Goal: Task Accomplishment & Management: Manage account settings

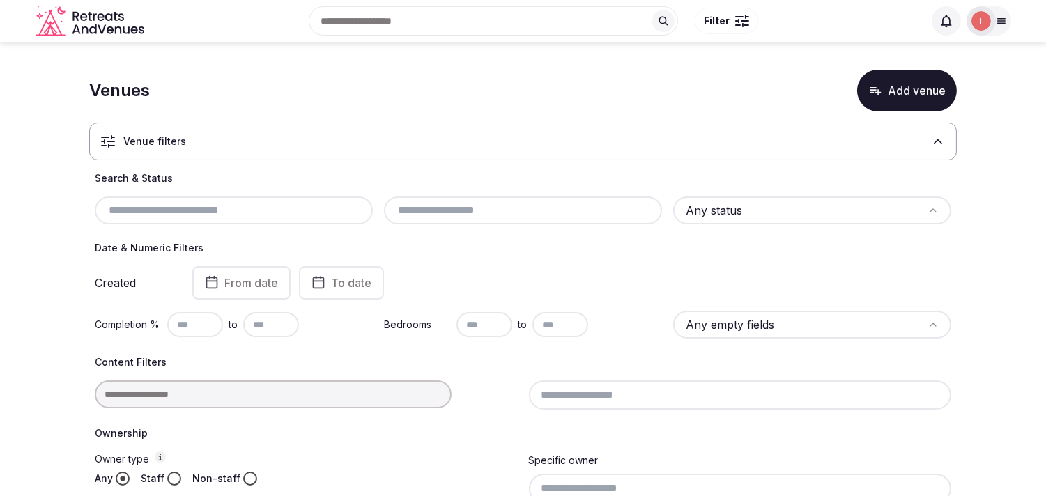
click at [185, 206] on input "text" at bounding box center [233, 210] width 267 height 17
paste input "**********"
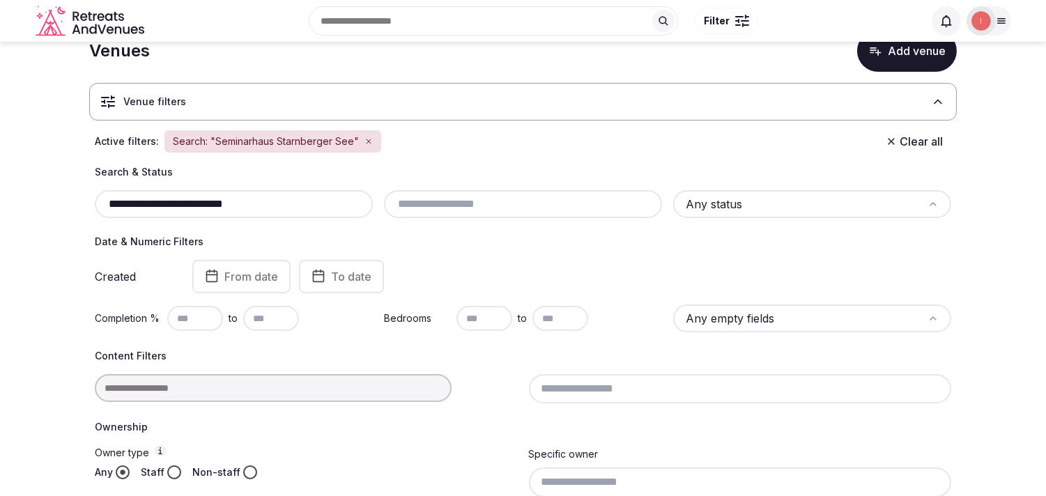
scroll to position [5, 0]
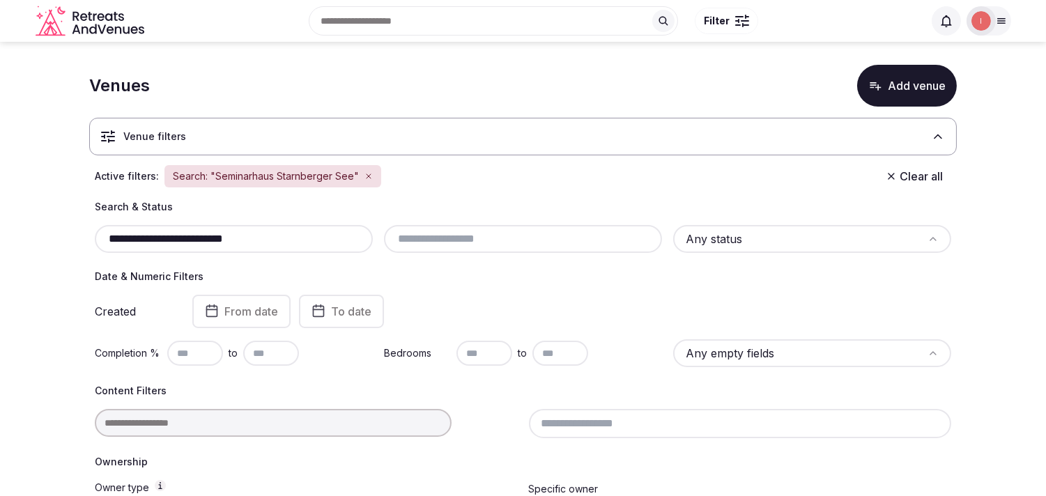
click at [265, 241] on input "**********" at bounding box center [233, 239] width 267 height 17
paste input "**********"
click at [265, 245] on input "**********" at bounding box center [233, 239] width 267 height 17
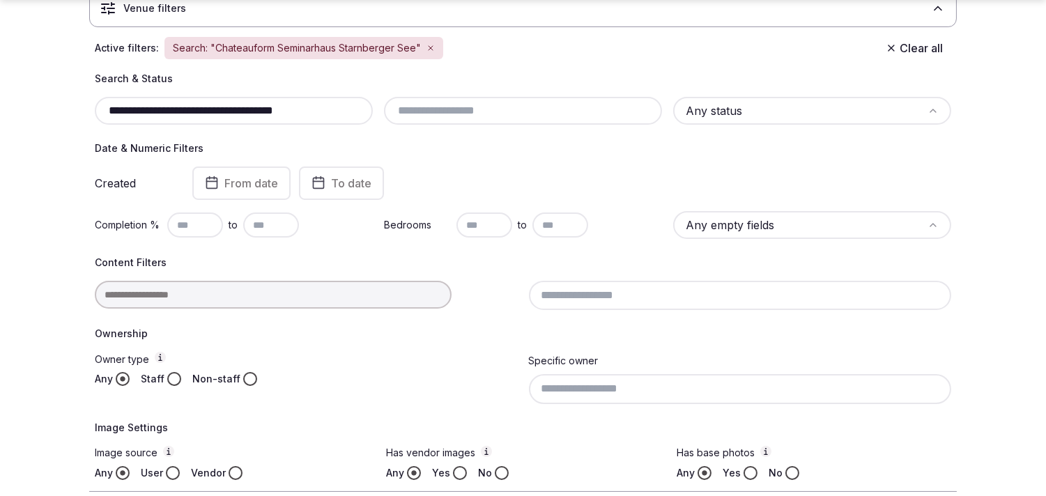
scroll to position [160, 0]
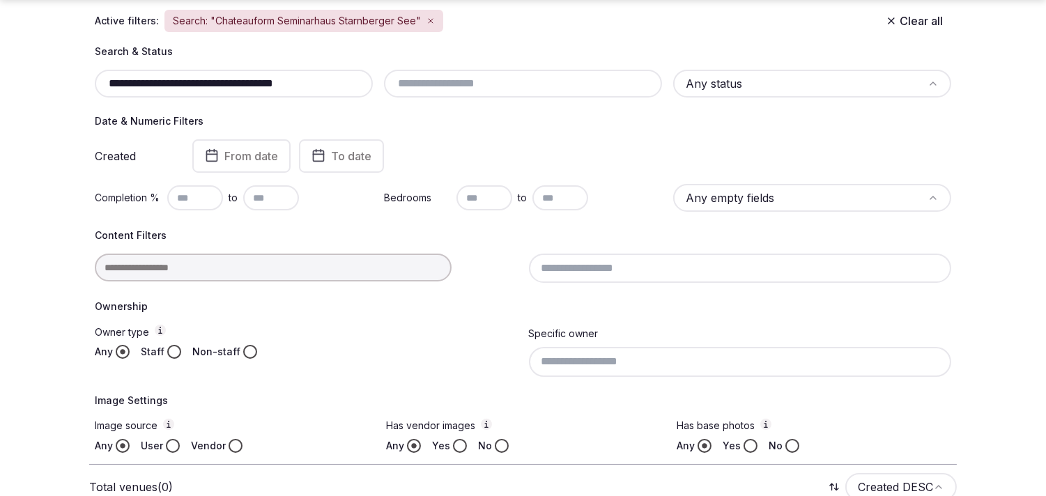
drag, startPoint x: 251, startPoint y: 84, endPoint x: 426, endPoint y: 84, distance: 174.8
click at [398, 102] on div "**********" at bounding box center [522, 249] width 867 height 408
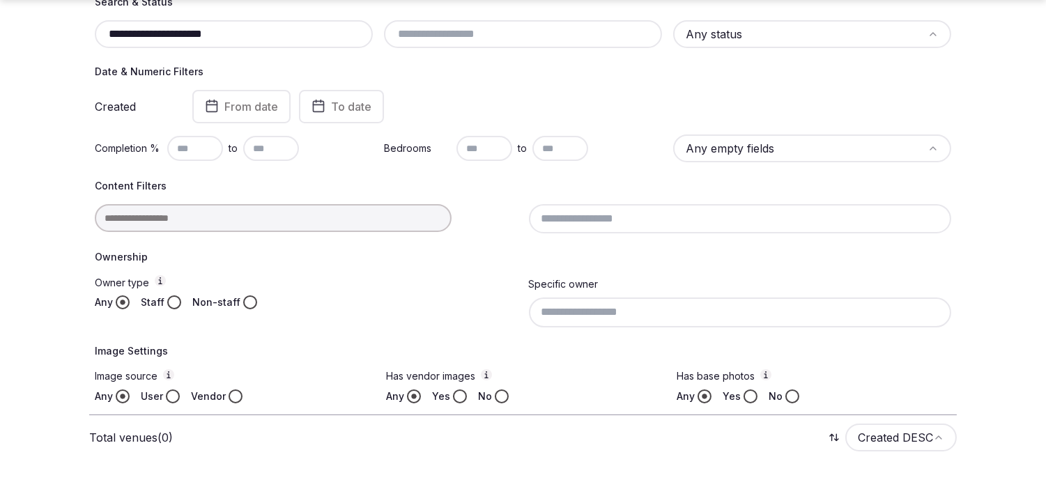
scroll to position [238, 0]
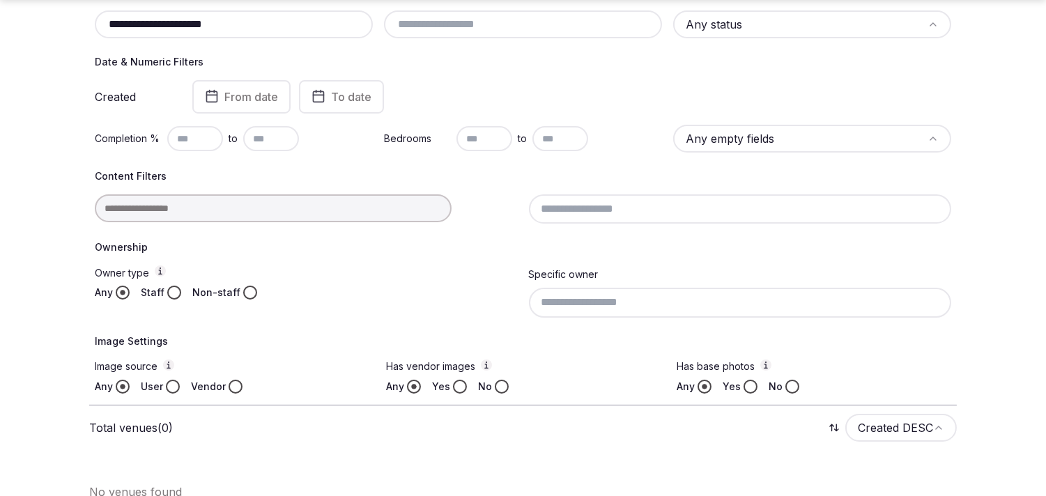
scroll to position [160, 0]
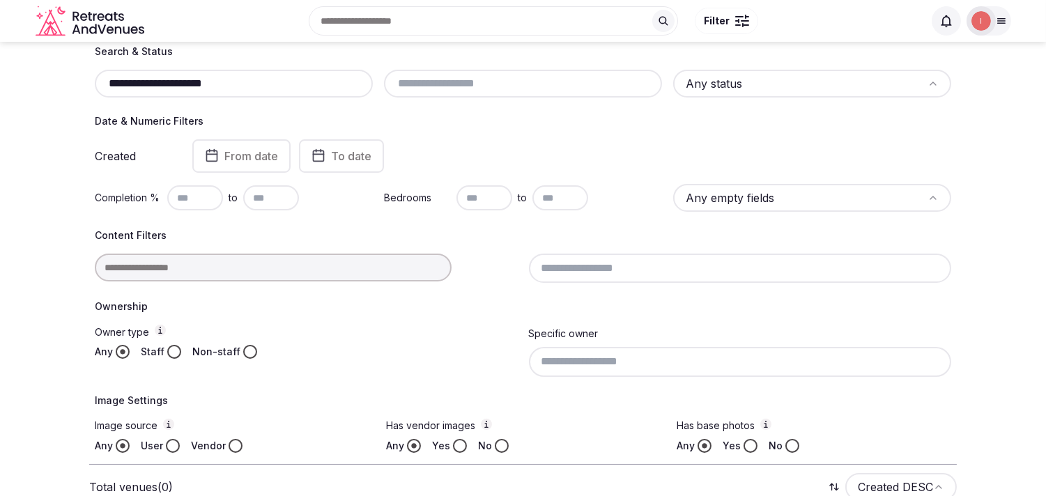
click at [214, 80] on input "**********" at bounding box center [233, 83] width 267 height 17
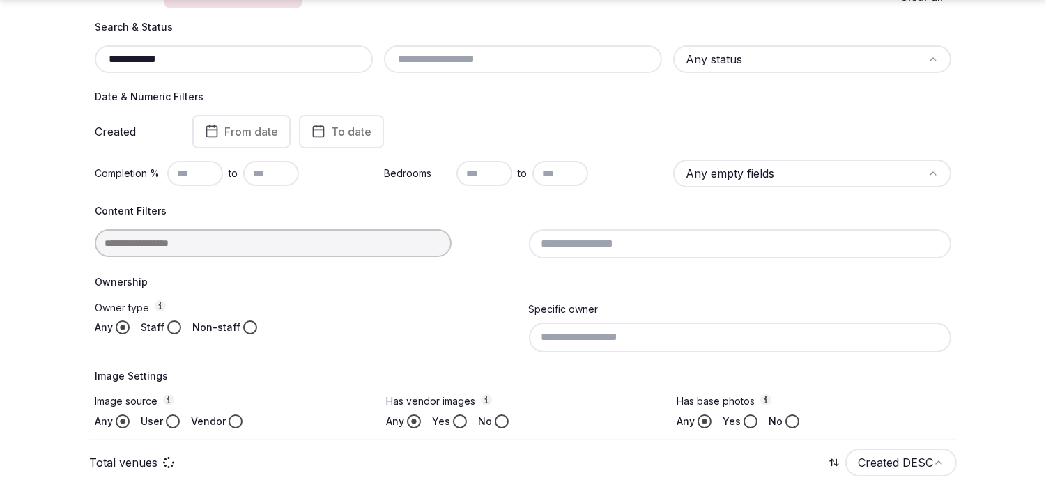
scroll to position [199, 0]
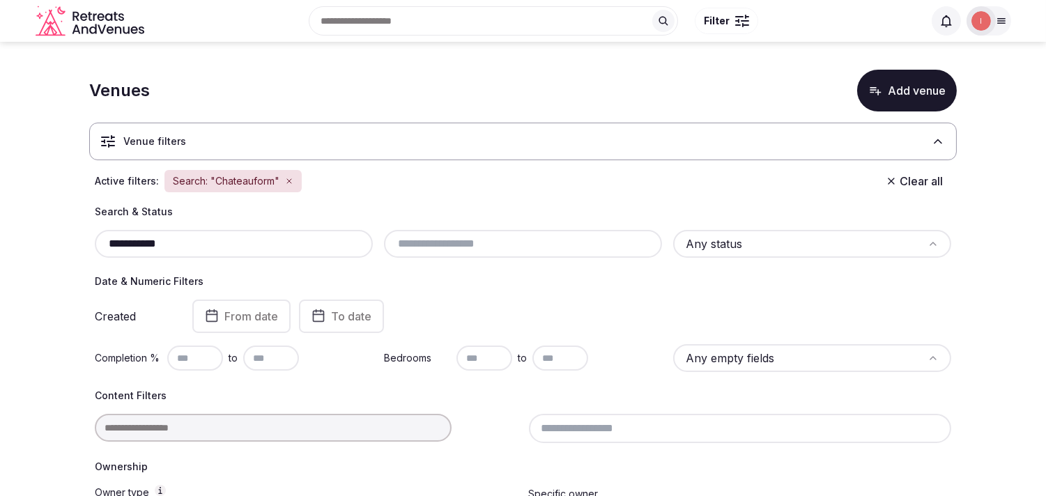
type input "**********"
click at [924, 93] on button "Add venue" at bounding box center [907, 91] width 100 height 42
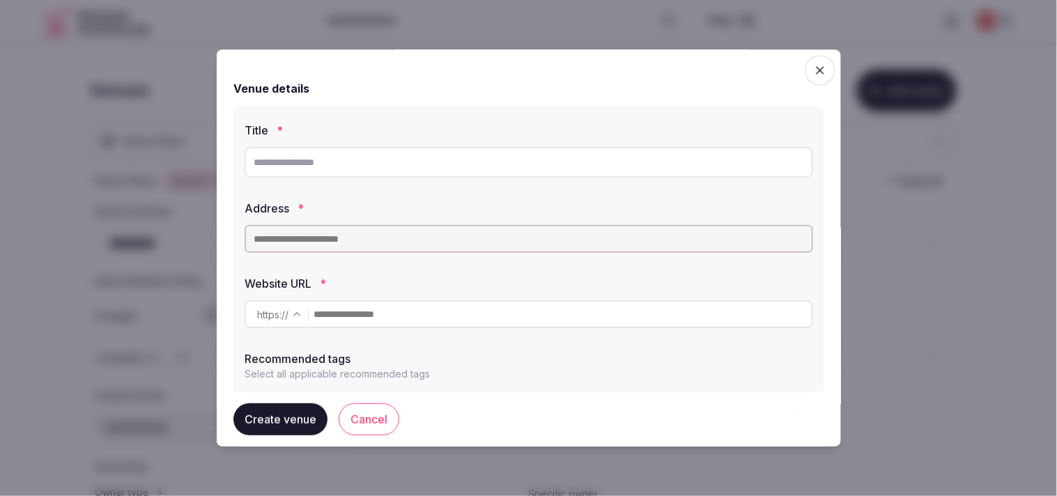
click at [645, 164] on input "text" at bounding box center [529, 162] width 568 height 31
paste input "**********"
type input "**********"
click at [618, 235] on input "text" at bounding box center [529, 239] width 568 height 28
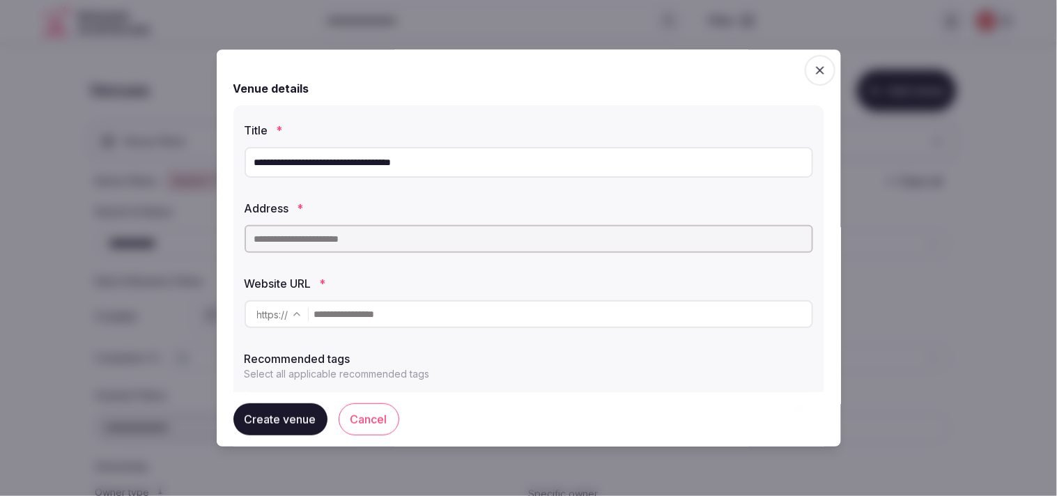
click at [618, 235] on input "text" at bounding box center [529, 239] width 568 height 28
paste input "**********"
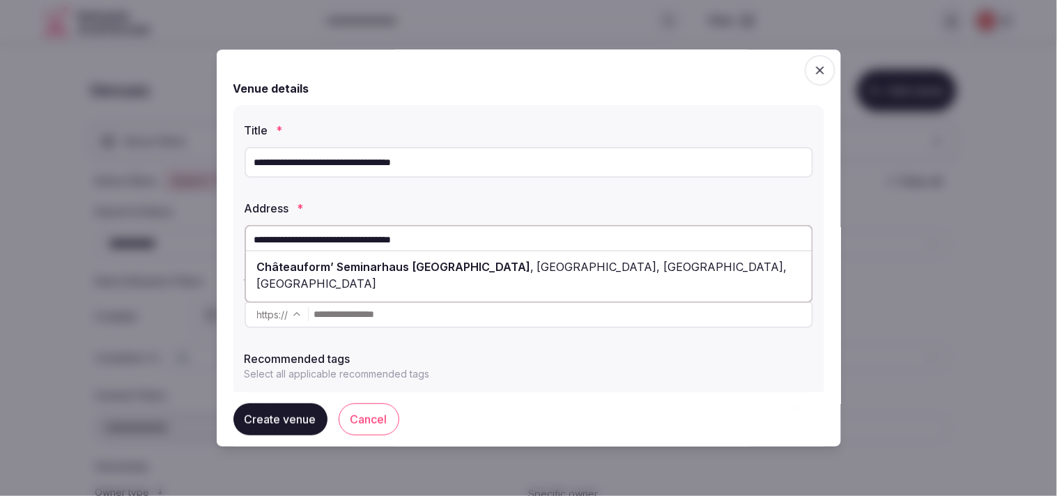
click at [609, 263] on span "Possenhofener Straße, Feldafing, Germany" at bounding box center [522, 275] width 530 height 31
type input "**********"
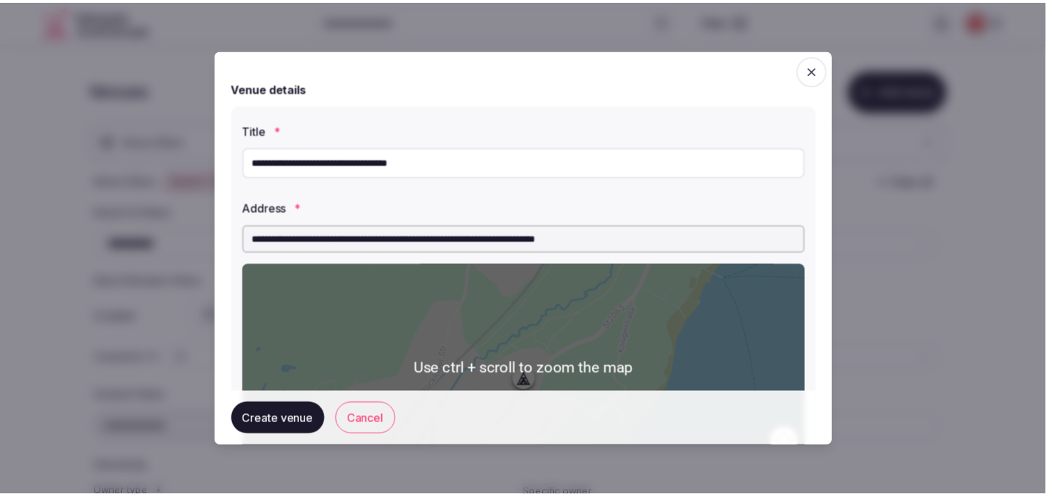
scroll to position [300, 0]
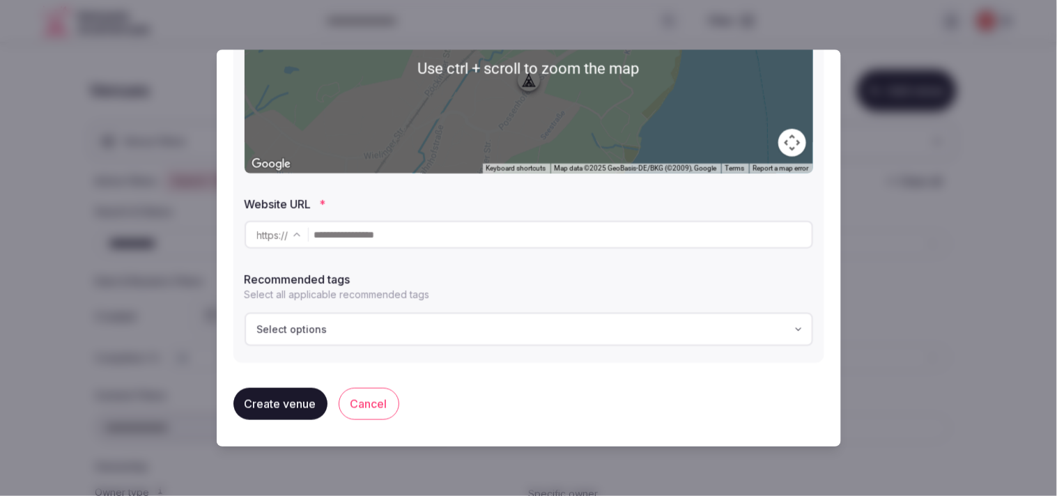
click at [510, 226] on input "text" at bounding box center [562, 235] width 497 height 28
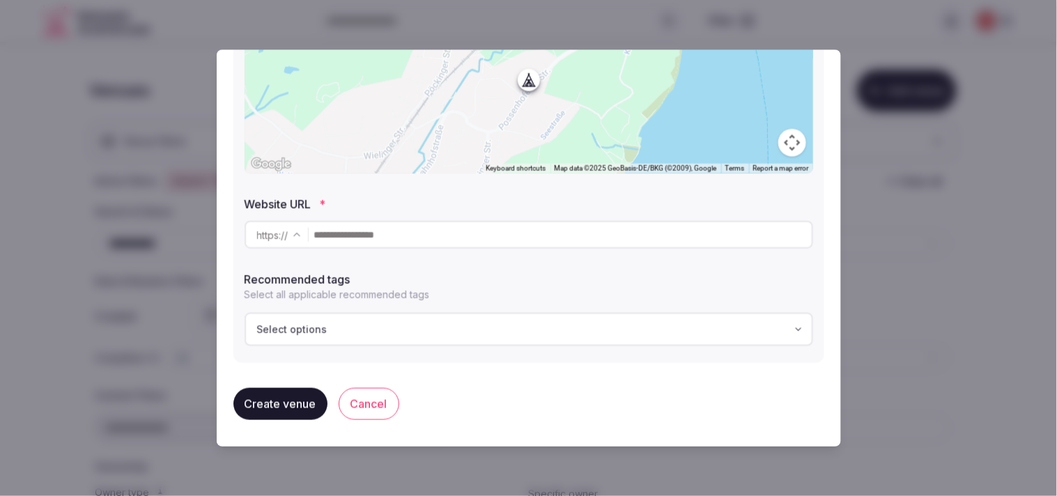
paste input "**********"
type input "**********"
click at [290, 403] on button "Create venue" at bounding box center [280, 404] width 94 height 32
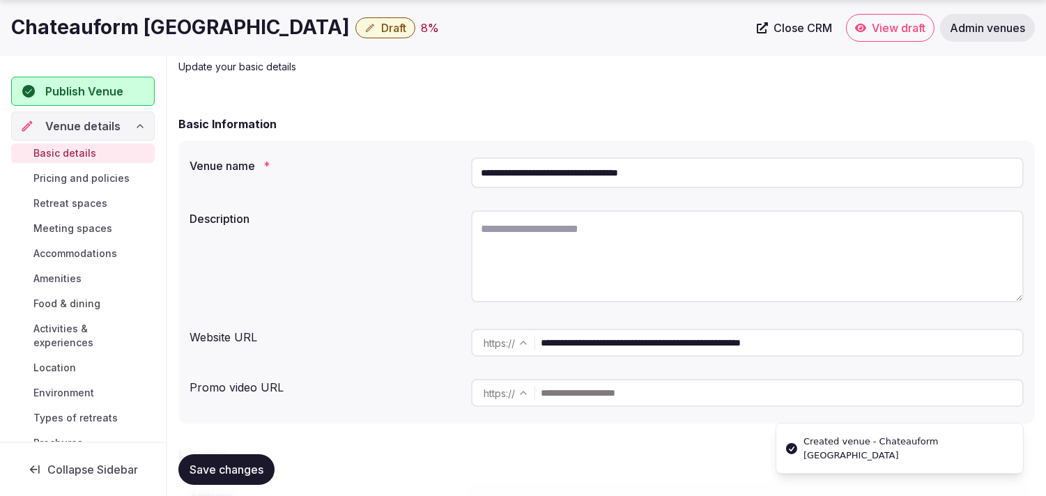
scroll to position [77, 0]
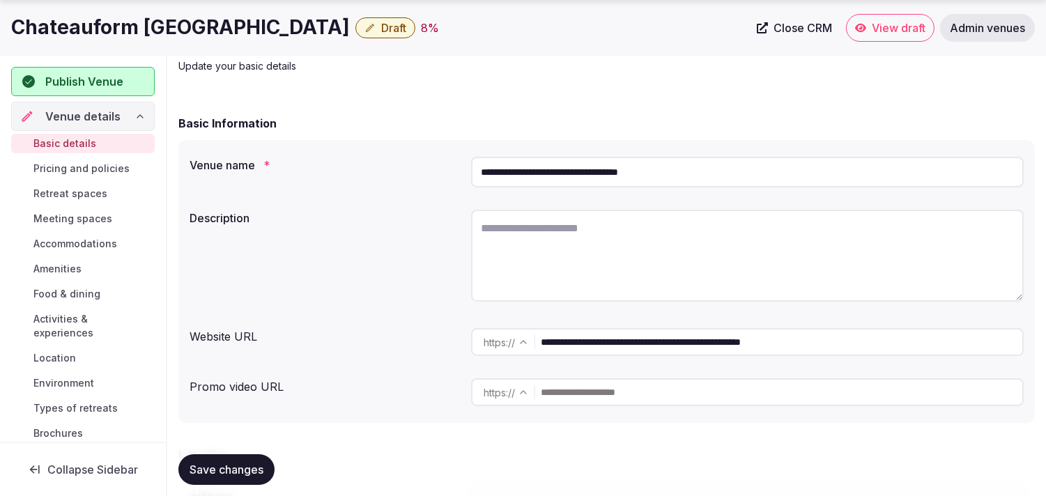
click at [602, 254] on textarea at bounding box center [747, 256] width 552 height 92
paste textarea "**********"
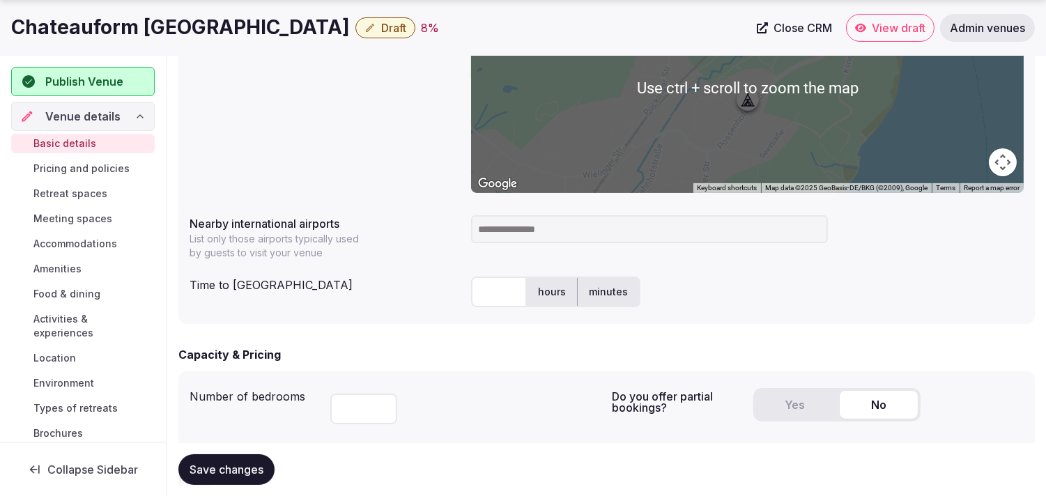
scroll to position [619, 0]
type textarea "**********"
click at [633, 224] on input at bounding box center [649, 229] width 357 height 28
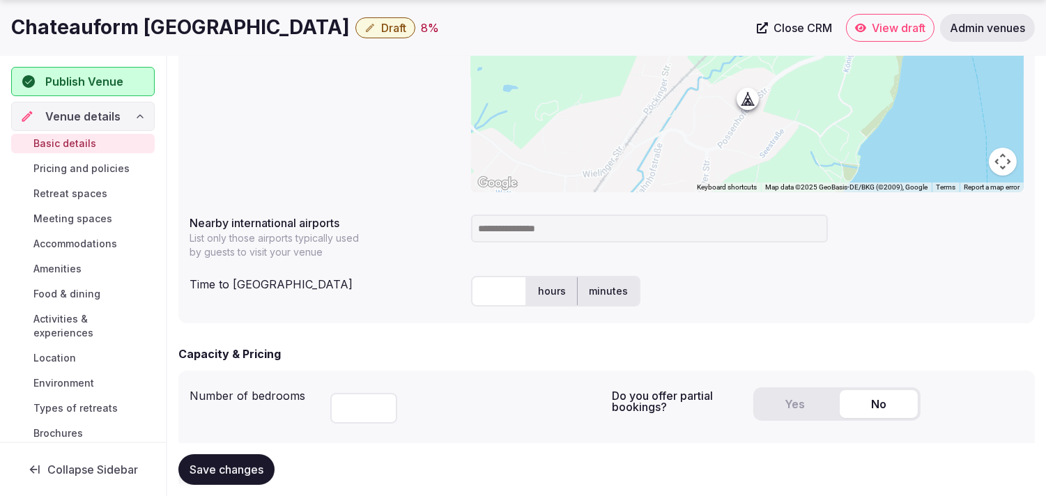
paste input "***"
type input "***"
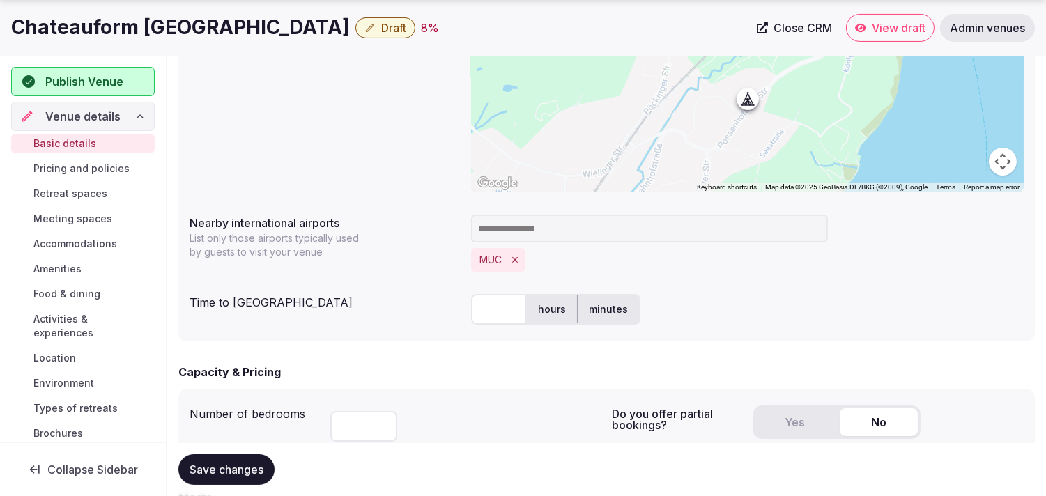
click at [490, 304] on input "text" at bounding box center [499, 309] width 56 height 31
type input "**"
click at [490, 414] on div at bounding box center [465, 423] width 270 height 47
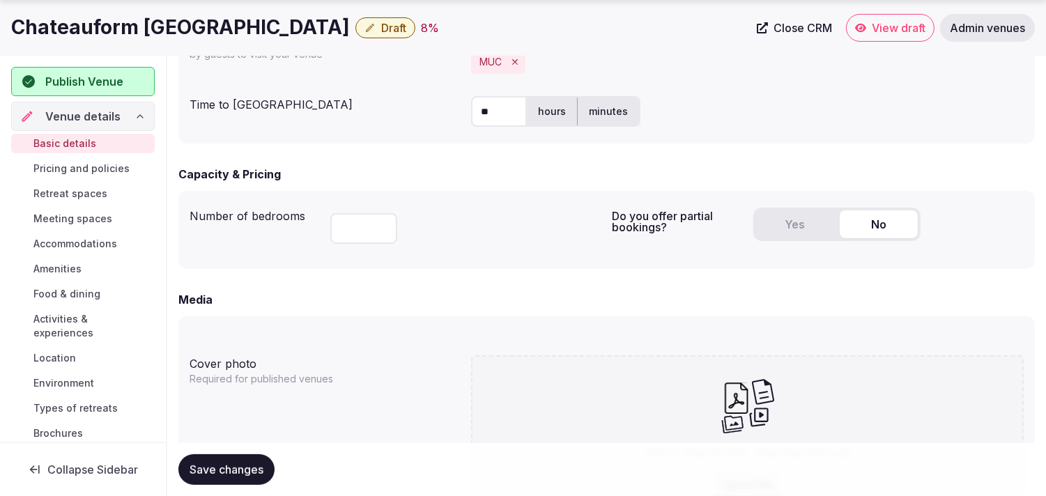
scroll to position [851, 0]
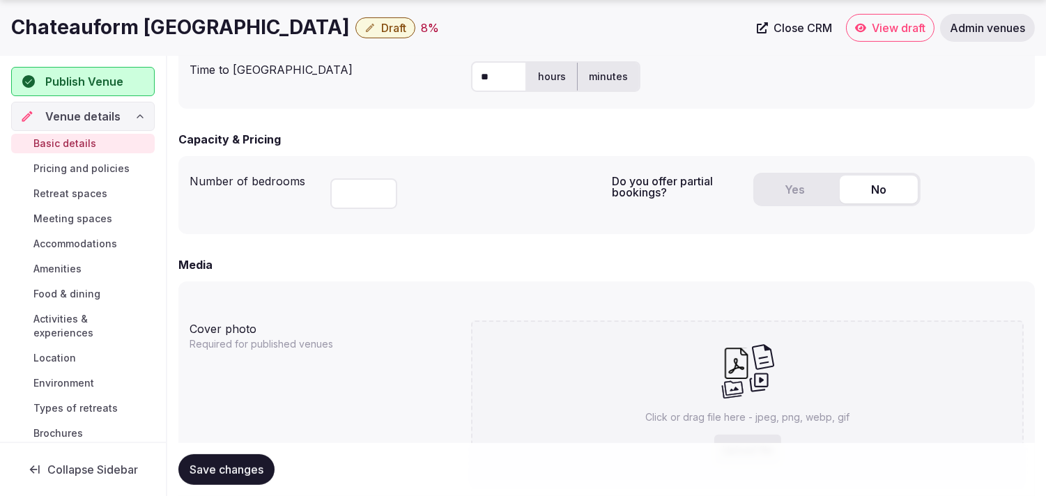
click at [354, 200] on input "number" at bounding box center [363, 193] width 67 height 31
type input "**"
click at [784, 201] on button "Yes" at bounding box center [795, 190] width 78 height 28
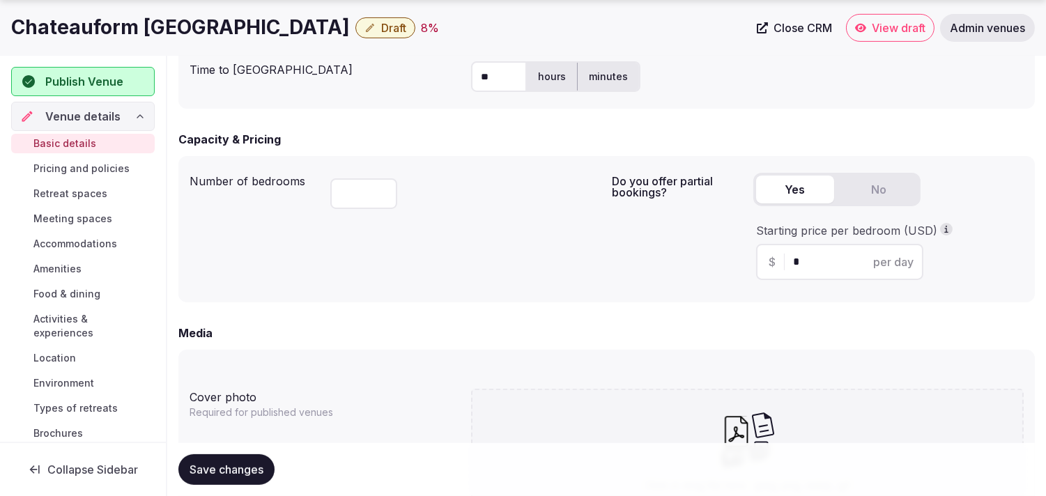
drag, startPoint x: 805, startPoint y: 269, endPoint x: 796, endPoint y: 270, distance: 9.8
click at [796, 270] on div "$ * per day" at bounding box center [839, 262] width 167 height 36
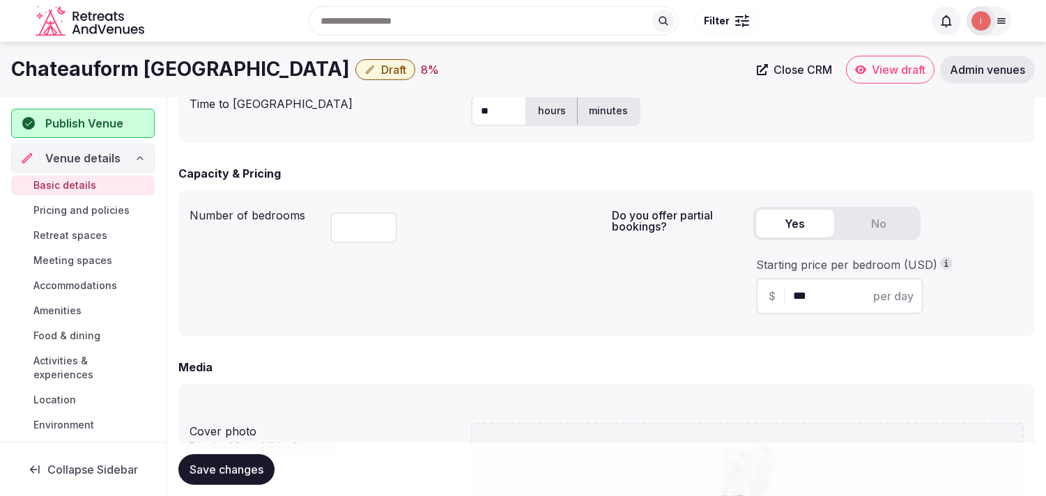
scroll to position [774, 0]
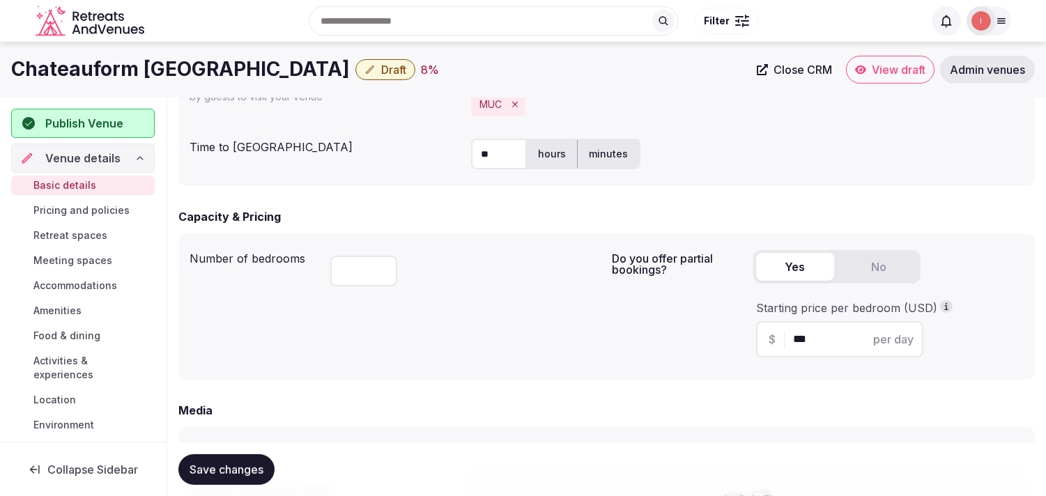
type input "***"
click at [251, 476] on button "Save changes" at bounding box center [226, 469] width 96 height 31
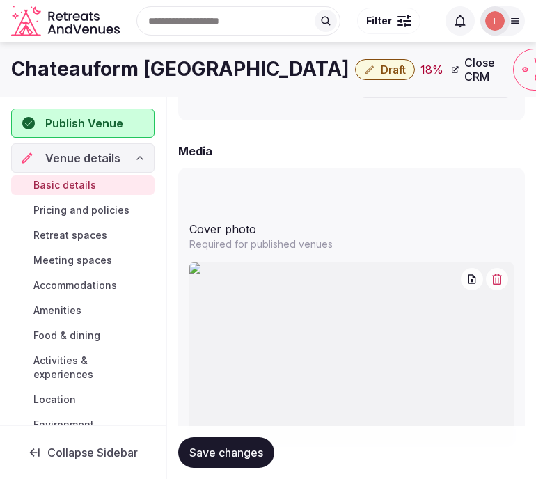
scroll to position [1287, 0]
click at [497, 281] on icon "button" at bounding box center [497, 281] width 11 height 11
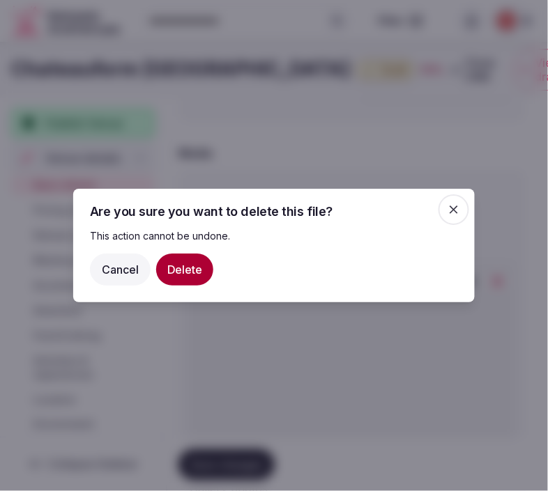
click at [191, 270] on button "Delete" at bounding box center [184, 270] width 57 height 32
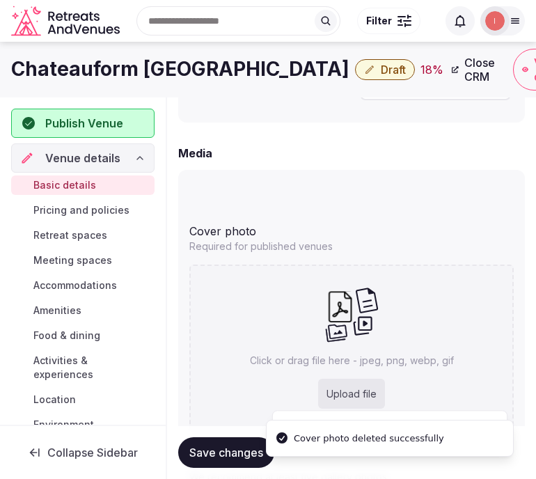
click at [350, 309] on icon at bounding box center [340, 307] width 31 height 31
type input "**********"
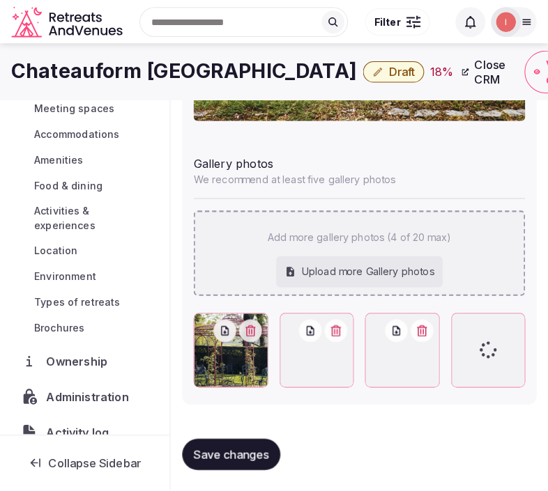
scroll to position [1649, 0]
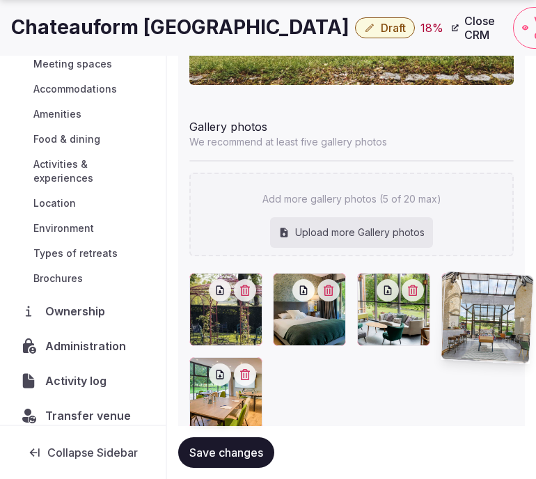
drag, startPoint x: 276, startPoint y: 281, endPoint x: 420, endPoint y: 277, distance: 144.3
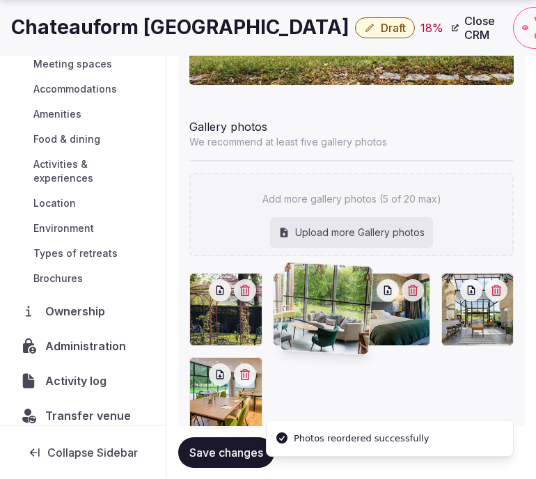
drag, startPoint x: 369, startPoint y: 281, endPoint x: 288, endPoint y: 275, distance: 81.0
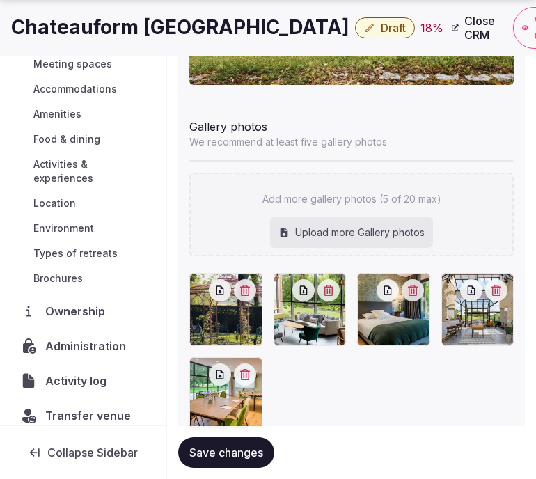
click at [201, 458] on span "Save changes" at bounding box center [226, 453] width 74 height 14
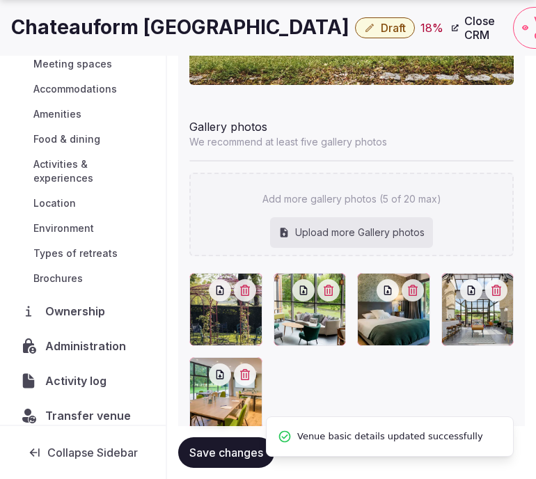
click at [415, 38] on button "Draft" at bounding box center [385, 27] width 60 height 21
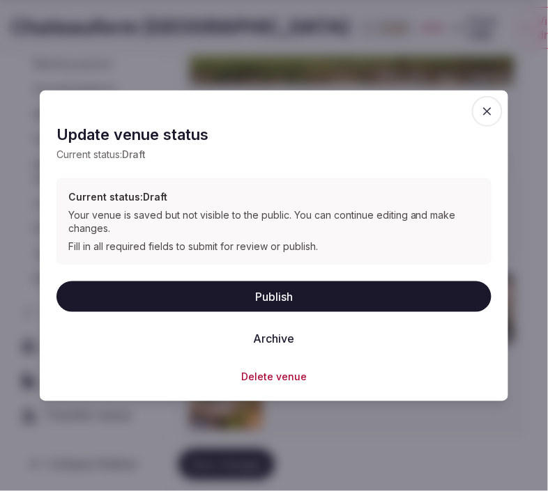
click at [346, 298] on button "Publish" at bounding box center [273, 296] width 435 height 31
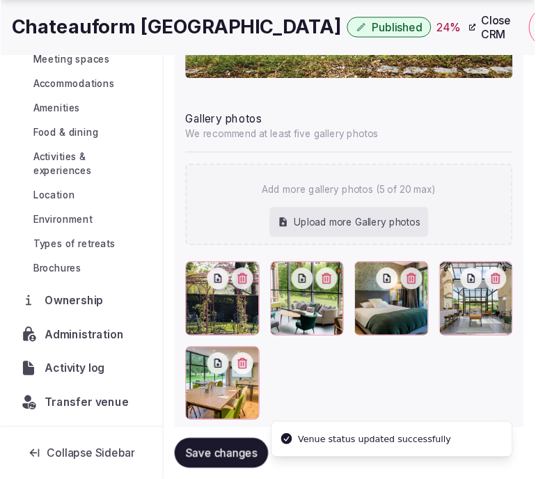
scroll to position [135, 0]
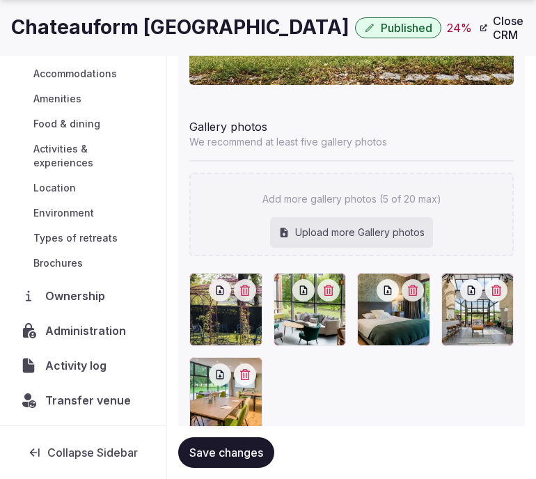
click at [254, 18] on h1 "Chateauform [GEOGRAPHIC_DATA]" at bounding box center [180, 27] width 339 height 27
click at [253, 21] on h1 "Chateauform [GEOGRAPHIC_DATA]" at bounding box center [180, 27] width 339 height 27
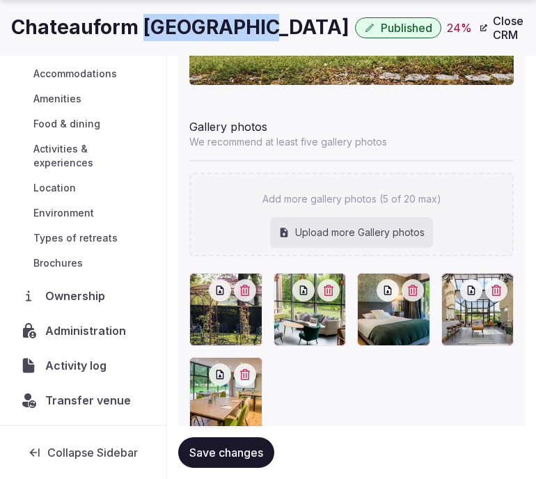
click at [253, 22] on h1 "Chateauform [GEOGRAPHIC_DATA]" at bounding box center [180, 27] width 339 height 27
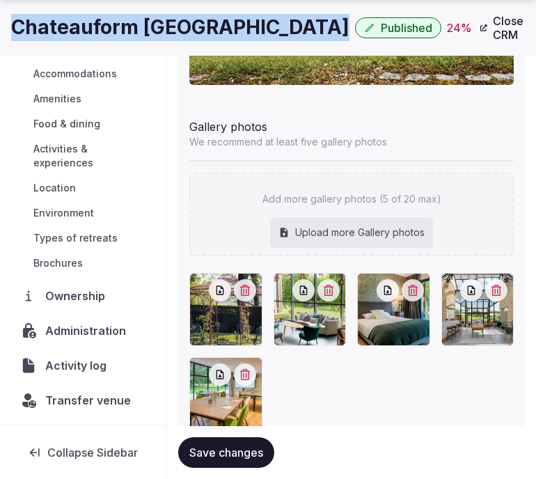
click at [253, 22] on h1 "Chateauform [GEOGRAPHIC_DATA]" at bounding box center [180, 27] width 339 height 27
copy div "Chateauform [GEOGRAPHIC_DATA]"
click at [246, 450] on span "Save changes" at bounding box center [226, 453] width 74 height 14
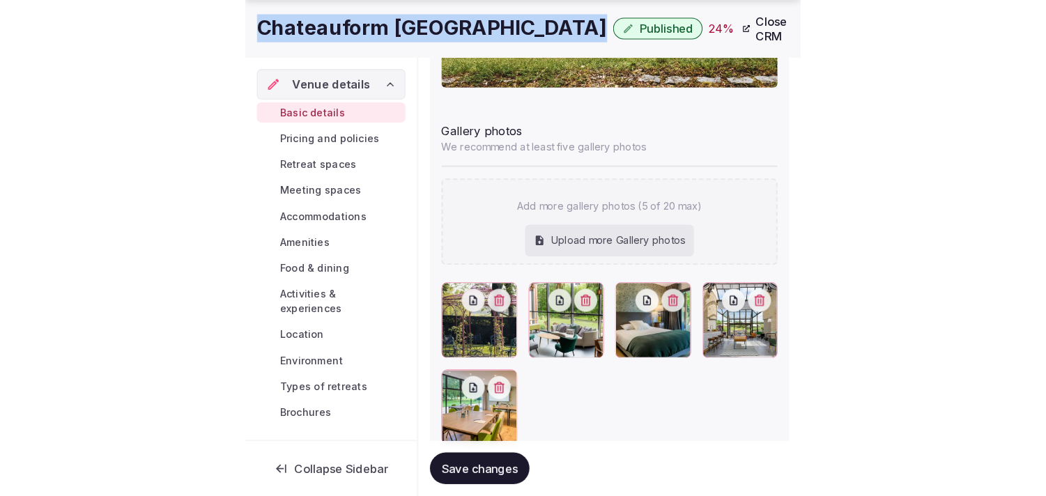
scroll to position [1563, 0]
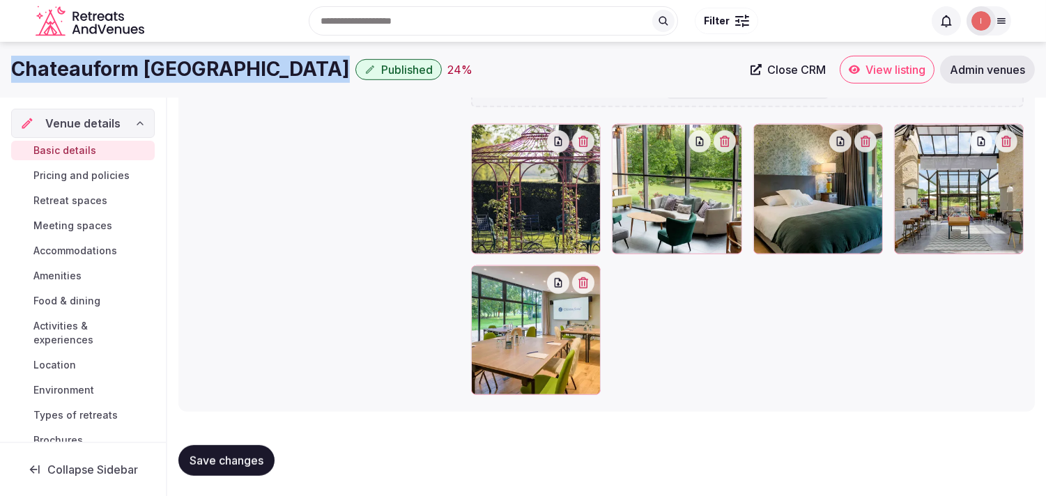
click at [102, 176] on span "Pricing and policies" at bounding box center [81, 176] width 96 height 14
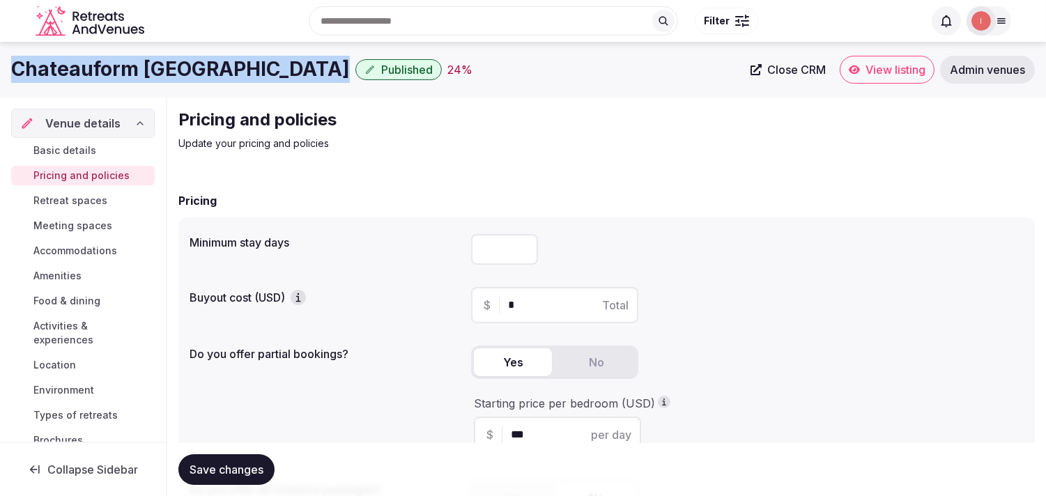
click at [63, 146] on span "Basic details" at bounding box center [64, 150] width 63 height 14
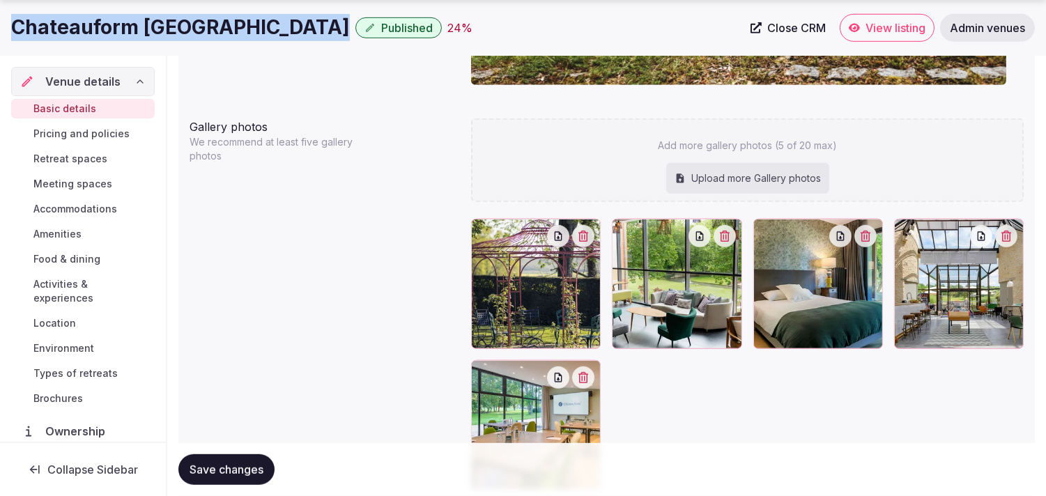
scroll to position [1551, 0]
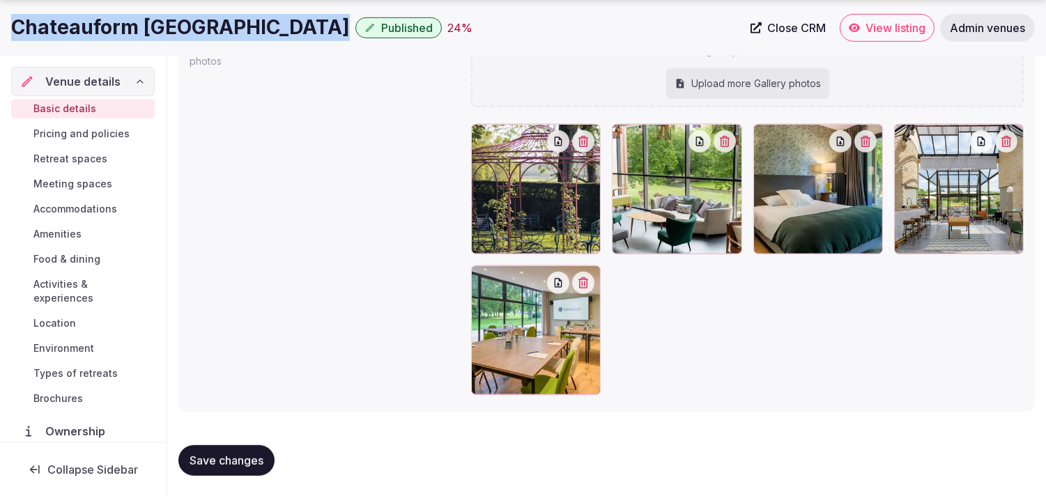
click at [245, 460] on span "Save changes" at bounding box center [226, 460] width 74 height 14
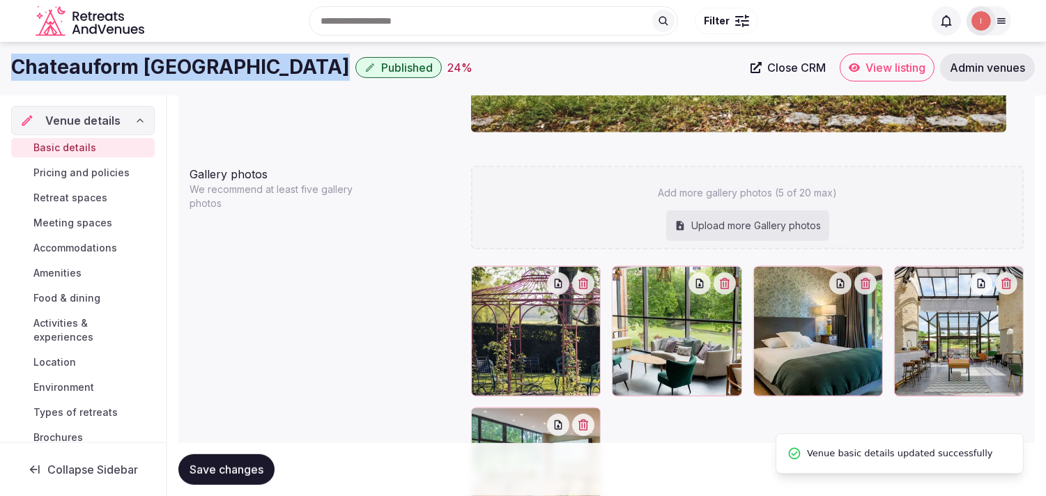
scroll to position [1396, 0]
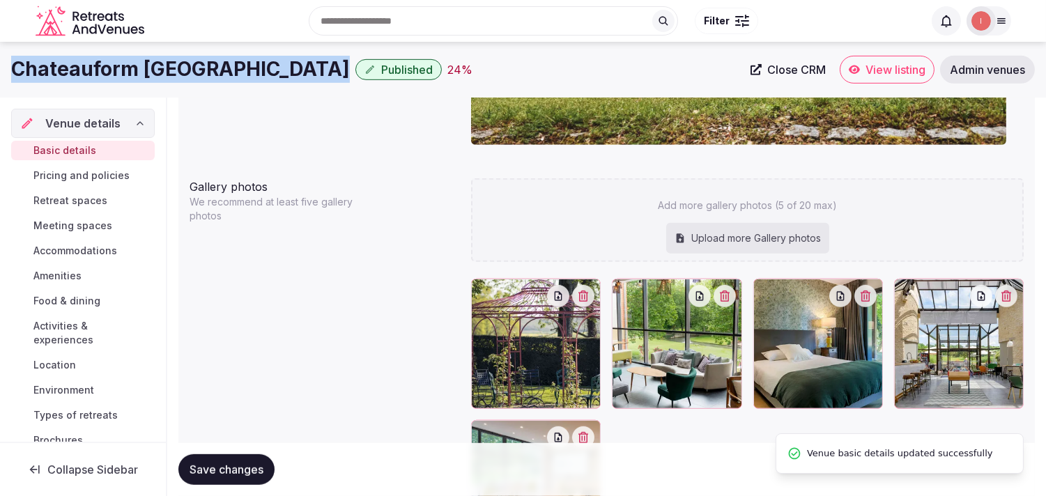
click at [56, 176] on span "Pricing and policies" at bounding box center [81, 176] width 96 height 14
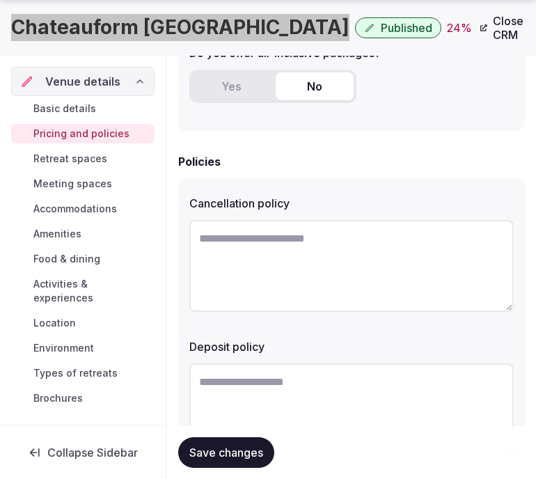
scroll to position [541, 0]
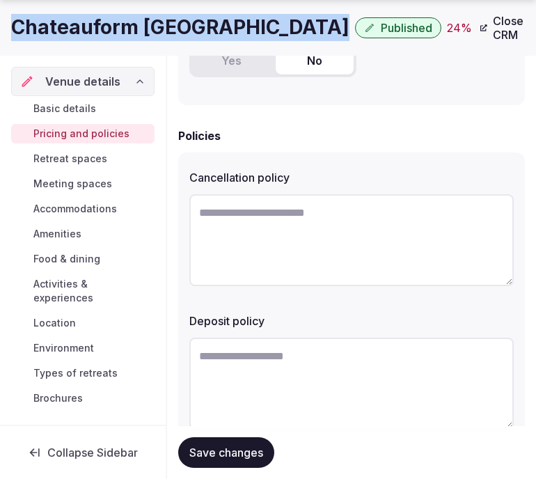
click at [231, 444] on button "Save changes" at bounding box center [226, 452] width 96 height 31
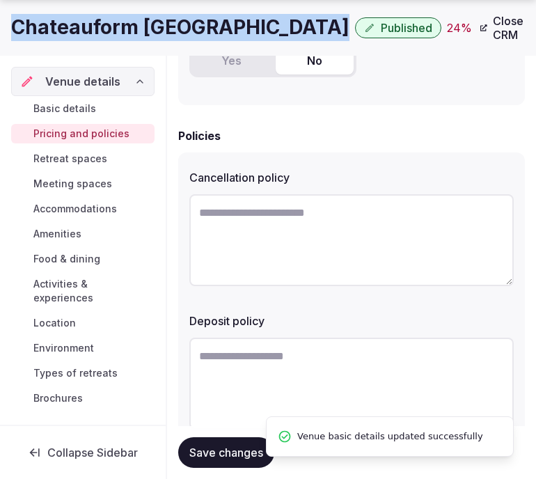
click at [79, 156] on span "Retreat spaces" at bounding box center [70, 159] width 74 height 14
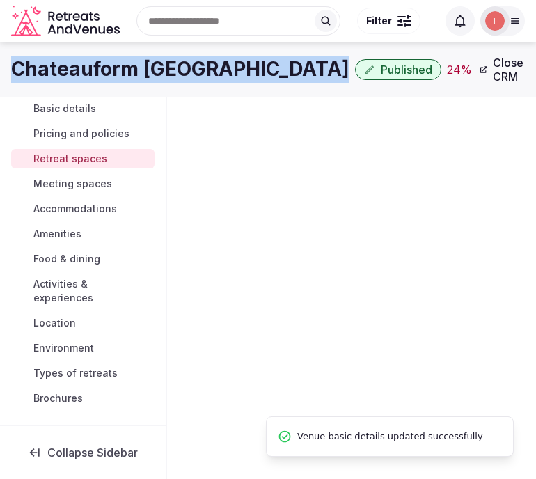
scroll to position [3, 0]
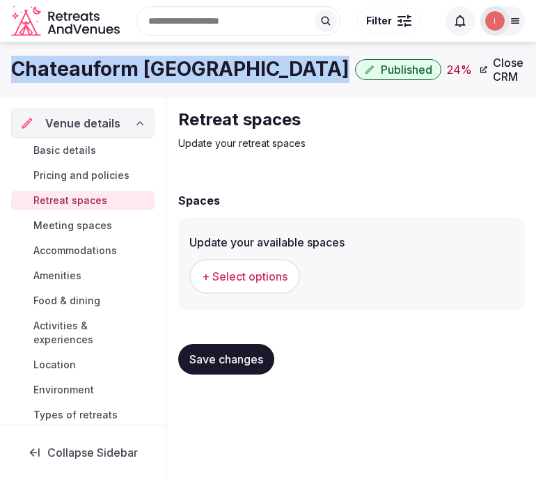
click at [204, 277] on span "+ Select options" at bounding box center [245, 276] width 86 height 15
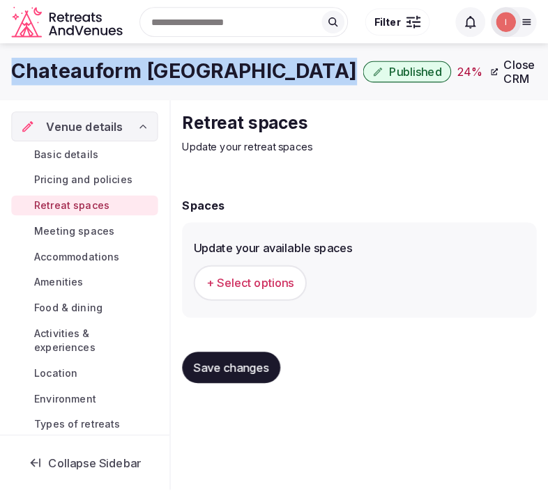
scroll to position [0, 0]
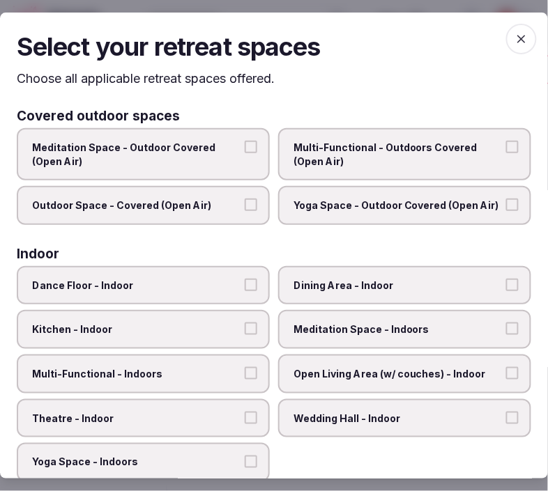
click at [391, 272] on label "Dining Area - Indoor" at bounding box center [404, 285] width 253 height 39
click at [506, 279] on button "Dining Area - Indoor" at bounding box center [512, 285] width 13 height 13
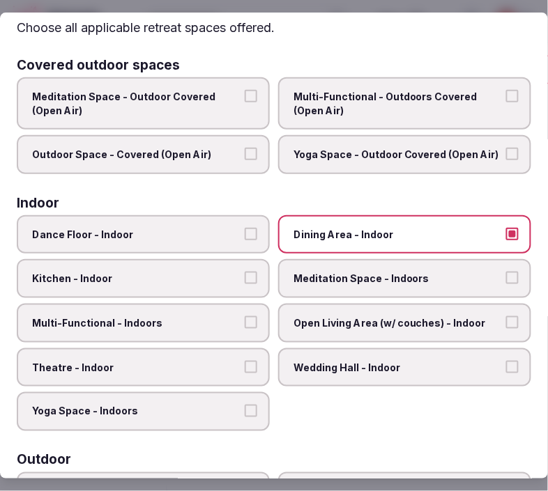
scroll to position [77, 0]
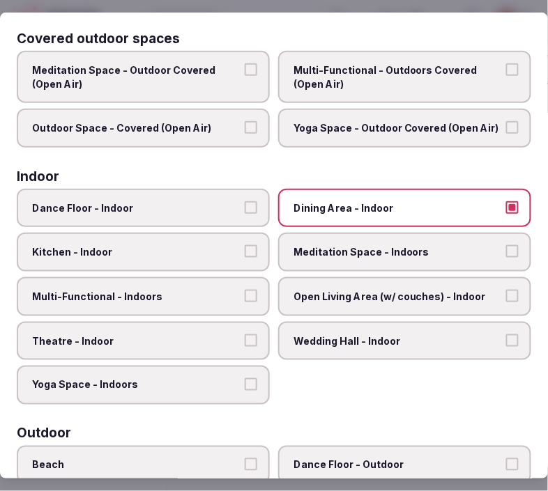
click at [245, 283] on label "Multi-Functional - Indoors" at bounding box center [143, 296] width 253 height 39
click at [245, 290] on button "Multi-Functional - Indoors" at bounding box center [251, 296] width 13 height 13
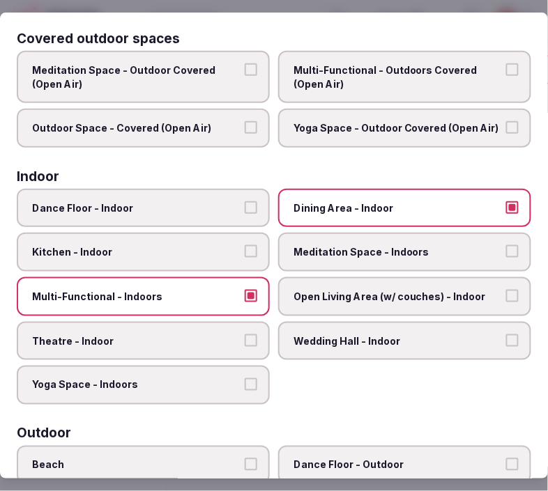
click at [245, 324] on label "Theatre - Indoor" at bounding box center [143, 341] width 253 height 39
click at [245, 334] on button "Theatre - Indoor" at bounding box center [251, 340] width 13 height 13
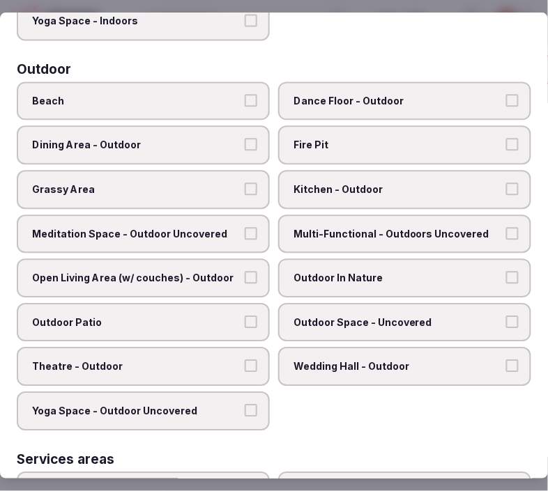
scroll to position [464, 0]
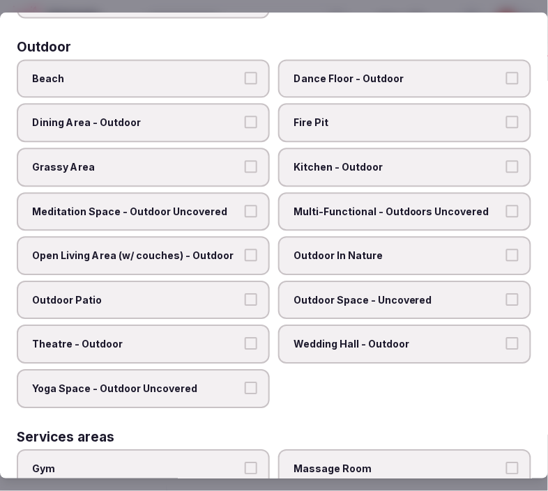
click at [202, 160] on span "Grassy Area" at bounding box center [136, 167] width 208 height 14
click at [245, 160] on button "Grassy Area" at bounding box center [251, 166] width 13 height 13
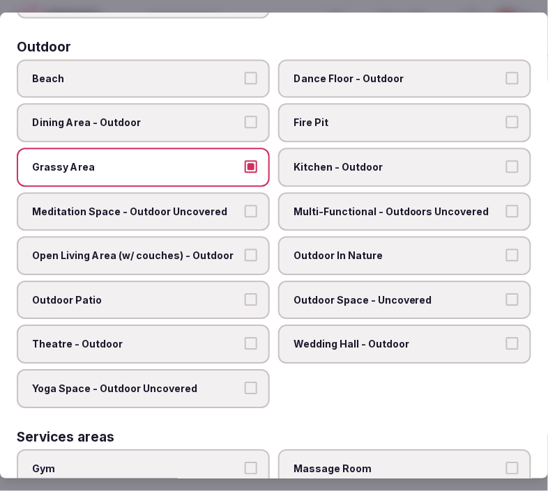
click at [303, 293] on span "Outdoor Space - Uncovered" at bounding box center [397, 300] width 208 height 14
click at [506, 293] on button "Outdoor Space - Uncovered" at bounding box center [512, 299] width 13 height 13
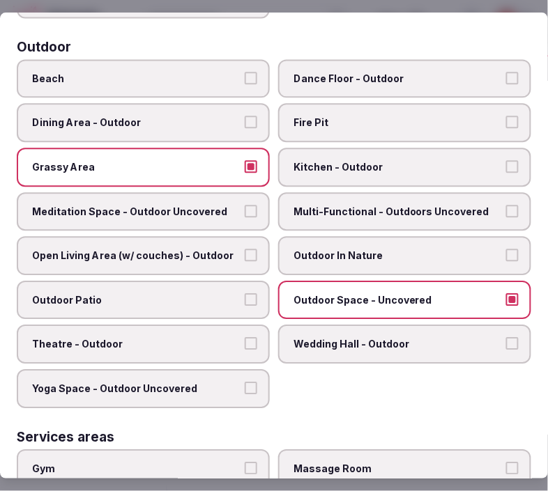
click at [174, 249] on span "Open Living Area (w/ couches) - Outdoor" at bounding box center [136, 256] width 208 height 14
click at [245, 249] on button "Open Living Area (w/ couches) - Outdoor" at bounding box center [251, 255] width 13 height 13
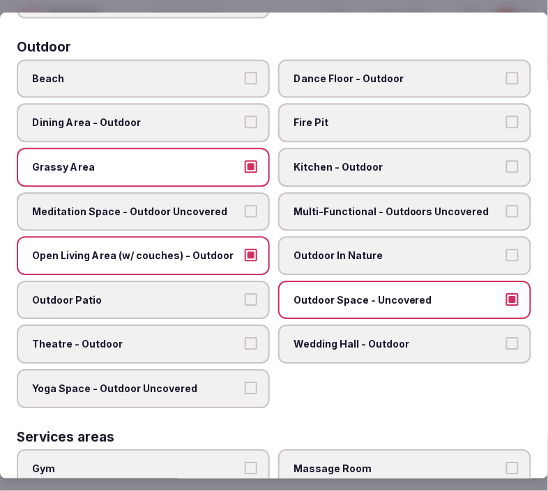
click at [293, 252] on label "Outdoor In Nature" at bounding box center [404, 255] width 253 height 39
click at [506, 252] on button "Outdoor In Nature" at bounding box center [512, 255] width 13 height 13
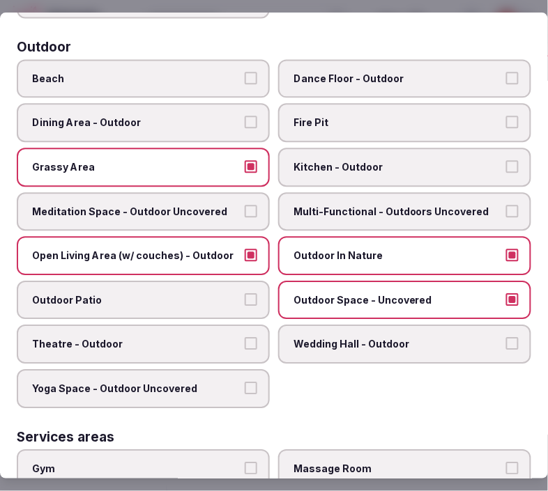
click at [329, 205] on span "Multi-Functional - Outdoors Uncovered" at bounding box center [397, 212] width 208 height 14
click at [506, 205] on button "Multi-Functional - Outdoors Uncovered" at bounding box center [512, 211] width 13 height 13
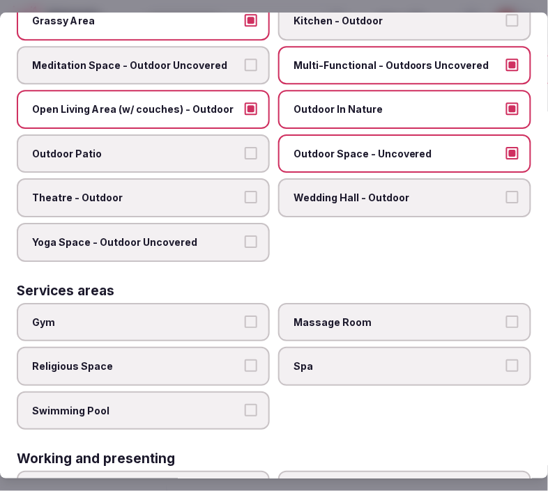
scroll to position [607, 0]
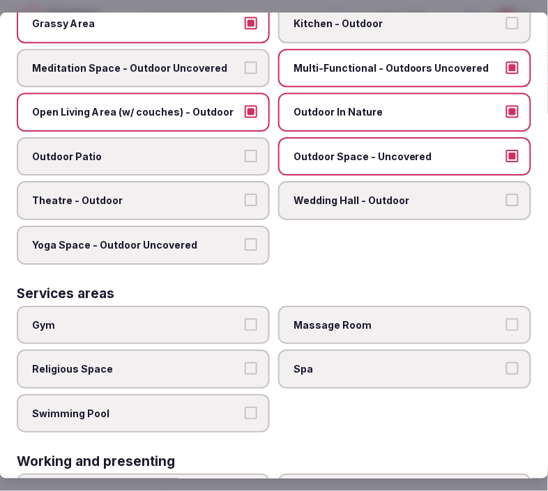
click at [187, 150] on span "Outdoor Patio" at bounding box center [136, 157] width 208 height 14
click at [245, 150] on button "Outdoor Patio" at bounding box center [251, 156] width 13 height 13
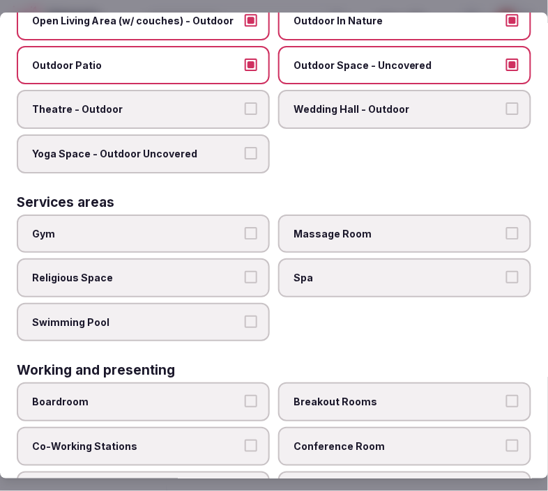
scroll to position [762, 0]
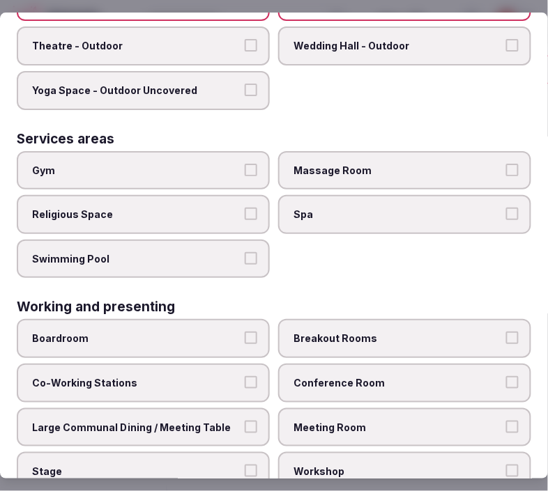
click at [211, 164] on span "Gym" at bounding box center [136, 171] width 208 height 14
click at [245, 164] on button "Gym" at bounding box center [251, 170] width 13 height 13
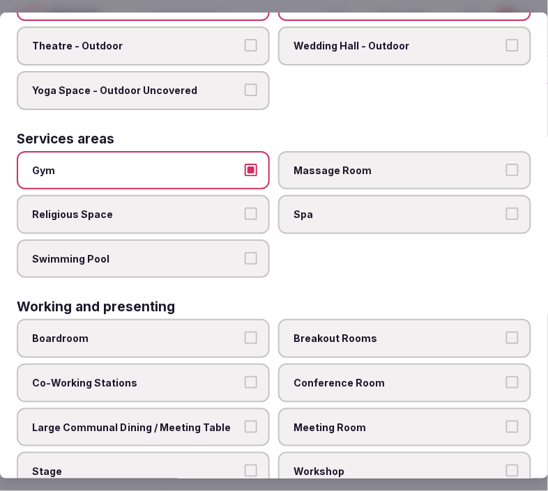
click at [378, 421] on span "Meeting Room" at bounding box center [397, 428] width 208 height 14
click at [506, 421] on button "Meeting Room" at bounding box center [512, 427] width 13 height 13
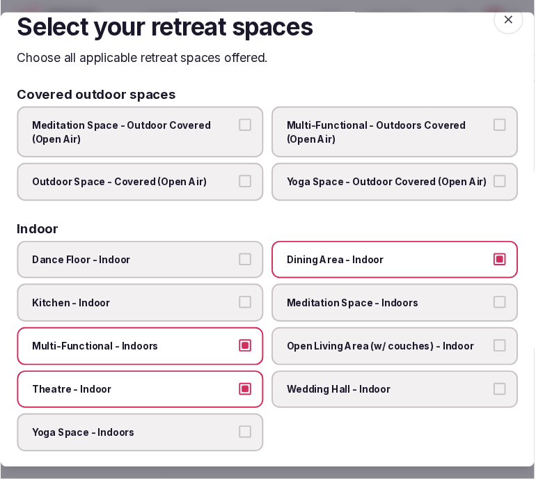
scroll to position [0, 0]
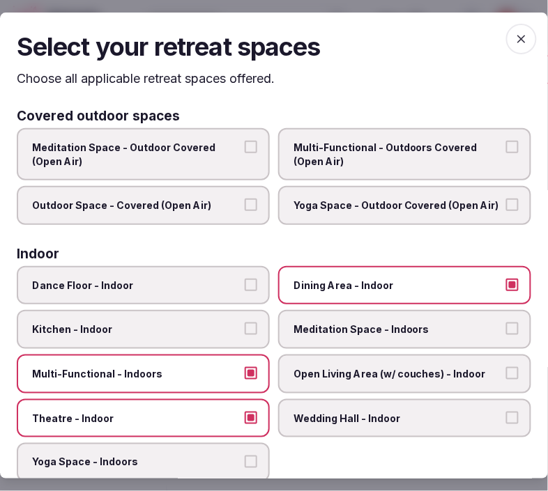
click at [514, 40] on icon "button" at bounding box center [521, 39] width 14 height 14
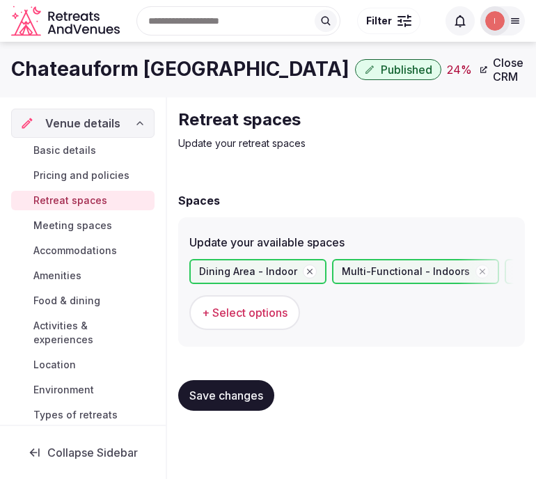
scroll to position [3, 0]
click at [256, 389] on span "Save changes" at bounding box center [226, 396] width 74 height 14
click at [223, 380] on button "Save changes" at bounding box center [226, 395] width 96 height 31
click at [101, 224] on span "Meeting spaces" at bounding box center [72, 226] width 79 height 14
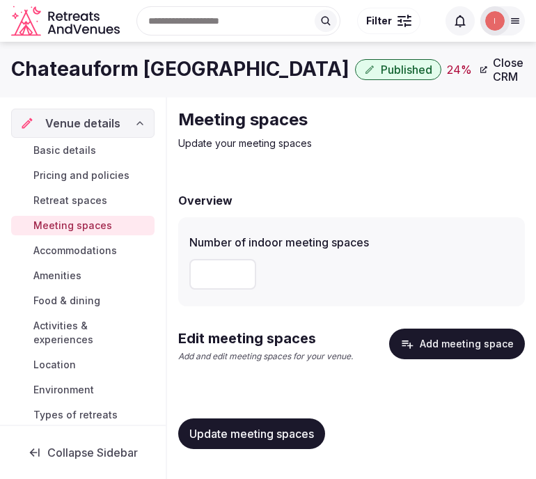
click at [210, 263] on input "number" at bounding box center [222, 274] width 67 height 31
type input "**"
click at [261, 430] on span "Update meeting spaces" at bounding box center [251, 434] width 125 height 14
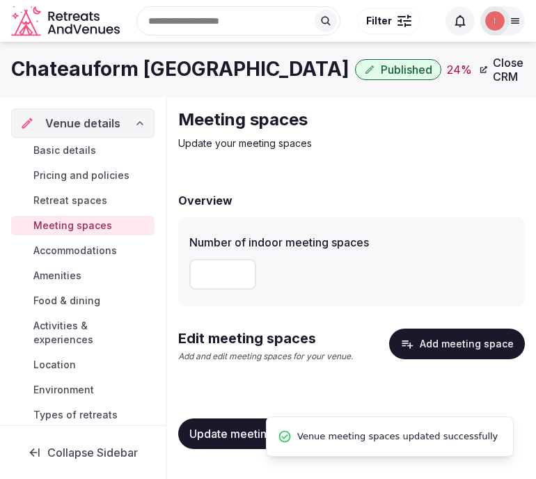
click at [434, 342] on button "Add meeting space" at bounding box center [457, 344] width 136 height 31
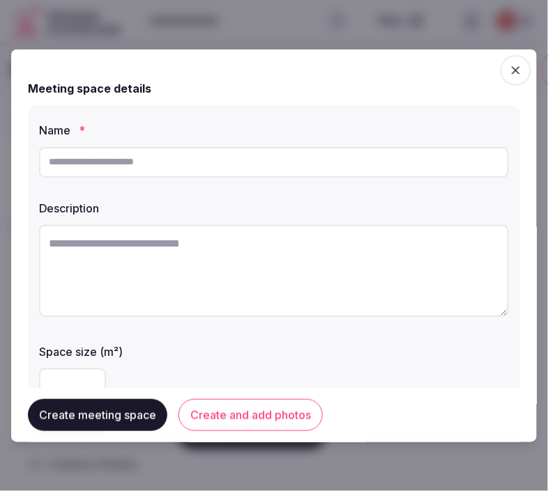
click at [307, 162] on input "text" at bounding box center [274, 162] width 470 height 31
type input "**********"
click at [126, 286] on textarea at bounding box center [274, 271] width 470 height 92
drag, startPoint x: 125, startPoint y: 290, endPoint x: 141, endPoint y: 284, distance: 17.2
paste textarea "**********"
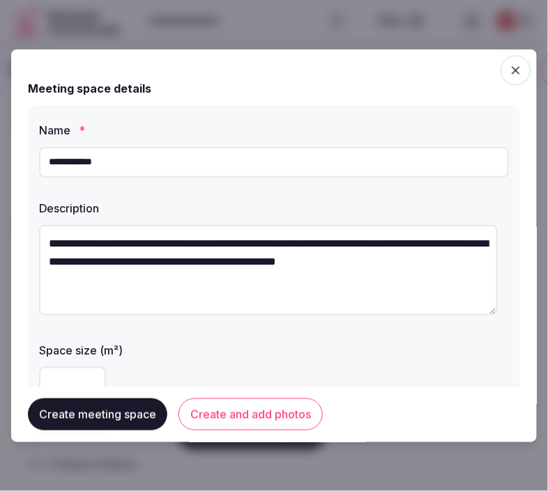
scroll to position [155, 0]
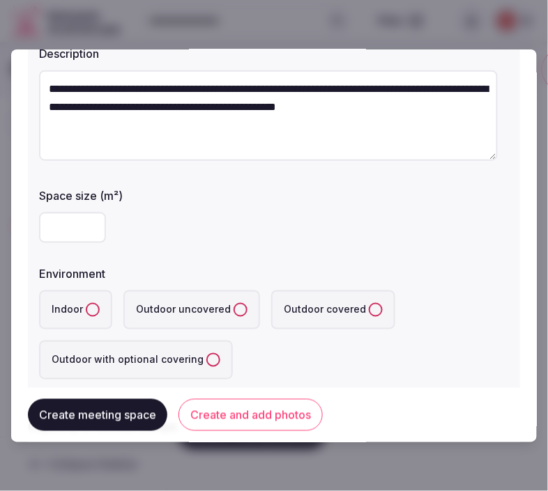
type textarea "**********"
click at [56, 226] on input "number" at bounding box center [72, 227] width 67 height 31
click at [78, 219] on input "number" at bounding box center [72, 227] width 67 height 31
type input "***"
click at [89, 310] on button "Indoor" at bounding box center [93, 310] width 14 height 14
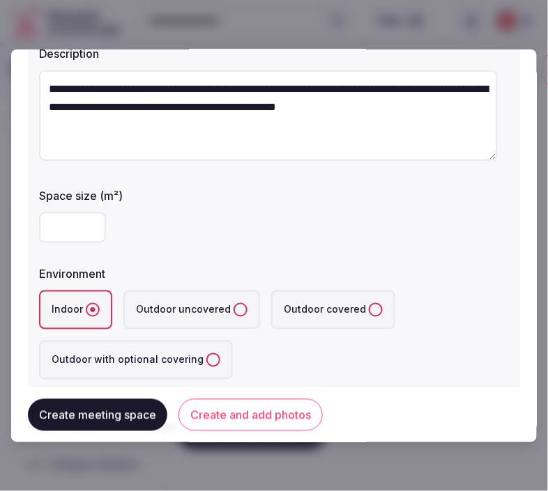
click at [280, 346] on div "Indoor Outdoor uncovered Outdoor covered Outdoor with optional covering" at bounding box center [274, 334] width 470 height 89
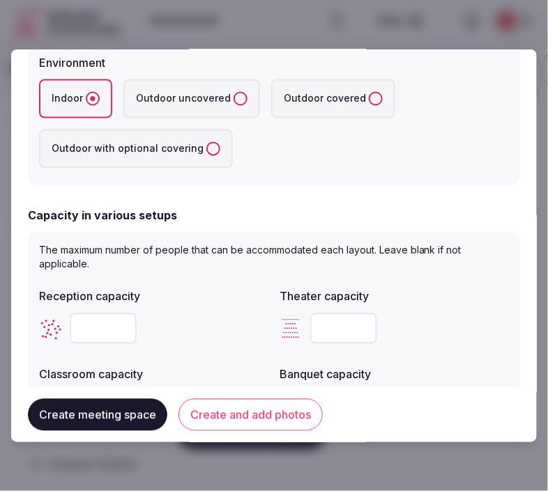
scroll to position [387, 0]
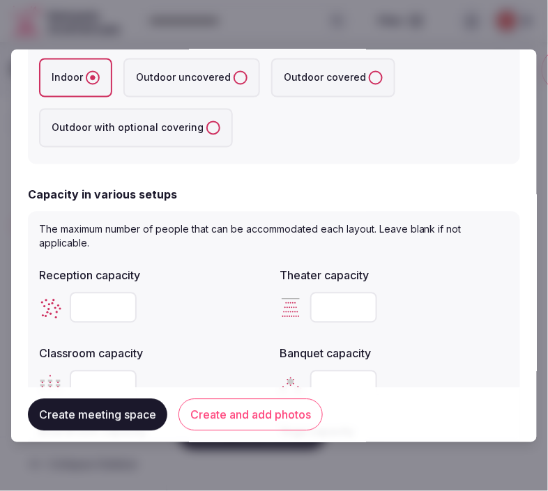
click at [332, 308] on input "number" at bounding box center [343, 308] width 67 height 31
type input "***"
click at [91, 311] on input "number" at bounding box center [103, 308] width 67 height 31
click at [95, 375] on input "number" at bounding box center [103, 386] width 67 height 31
type input "***"
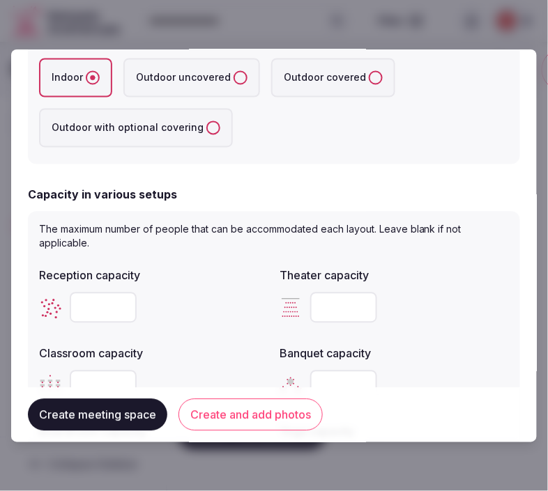
click at [510, 323] on div "**********" at bounding box center [273, 245] width 525 height 393
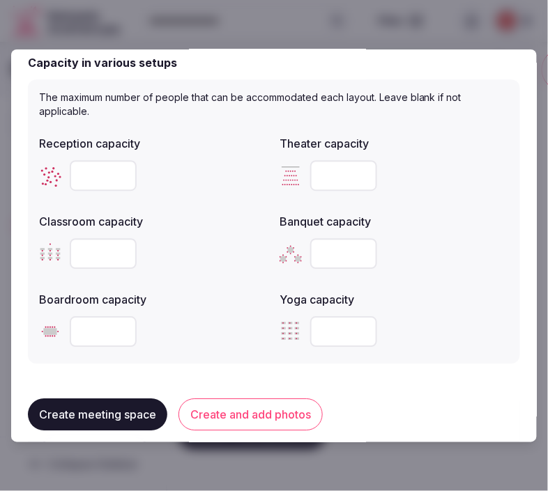
scroll to position [541, 0]
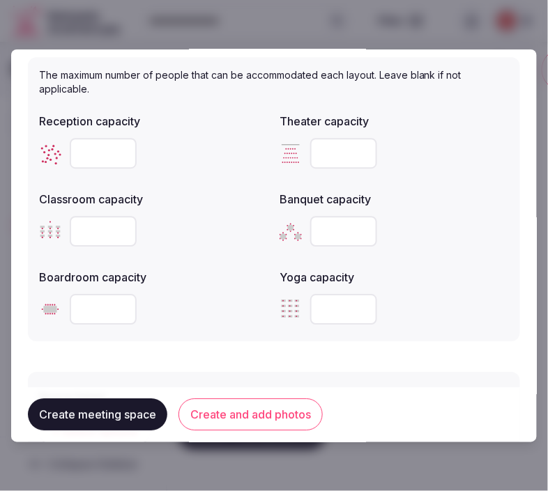
click at [322, 220] on input "number" at bounding box center [343, 231] width 67 height 31
type input "***"
click at [93, 303] on input "number" at bounding box center [103, 309] width 67 height 31
click at [93, 304] on input "number" at bounding box center [103, 309] width 67 height 31
type input "**"
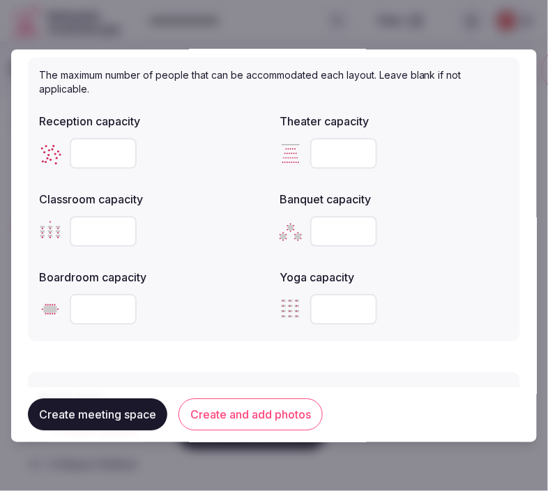
click at [98, 161] on input "number" at bounding box center [103, 153] width 67 height 31
click at [101, 160] on input "number" at bounding box center [103, 153] width 67 height 31
type input "***"
drag, startPoint x: 196, startPoint y: 291, endPoint x: 176, endPoint y: 308, distance: 26.2
click at [195, 294] on div "**" at bounding box center [153, 309] width 229 height 31
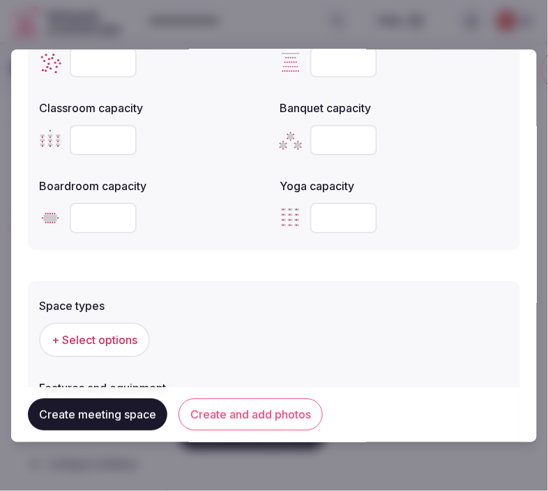
scroll to position [774, 0]
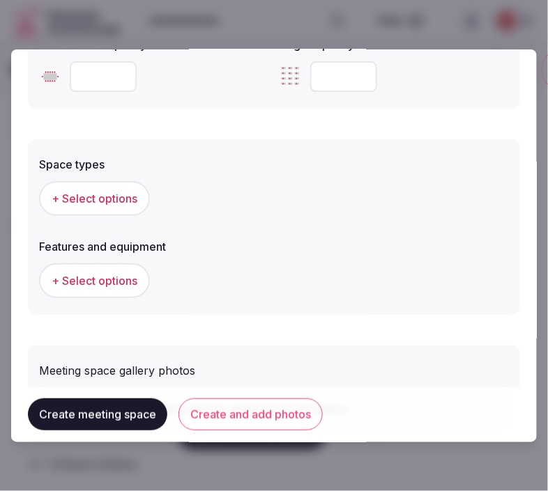
click at [91, 196] on span "+ Select options" at bounding box center [95, 198] width 86 height 15
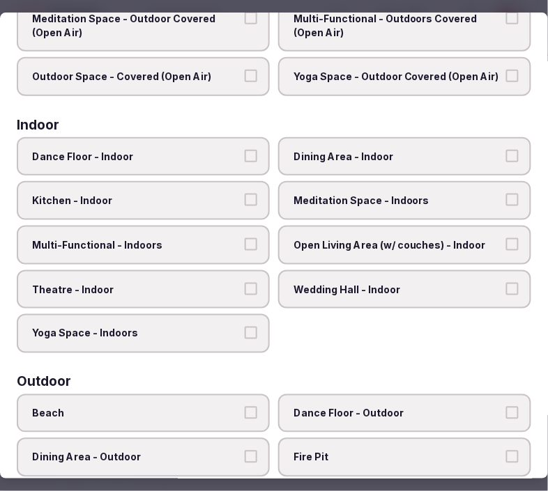
scroll to position [155, 0]
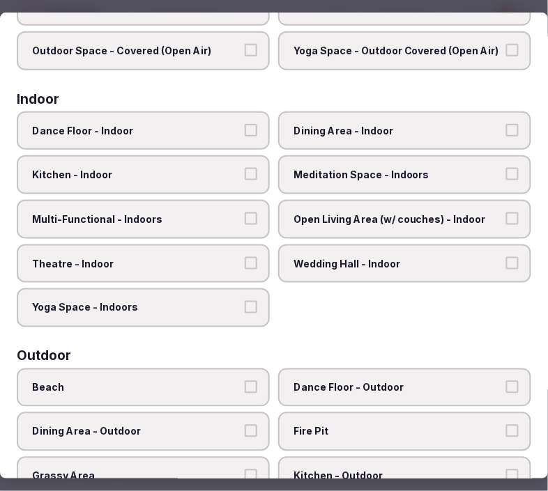
click at [385, 134] on label "Dining Area - Indoor" at bounding box center [404, 130] width 253 height 39
click at [506, 134] on button "Dining Area - Indoor" at bounding box center [512, 130] width 13 height 13
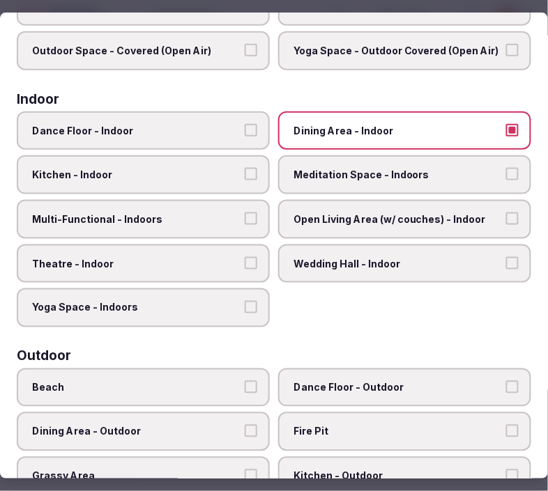
click at [228, 202] on label "Multi-Functional - Indoors" at bounding box center [143, 219] width 253 height 39
click at [245, 212] on button "Multi-Functional - Indoors" at bounding box center [251, 218] width 13 height 13
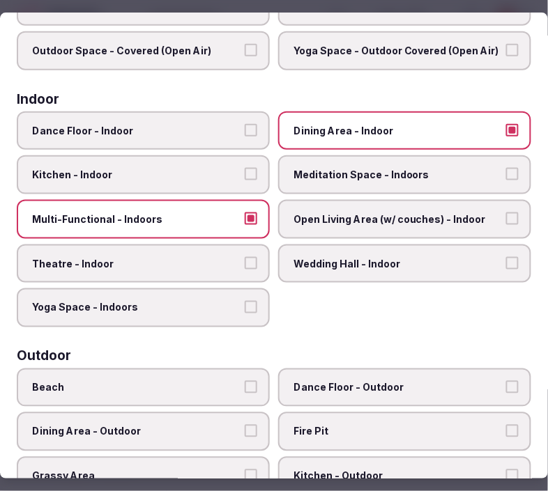
click at [191, 260] on span "Theatre - Indoor" at bounding box center [136, 264] width 208 height 14
click at [245, 260] on button "Theatre - Indoor" at bounding box center [251, 263] width 13 height 13
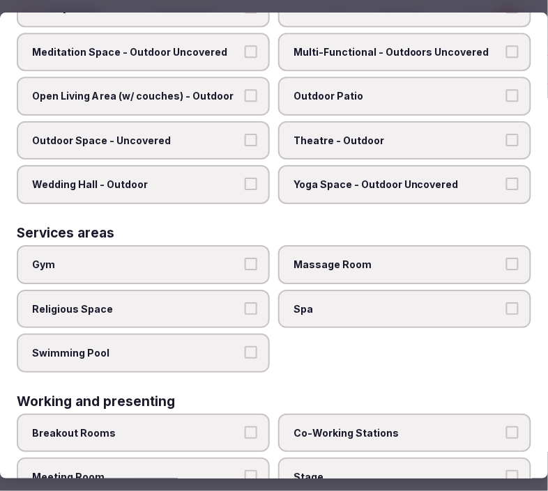
scroll to position [676, 0]
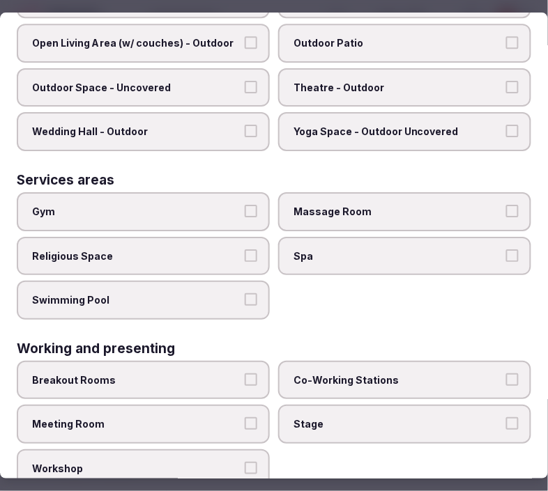
click at [221, 417] on span "Meeting Room" at bounding box center [136, 424] width 208 height 14
click at [245, 417] on button "Meeting Room" at bounding box center [251, 423] width 13 height 13
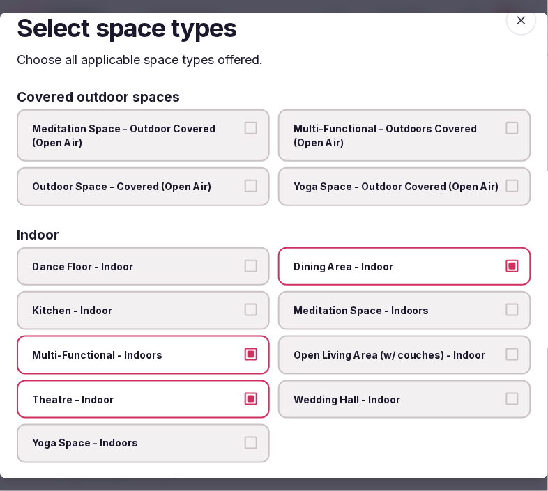
scroll to position [0, 0]
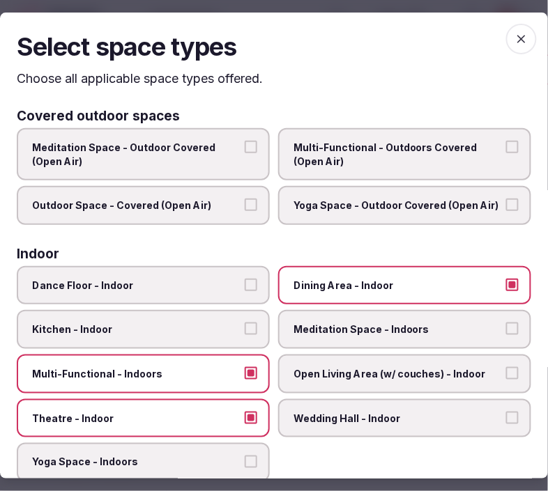
click at [520, 42] on span "button" at bounding box center [521, 39] width 31 height 31
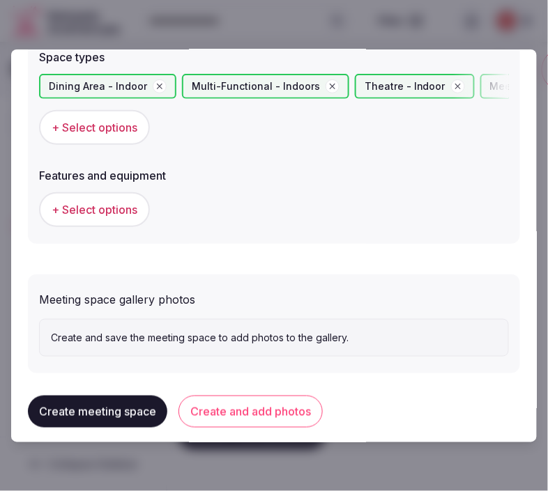
scroll to position [887, 0]
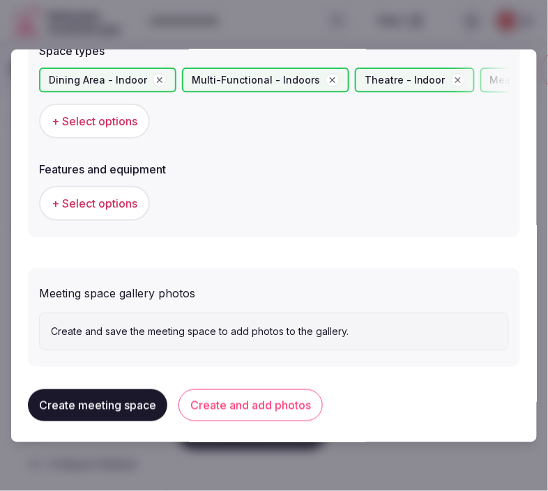
click at [127, 204] on span "+ Select options" at bounding box center [95, 203] width 86 height 15
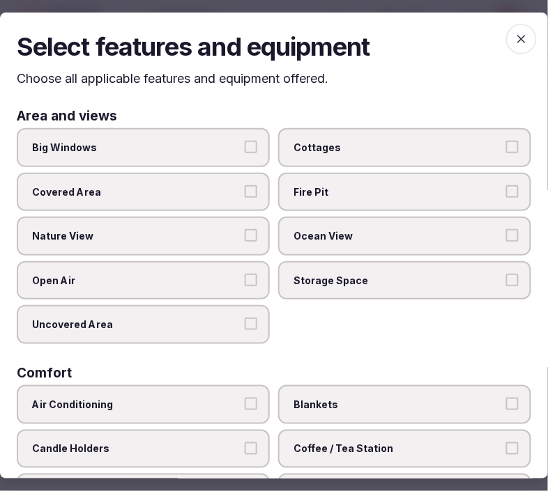
click at [212, 150] on span "Big Windows" at bounding box center [136, 148] width 208 height 14
click at [245, 150] on button "Big Windows" at bounding box center [251, 147] width 13 height 13
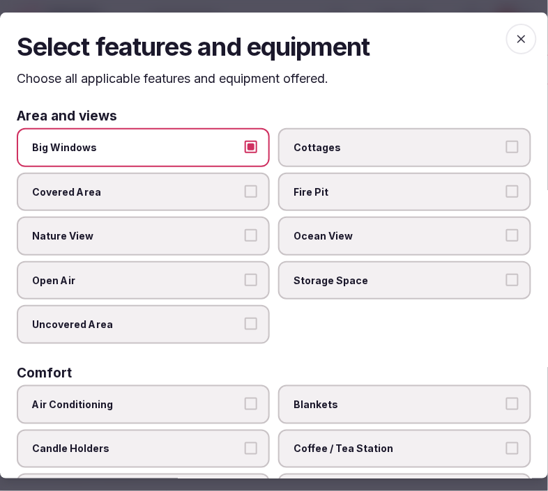
click at [233, 231] on span "Nature View" at bounding box center [136, 236] width 208 height 14
click at [245, 231] on button "Nature View" at bounding box center [251, 235] width 13 height 13
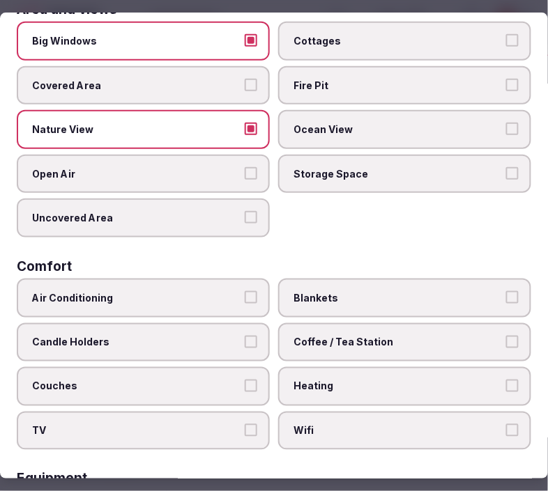
scroll to position [232, 0]
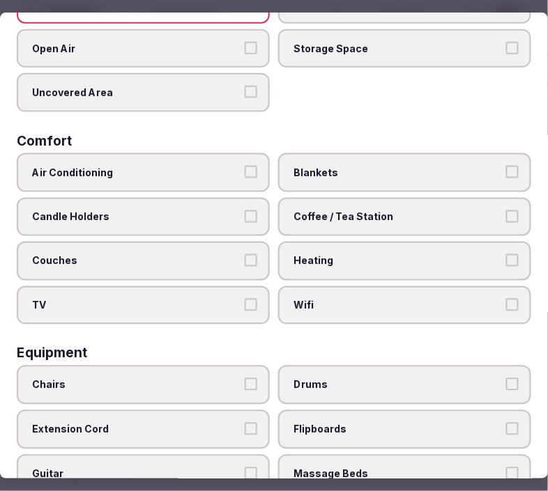
click at [205, 169] on span "Air Conditioning" at bounding box center [136, 173] width 208 height 14
click at [245, 169] on button "Air Conditioning" at bounding box center [251, 172] width 13 height 13
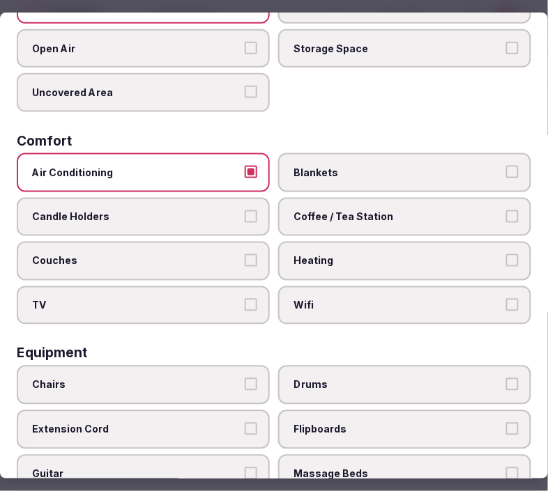
drag, startPoint x: 315, startPoint y: 225, endPoint x: 305, endPoint y: 231, distance: 11.6
click at [316, 225] on label "Coffee / Tea Station" at bounding box center [404, 217] width 253 height 39
click at [506, 223] on button "Coffee / Tea Station" at bounding box center [512, 216] width 13 height 13
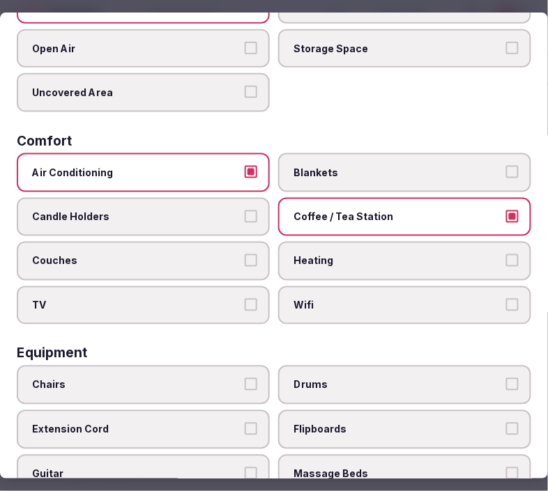
click at [305, 299] on span "Wifi" at bounding box center [397, 306] width 208 height 14
click at [506, 299] on button "Wifi" at bounding box center [512, 305] width 13 height 13
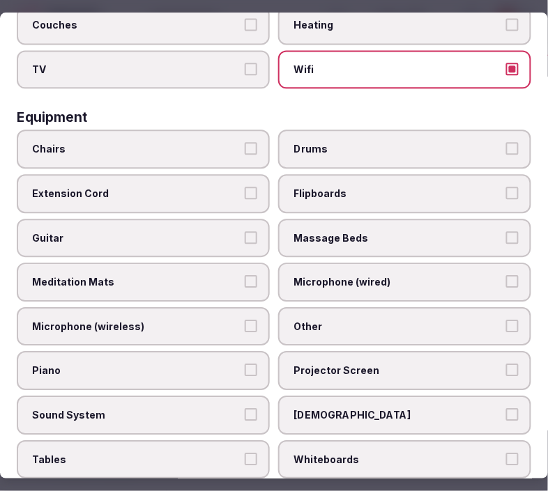
scroll to position [464, 0]
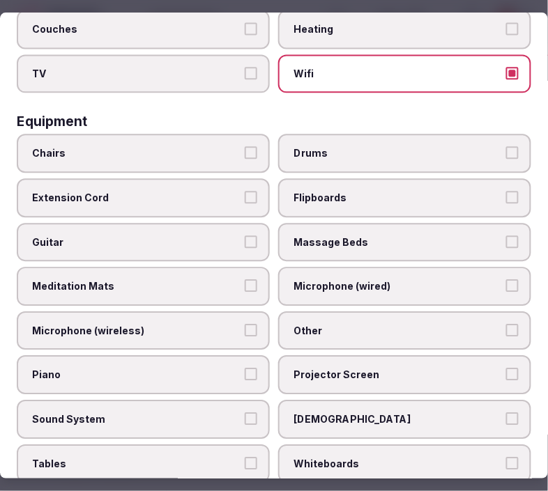
click at [204, 148] on label "Chairs" at bounding box center [143, 153] width 253 height 39
click at [245, 148] on button "Chairs" at bounding box center [251, 153] width 13 height 13
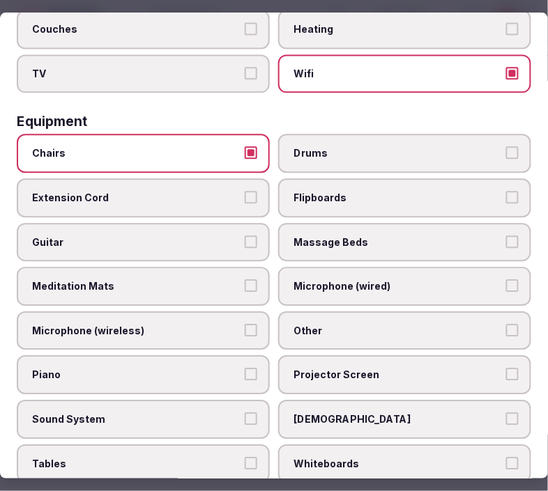
click at [336, 327] on label "Other" at bounding box center [404, 330] width 253 height 39
click at [506, 327] on button "Other" at bounding box center [512, 330] width 13 height 13
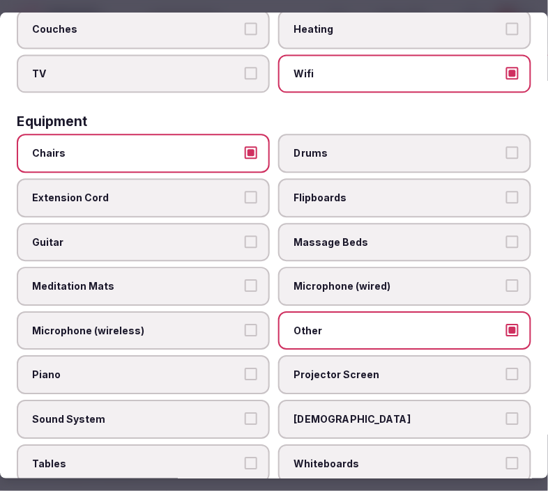
click at [346, 369] on span "Projector Screen" at bounding box center [397, 376] width 208 height 14
click at [506, 369] on button "Projector Screen" at bounding box center [512, 375] width 13 height 13
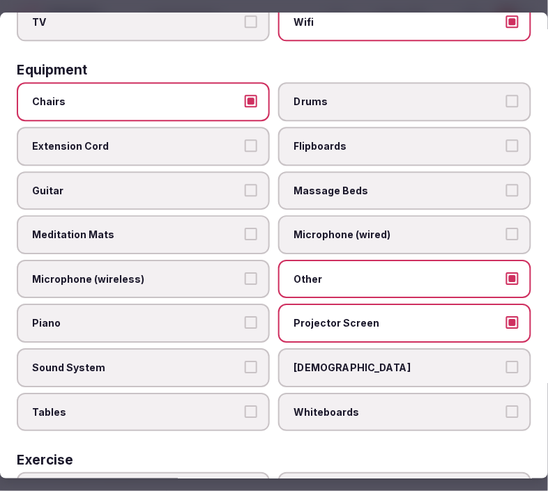
scroll to position [541, 0]
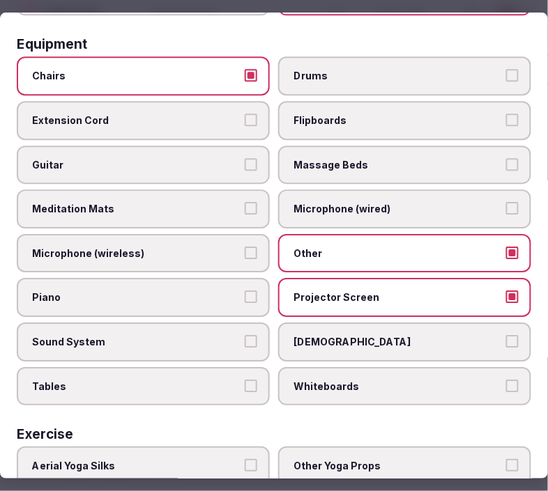
click at [200, 323] on label "Sound System" at bounding box center [143, 342] width 253 height 39
click at [245, 335] on button "Sound System" at bounding box center [251, 341] width 13 height 13
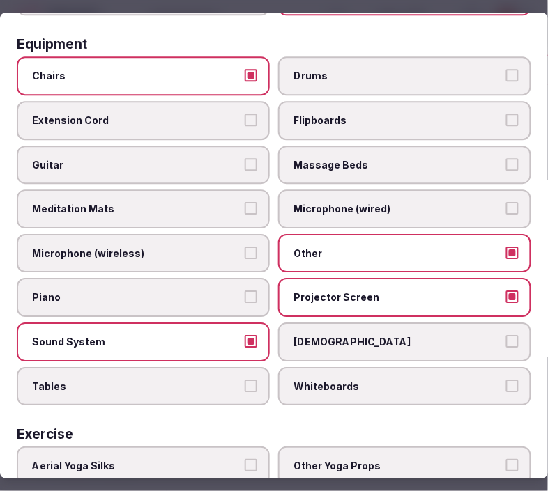
click at [195, 380] on span "Tables" at bounding box center [136, 387] width 208 height 14
click at [245, 380] on button "Tables" at bounding box center [251, 386] width 13 height 13
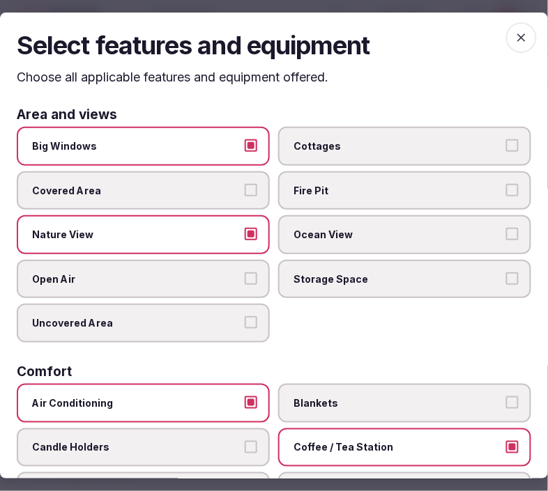
scroll to position [0, 0]
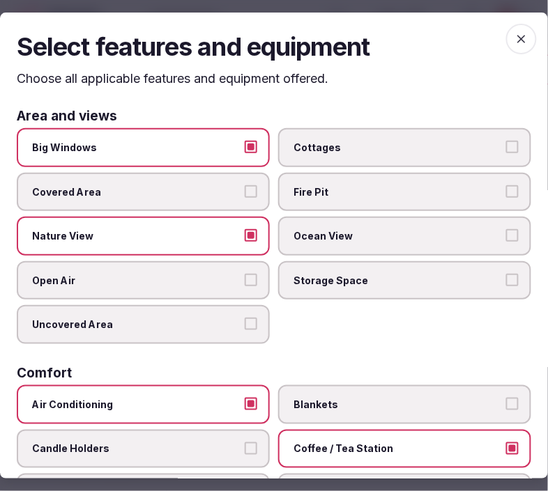
click at [517, 36] on icon "button" at bounding box center [521, 39] width 8 height 8
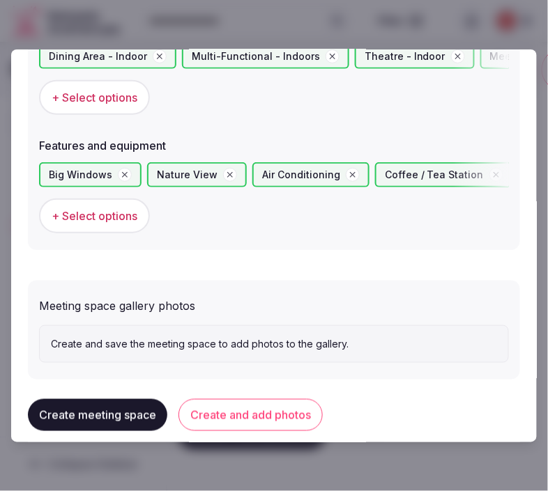
scroll to position [922, 0]
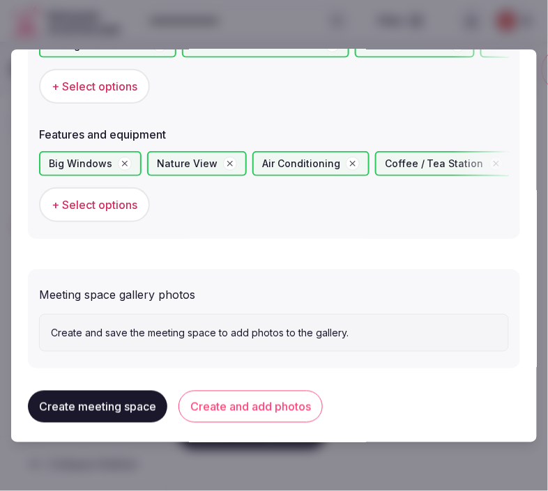
click at [248, 401] on button "Create and add photos" at bounding box center [250, 407] width 144 height 32
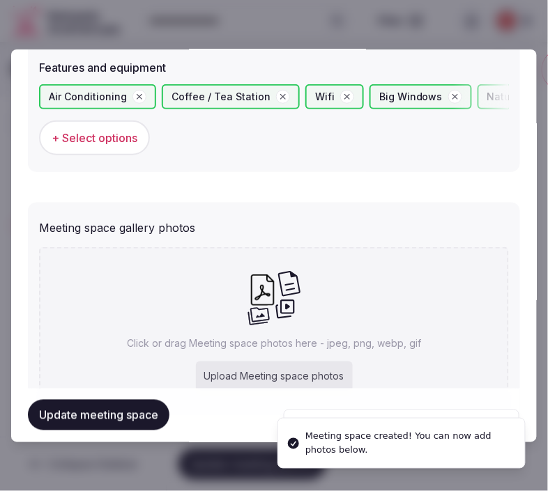
scroll to position [1050, 0]
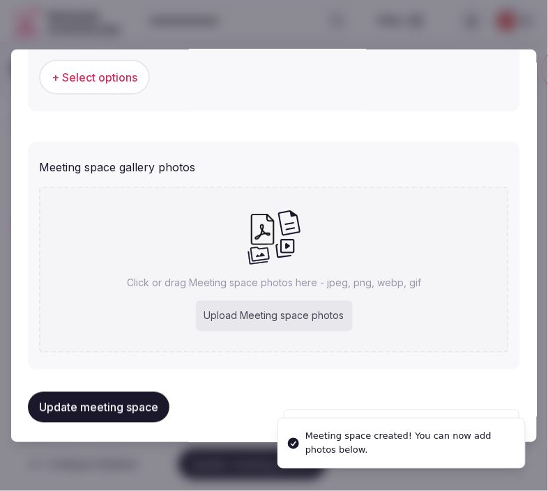
click at [270, 307] on div "Upload Meeting space photos" at bounding box center [274, 316] width 157 height 31
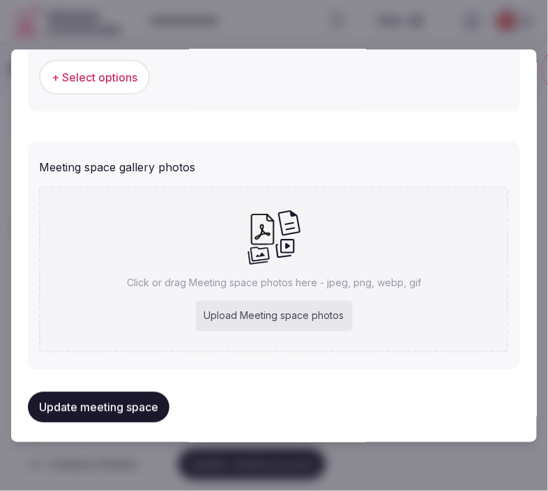
type input "**********"
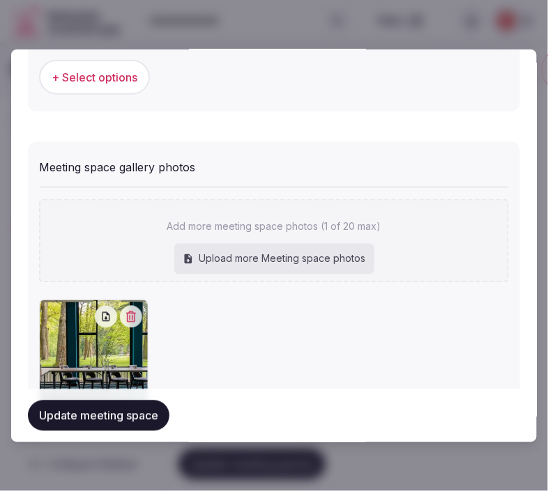
click at [147, 411] on button "Update meeting space" at bounding box center [98, 416] width 141 height 31
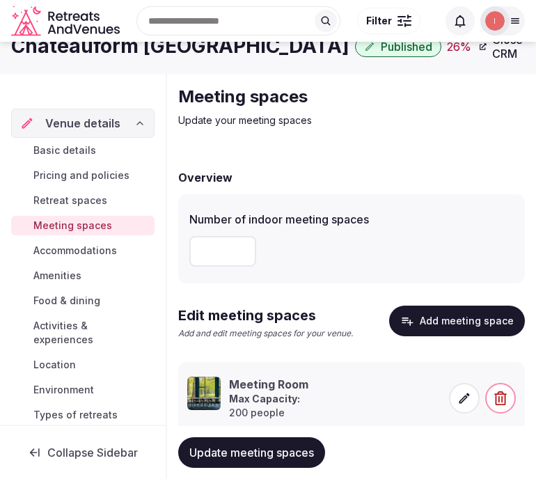
scroll to position [63, 0]
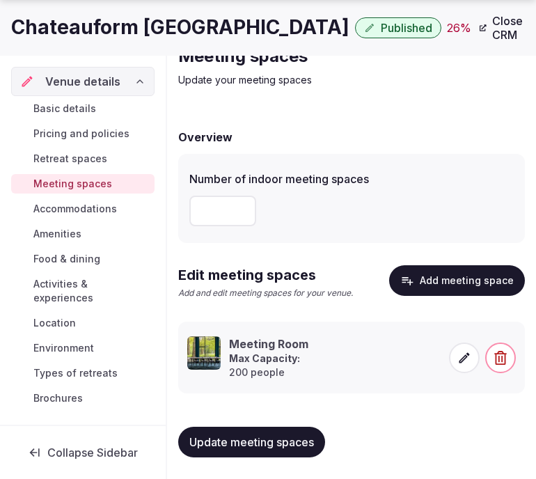
click at [310, 433] on button "Update meeting spaces" at bounding box center [251, 442] width 147 height 31
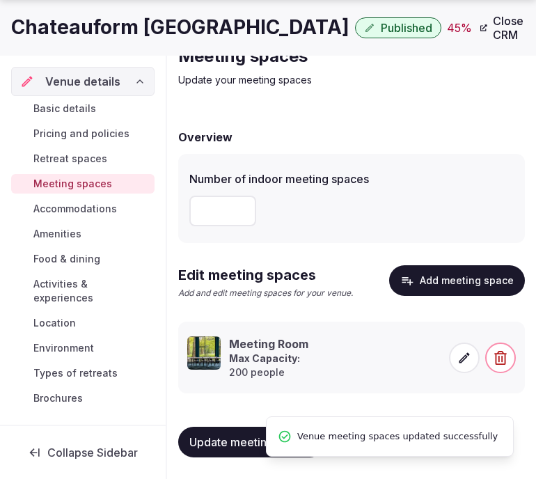
click at [47, 210] on span "Accommodations" at bounding box center [75, 209] width 84 height 14
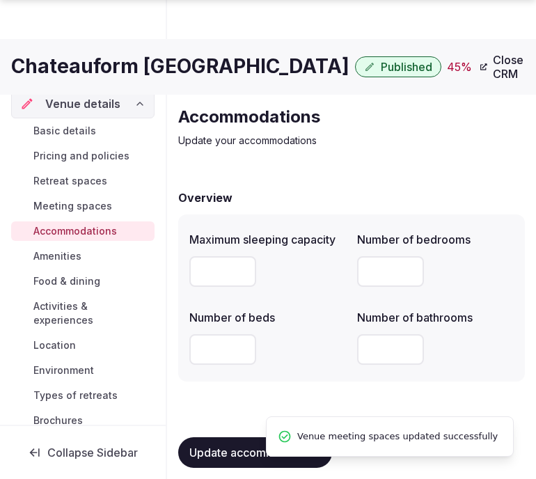
scroll to position [63, 0]
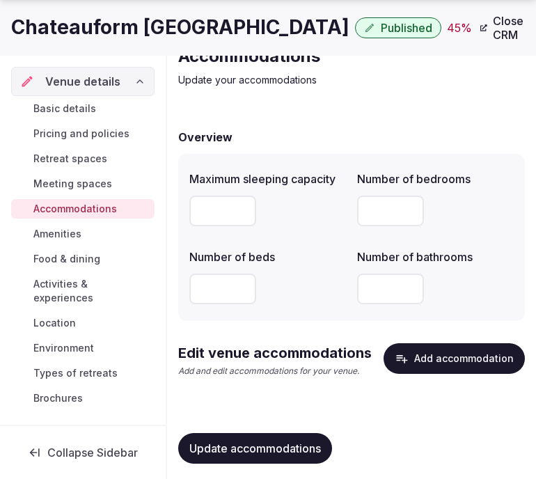
click at [488, 359] on button "Add accommodation" at bounding box center [454, 358] width 141 height 31
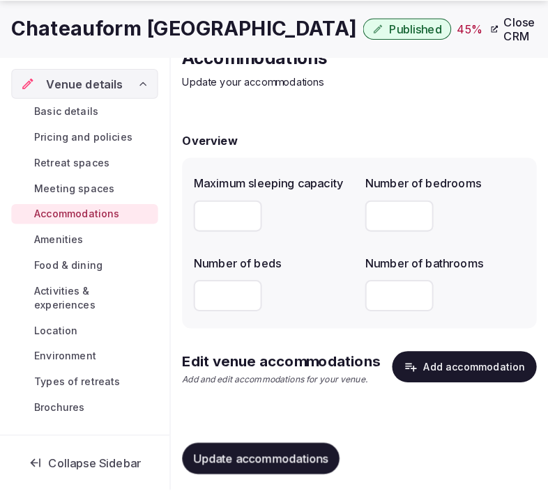
scroll to position [58, 0]
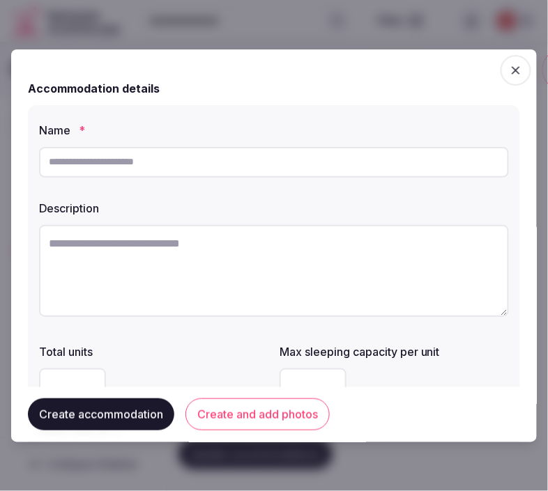
click at [311, 165] on input "text" at bounding box center [274, 162] width 470 height 31
type input "**********"
drag, startPoint x: 136, startPoint y: 263, endPoint x: 148, endPoint y: 247, distance: 19.9
click at [137, 262] on textarea at bounding box center [274, 271] width 470 height 92
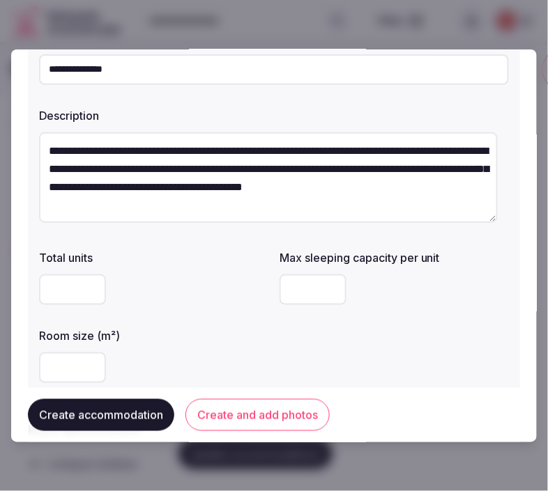
scroll to position [232, 0]
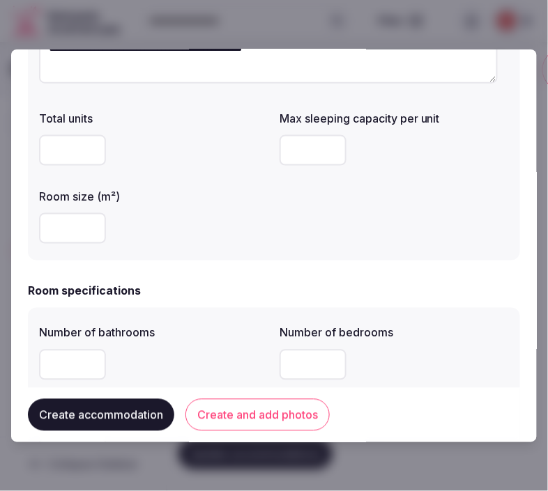
type textarea "**********"
click at [308, 142] on input "number" at bounding box center [312, 150] width 67 height 31
type input "*"
click at [59, 233] on input "number" at bounding box center [72, 228] width 67 height 31
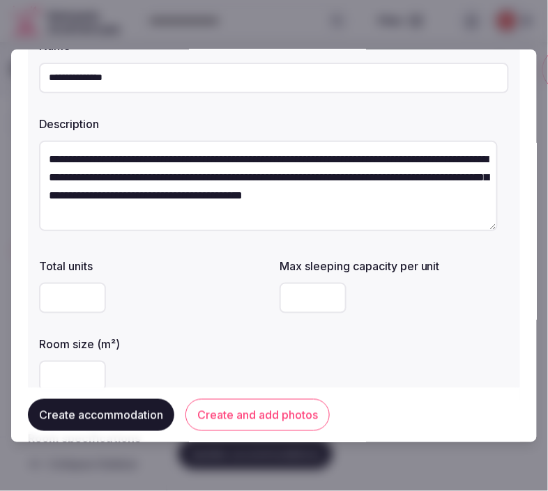
scroll to position [77, 0]
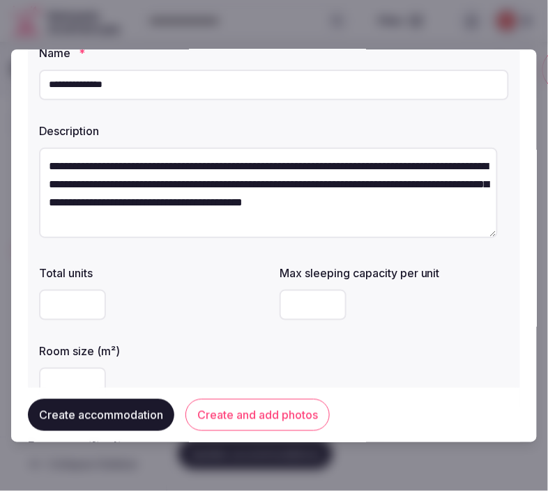
type input "*"
drag, startPoint x: 297, startPoint y: 297, endPoint x: 252, endPoint y: 316, distance: 48.8
click at [252, 316] on div "Total units Max sleeping capacity per unit * Room size (m²) *" at bounding box center [274, 331] width 470 height 145
type input "*"
click at [376, 323] on div "*" at bounding box center [393, 305] width 229 height 42
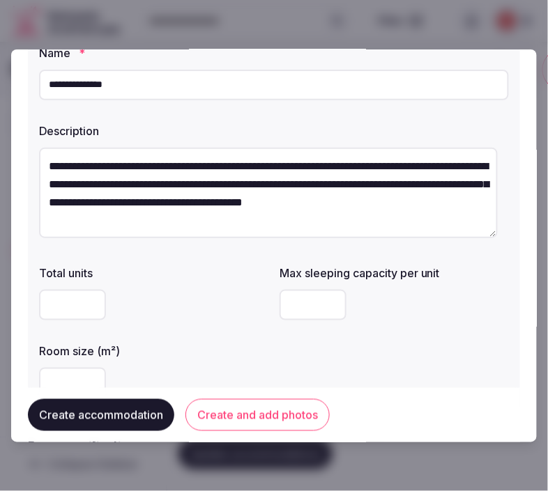
click at [399, 346] on div "Total units Max sleeping capacity per unit * Room size (m²) *" at bounding box center [274, 331] width 470 height 145
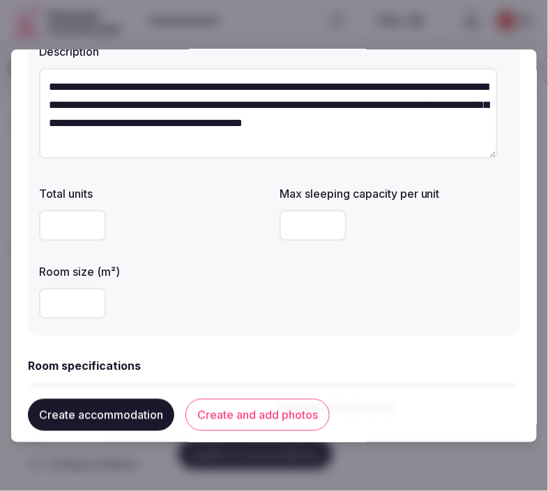
scroll to position [232, 0]
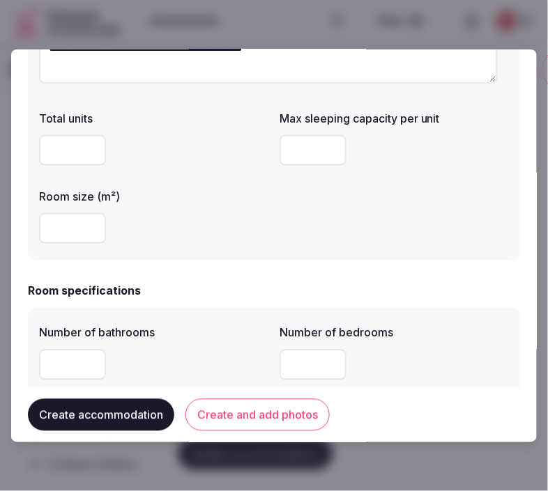
drag, startPoint x: 79, startPoint y: 221, endPoint x: 32, endPoint y: 228, distance: 47.2
click at [32, 228] on div "**********" at bounding box center [274, 66] width 492 height 387
click at [70, 221] on input "*" at bounding box center [72, 228] width 67 height 31
click at [67, 221] on input "*" at bounding box center [72, 228] width 67 height 31
click at [61, 359] on input "number" at bounding box center [72, 365] width 67 height 31
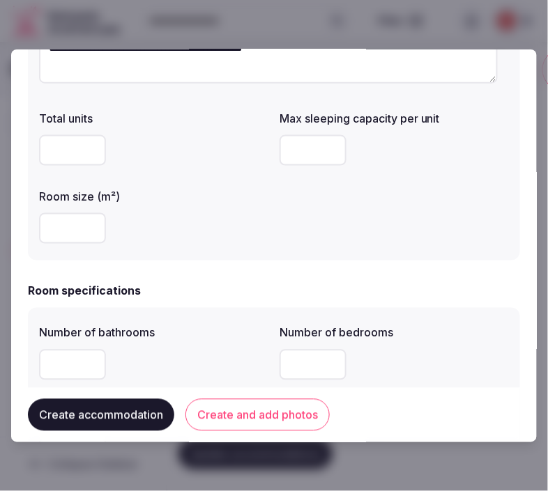
type input "*"
click at [290, 359] on input "number" at bounding box center [312, 365] width 67 height 31
type input "*"
click at [398, 360] on div "*" at bounding box center [393, 365] width 229 height 31
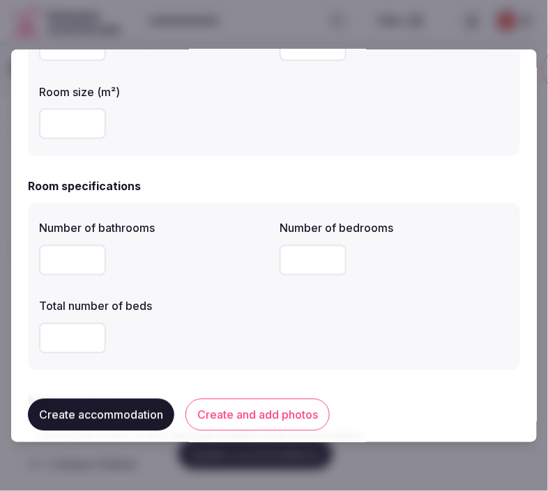
scroll to position [387, 0]
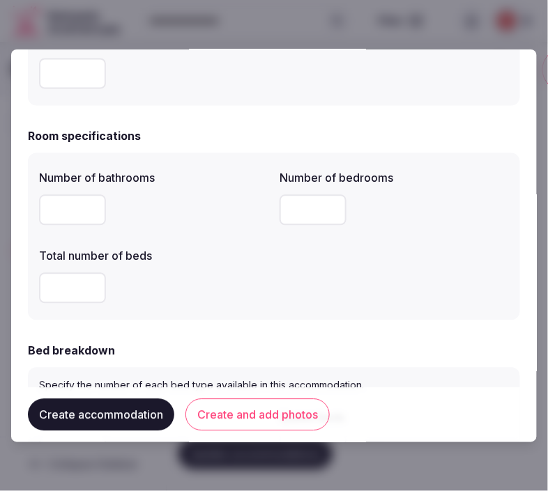
click at [54, 295] on input "number" at bounding box center [72, 288] width 67 height 31
type input "*"
click at [127, 308] on div "*" at bounding box center [153, 288] width 229 height 42
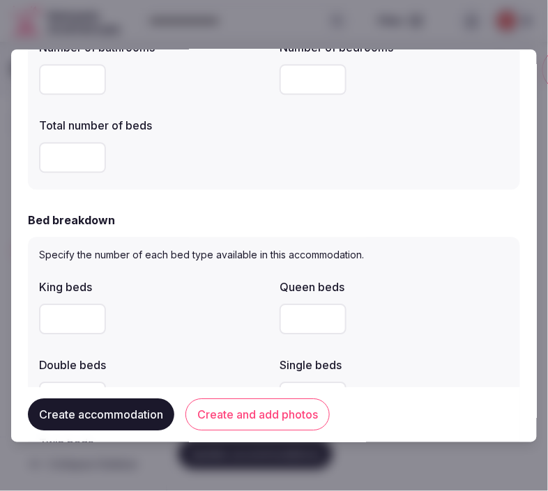
scroll to position [619, 0]
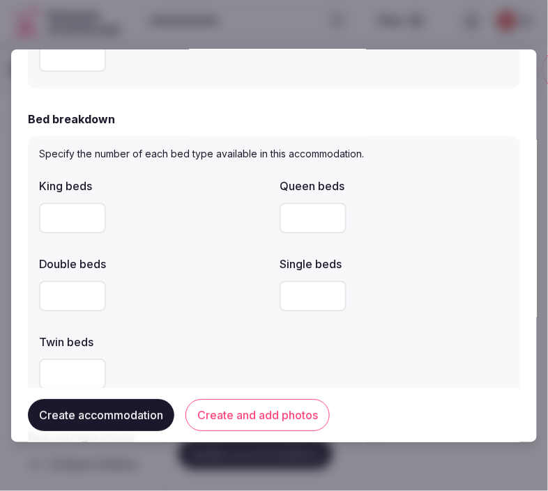
click at [300, 289] on input "number" at bounding box center [312, 296] width 67 height 31
type input "*"
click at [309, 345] on div "King beds Queen beds Double beds Single beds * Twin beds" at bounding box center [274, 283] width 470 height 223
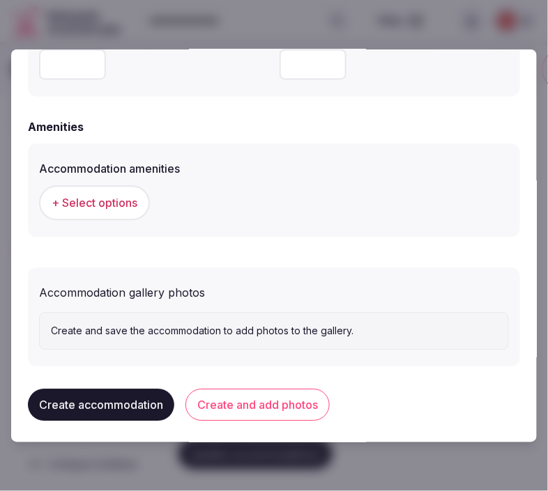
scroll to position [1289, 0]
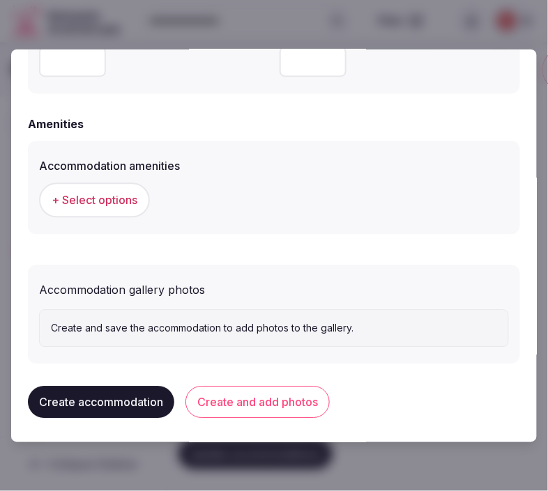
click at [94, 188] on button "+ Select options" at bounding box center [94, 200] width 111 height 35
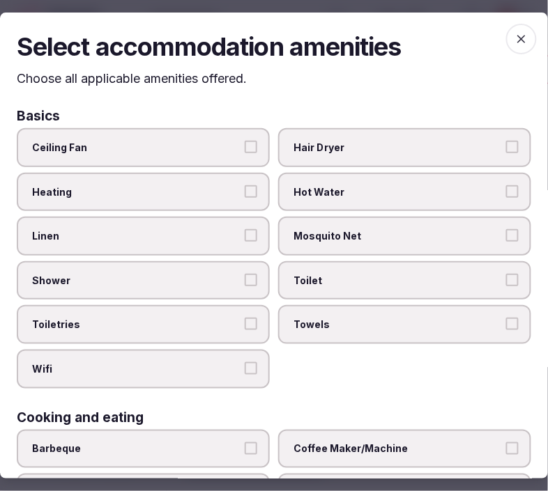
click at [184, 235] on span "Linen" at bounding box center [136, 236] width 208 height 14
click at [245, 235] on button "Linen" at bounding box center [251, 235] width 13 height 13
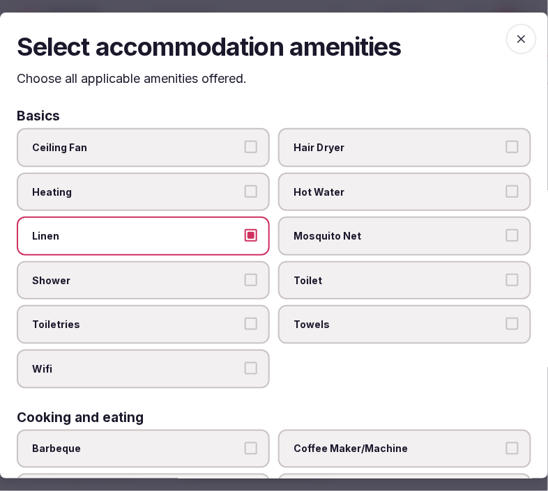
click at [206, 274] on span "Shower" at bounding box center [136, 281] width 208 height 14
click at [245, 274] on button "Shower" at bounding box center [251, 280] width 13 height 13
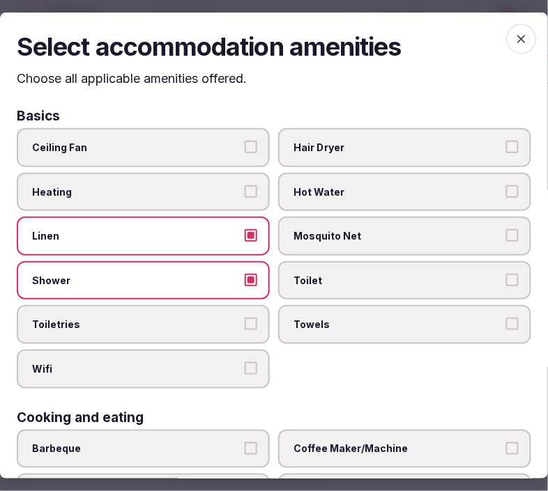
click at [233, 320] on span "Toiletries" at bounding box center [136, 325] width 208 height 14
click at [245, 320] on button "Toiletries" at bounding box center [251, 324] width 13 height 13
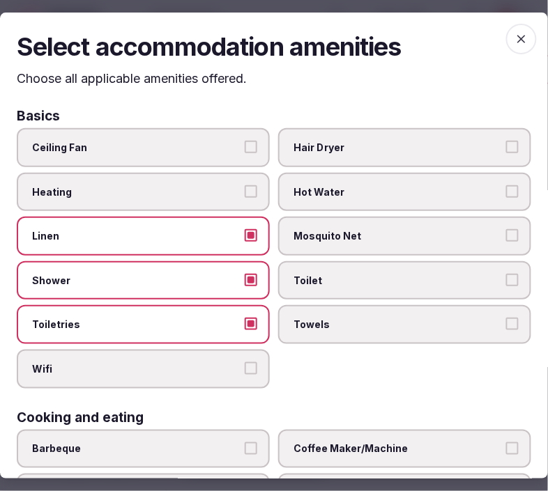
drag, startPoint x: 237, startPoint y: 364, endPoint x: 284, endPoint y: 359, distance: 47.7
click at [244, 362] on label "Wifi" at bounding box center [143, 369] width 253 height 39
click at [346, 320] on span "Towels" at bounding box center [397, 325] width 208 height 14
click at [506, 320] on button "Towels" at bounding box center [512, 324] width 13 height 13
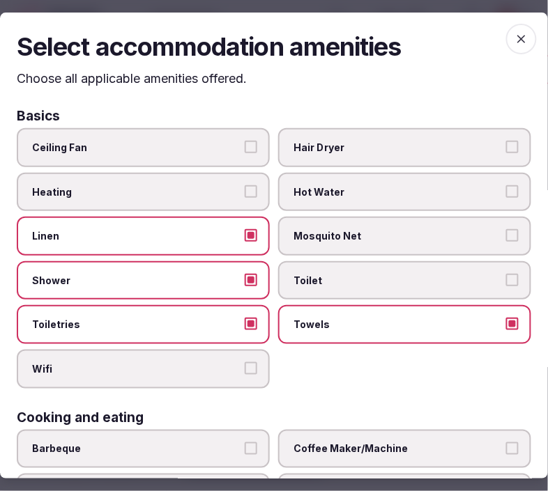
click at [392, 283] on label "Toilet" at bounding box center [404, 280] width 253 height 39
click at [506, 283] on button "Toilet" at bounding box center [512, 280] width 13 height 13
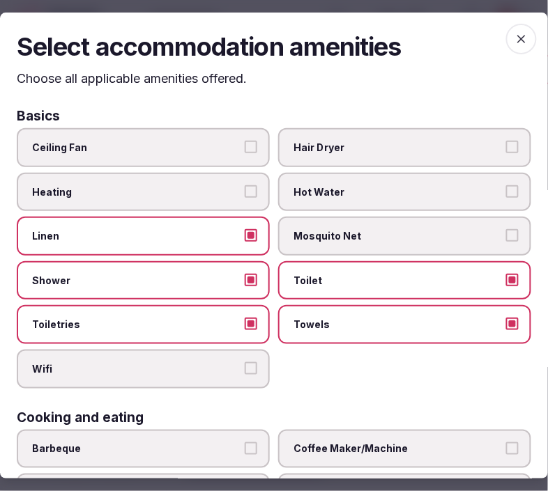
click at [242, 368] on label "Wifi" at bounding box center [143, 369] width 253 height 39
click at [245, 368] on button "Wifi" at bounding box center [251, 368] width 13 height 13
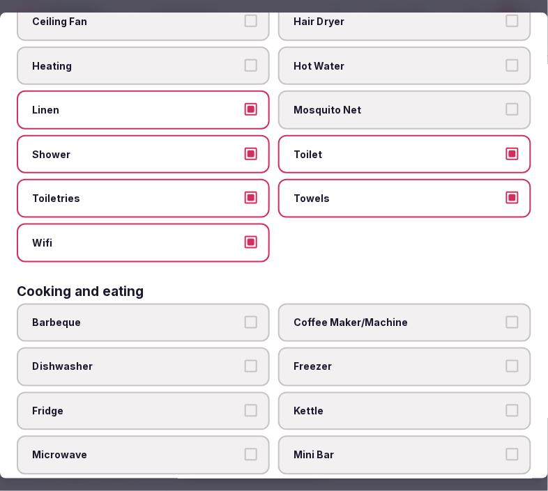
scroll to position [155, 0]
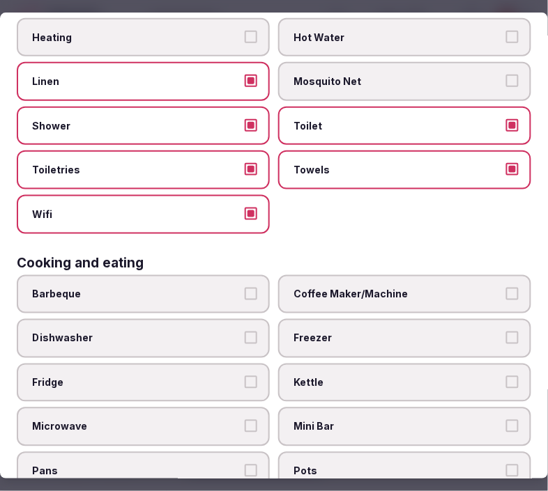
click at [446, 275] on label "Coffee Maker/Machine" at bounding box center [404, 294] width 253 height 39
click at [506, 288] on button "Coffee Maker/Machine" at bounding box center [512, 294] width 13 height 13
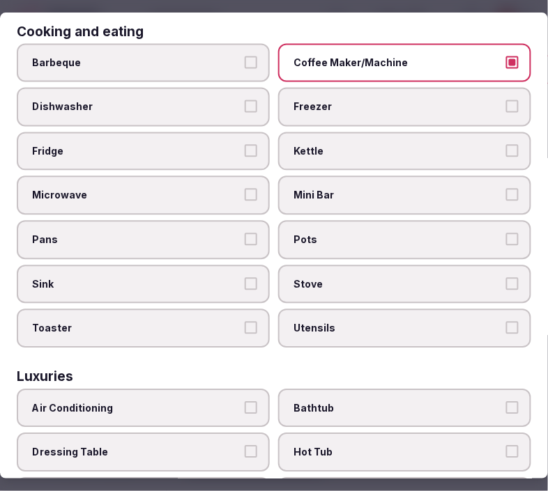
click at [435, 43] on label "Coffee Maker/Machine" at bounding box center [404, 62] width 253 height 39
click at [506, 56] on button "Coffee Maker/Machine" at bounding box center [512, 62] width 13 height 13
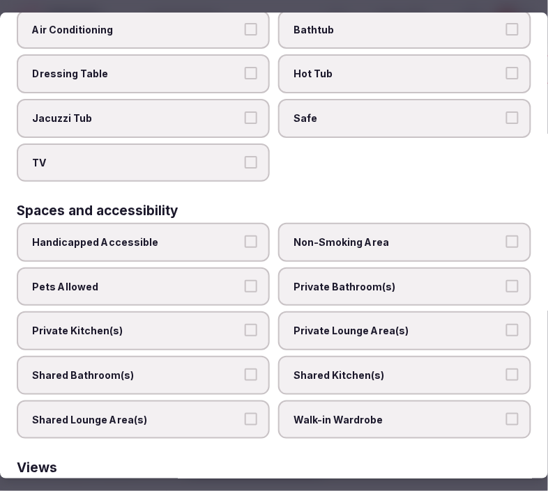
scroll to position [851, 0]
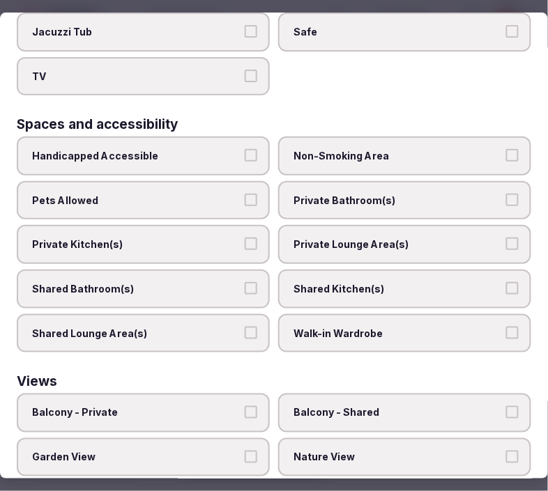
click at [406, 191] on label "Private Bathroom(s)" at bounding box center [404, 200] width 253 height 39
click at [506, 194] on button "Private Bathroom(s)" at bounding box center [512, 200] width 13 height 13
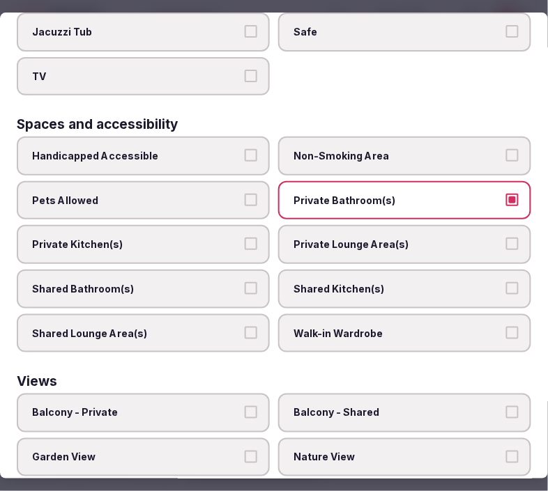
click at [397, 225] on label "Private Lounge Area(s)" at bounding box center [404, 244] width 253 height 39
click at [506, 238] on button "Private Lounge Area(s)" at bounding box center [512, 244] width 13 height 13
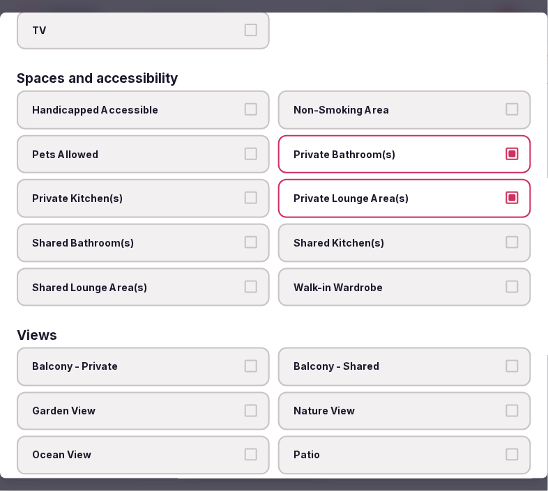
scroll to position [921, 0]
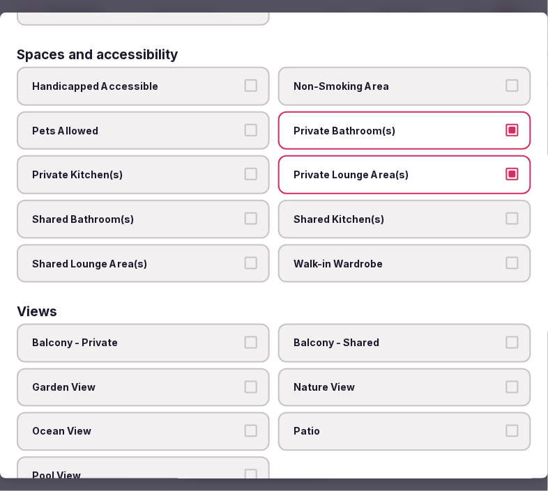
click at [210, 336] on span "Balcony - Private" at bounding box center [136, 343] width 208 height 14
click at [245, 336] on button "Balcony - Private" at bounding box center [251, 342] width 13 height 13
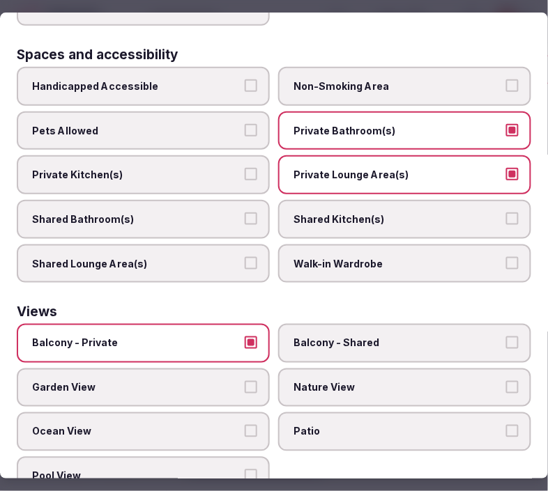
click at [397, 369] on label "Nature View" at bounding box center [404, 388] width 253 height 39
click at [506, 381] on button "Nature View" at bounding box center [512, 387] width 13 height 13
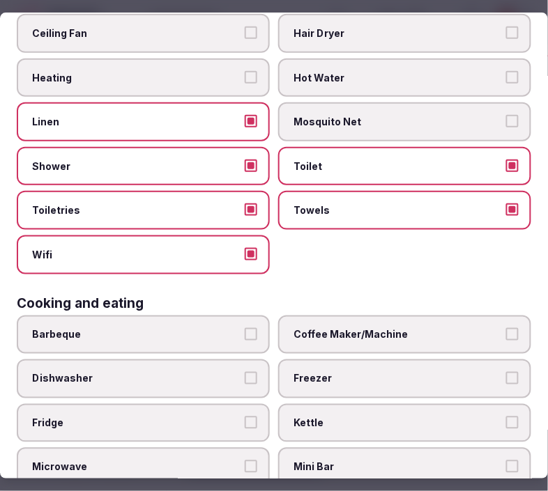
scroll to position [0, 0]
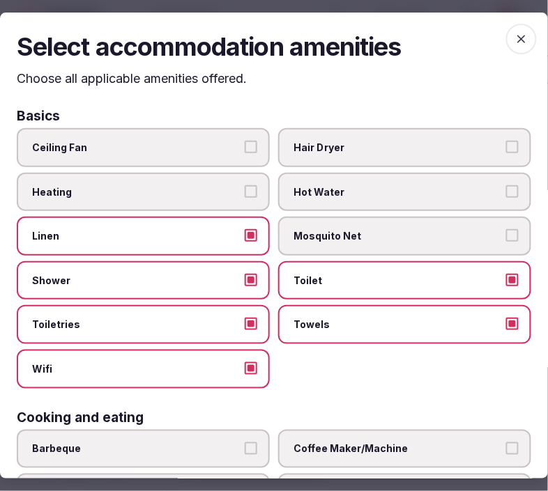
click at [519, 35] on span "button" at bounding box center [521, 39] width 31 height 31
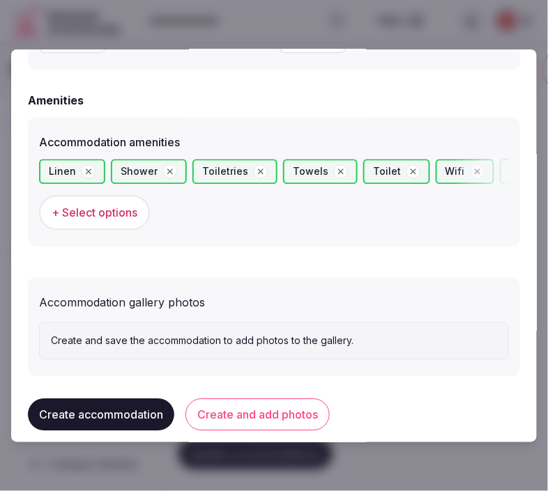
scroll to position [1324, 0]
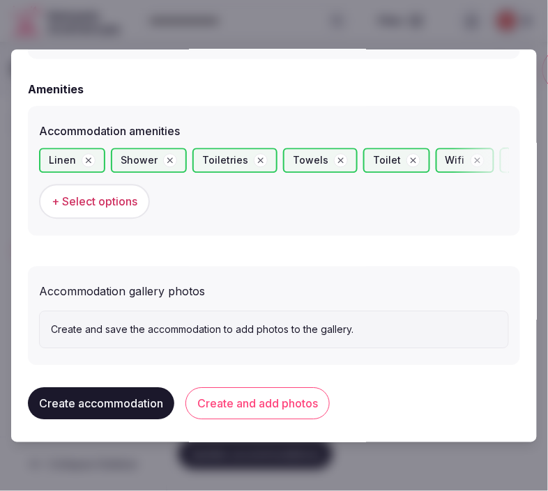
click at [261, 390] on button "Create and add photos" at bounding box center [257, 403] width 144 height 32
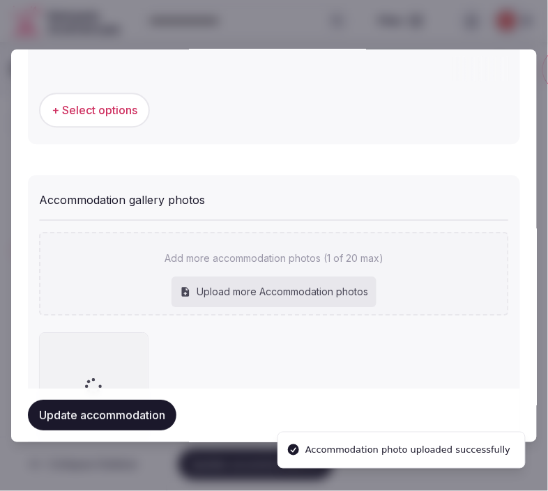
scroll to position [1452, 0]
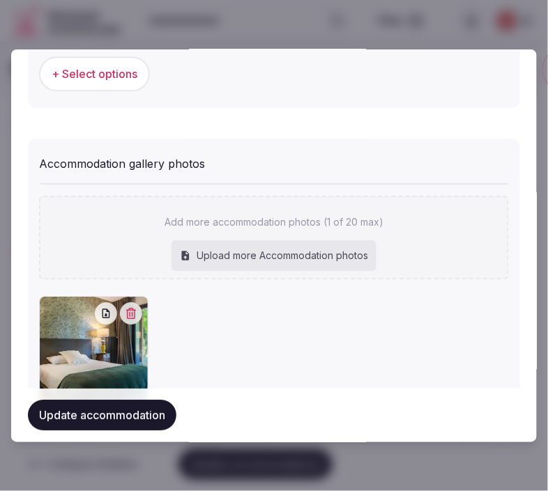
click at [114, 417] on button "Update accommodation" at bounding box center [102, 416] width 148 height 31
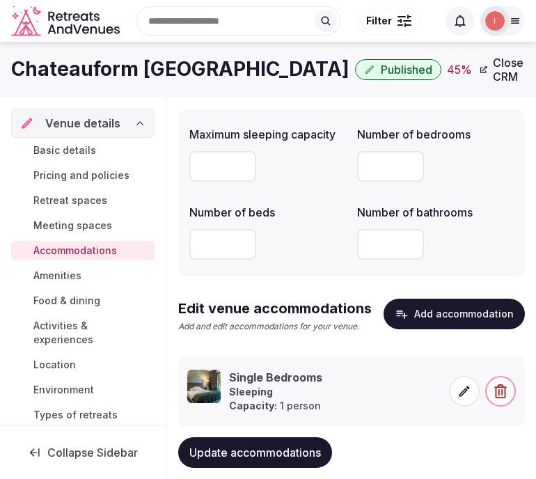
scroll to position [141, 0]
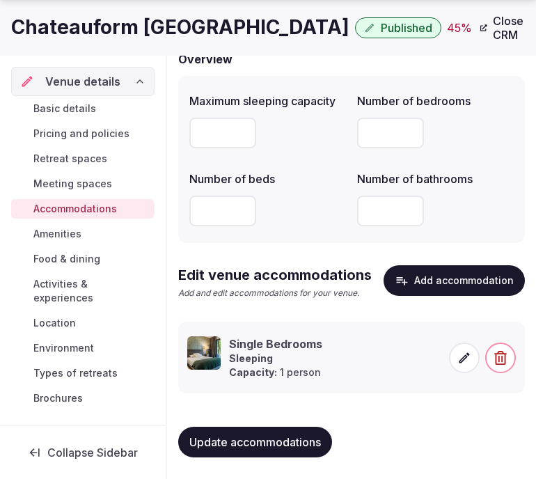
click at [270, 433] on button "Update accommodations" at bounding box center [255, 442] width 154 height 31
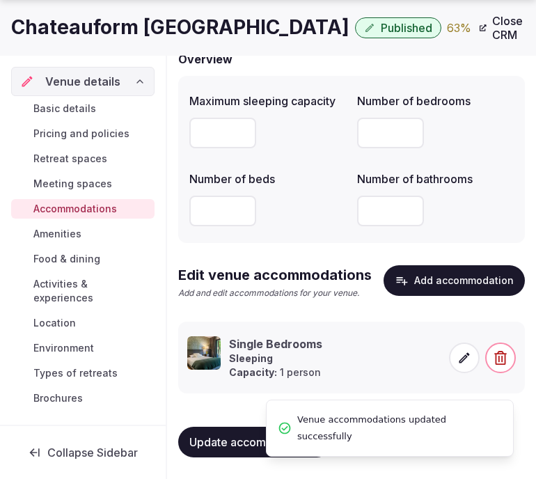
click at [54, 239] on span "Amenities" at bounding box center [57, 234] width 48 height 14
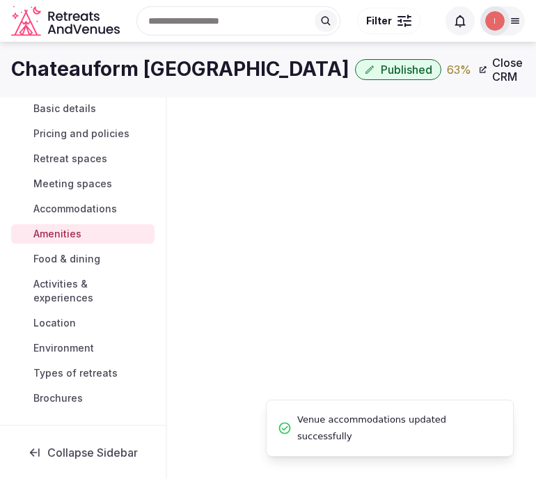
scroll to position [3, 0]
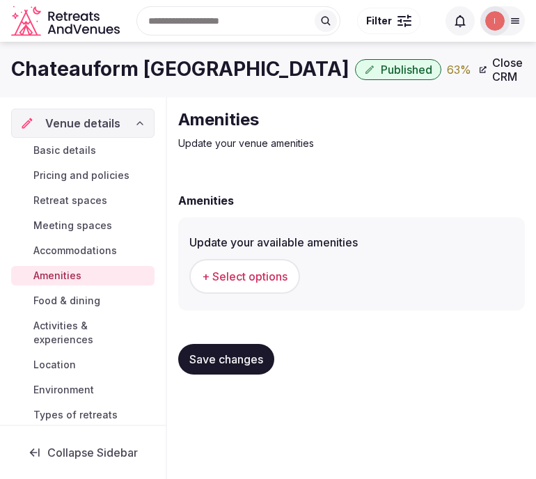
click at [258, 277] on span "+ Select options" at bounding box center [245, 276] width 86 height 15
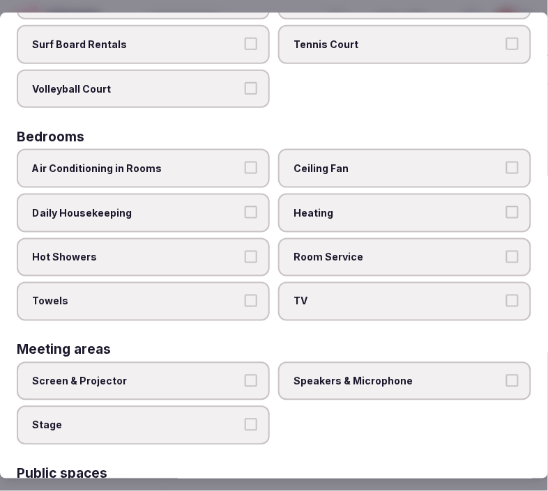
scroll to position [232, 0]
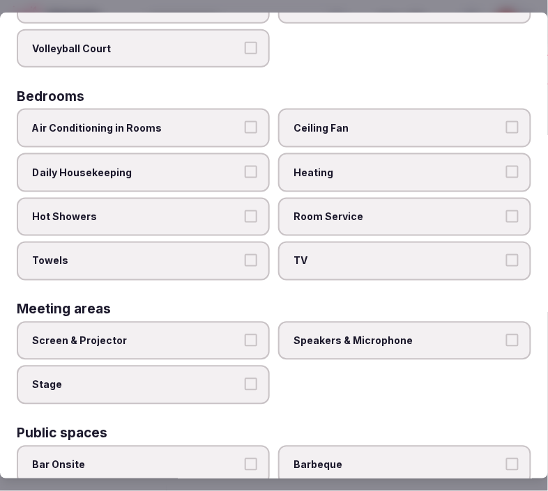
click at [255, 204] on label "Hot Showers" at bounding box center [143, 217] width 253 height 39
click at [255, 210] on button "Hot Showers" at bounding box center [251, 216] width 13 height 13
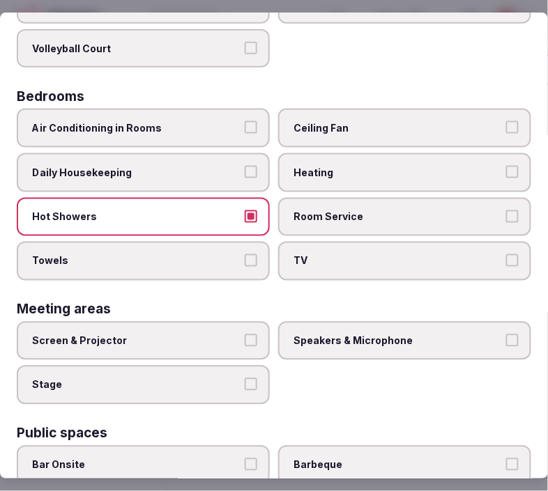
click at [254, 252] on label "Towels" at bounding box center [143, 261] width 253 height 39
click at [254, 254] on button "Towels" at bounding box center [251, 260] width 13 height 13
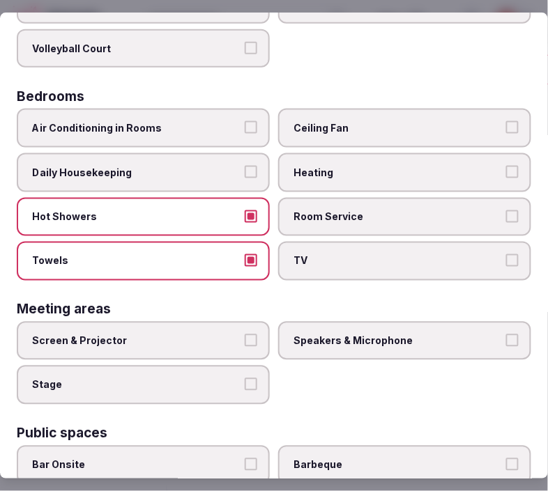
click at [317, 254] on span "TV" at bounding box center [397, 261] width 208 height 14
click at [506, 254] on button "TV" at bounding box center [512, 260] width 13 height 13
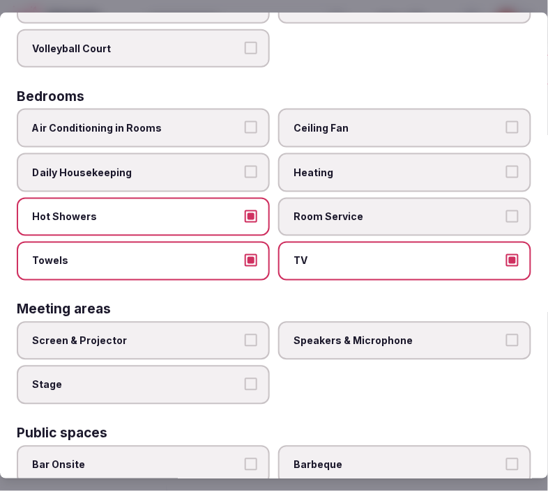
click at [317, 254] on span "TV" at bounding box center [397, 261] width 208 height 14
click at [506, 254] on button "TV" at bounding box center [512, 260] width 13 height 13
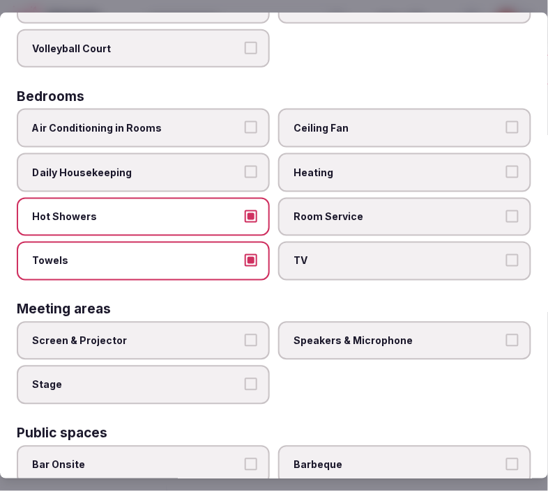
click at [474, 217] on label "Room Service" at bounding box center [404, 217] width 253 height 39
click at [506, 217] on button "Room Service" at bounding box center [512, 216] width 13 height 13
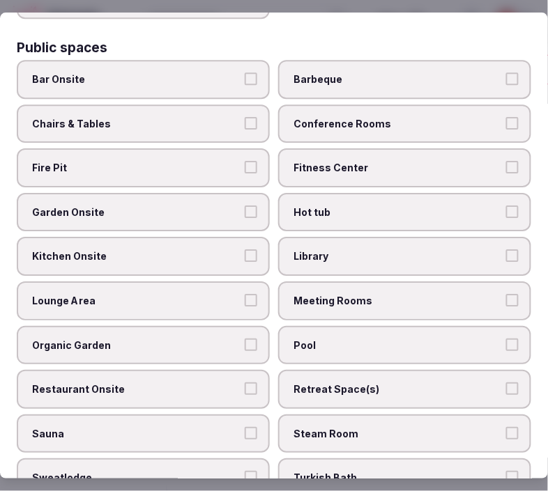
scroll to position [619, 0]
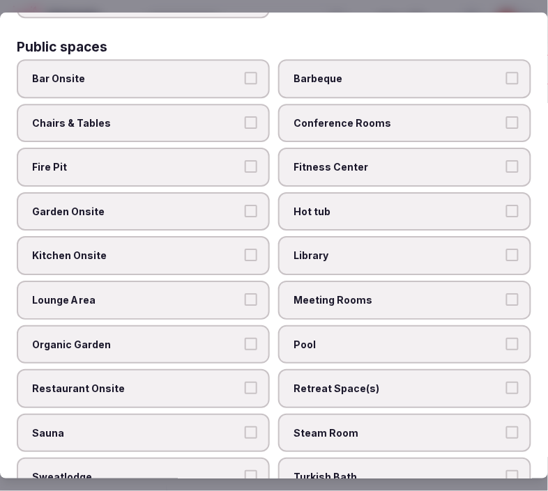
click at [247, 104] on label "Chairs & Tables" at bounding box center [143, 123] width 253 height 39
click at [247, 116] on button "Chairs & Tables" at bounding box center [251, 122] width 13 height 13
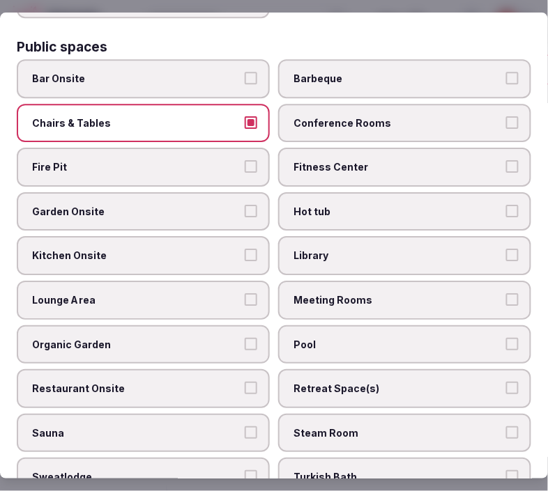
click at [367, 293] on span "Meeting Rooms" at bounding box center [397, 300] width 208 height 14
click at [506, 293] on button "Meeting Rooms" at bounding box center [512, 299] width 13 height 13
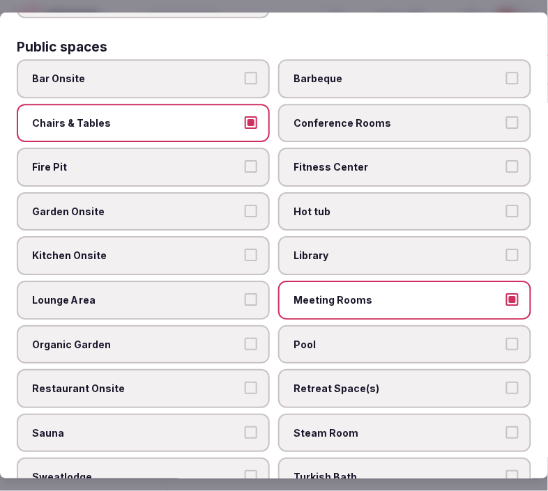
click at [196, 293] on span "Lounge Area" at bounding box center [136, 300] width 208 height 14
click at [245, 293] on button "Lounge Area" at bounding box center [251, 299] width 13 height 13
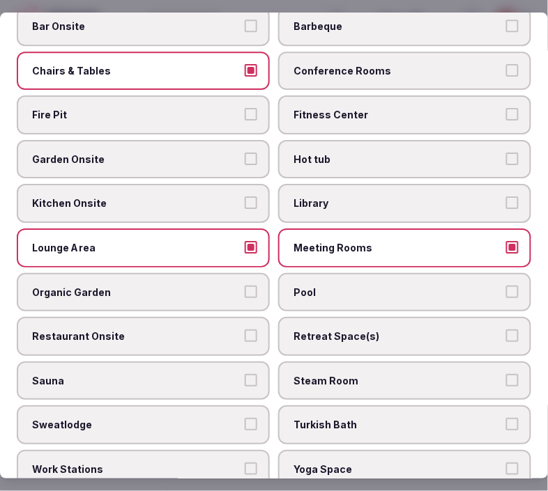
scroll to position [697, 0]
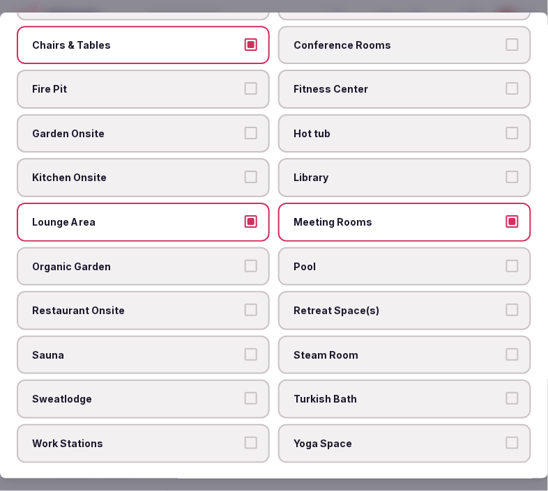
click at [351, 304] on span "Retreat Space(s)" at bounding box center [397, 311] width 208 height 14
click at [506, 304] on button "Retreat Space(s)" at bounding box center [512, 310] width 13 height 13
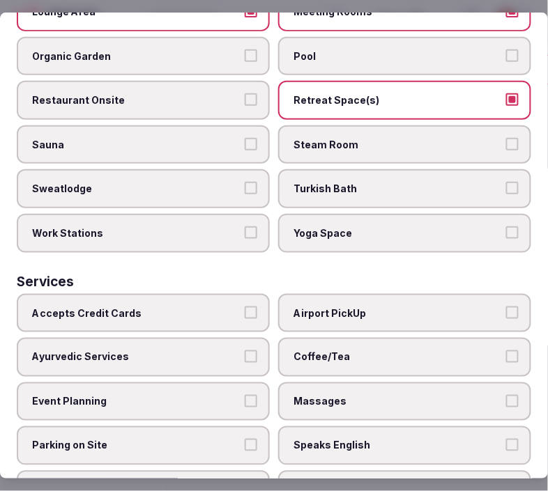
scroll to position [929, 0]
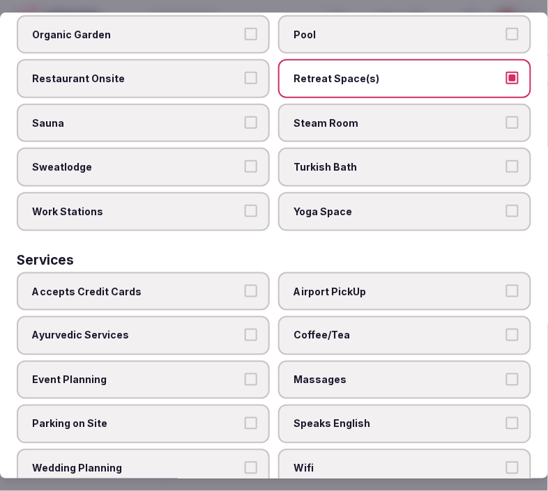
drag, startPoint x: 151, startPoint y: 265, endPoint x: 365, endPoint y: 302, distance: 216.9
click at [160, 285] on span "Accepts Credit Cards" at bounding box center [136, 292] width 208 height 14
click at [245, 285] on button "Accepts Credit Cards" at bounding box center [251, 291] width 13 height 13
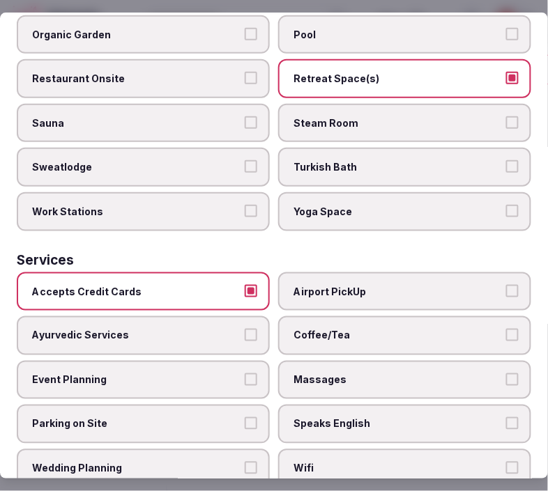
click at [389, 329] on span "Coffee/Tea" at bounding box center [397, 336] width 208 height 14
click at [506, 329] on button "Coffee/Tea" at bounding box center [512, 335] width 13 height 13
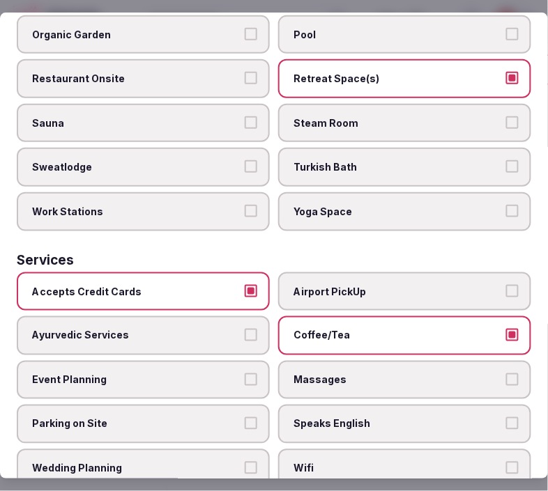
click at [412, 373] on span "Massages" at bounding box center [397, 380] width 208 height 14
click at [506, 373] on button "Massages" at bounding box center [512, 379] width 13 height 13
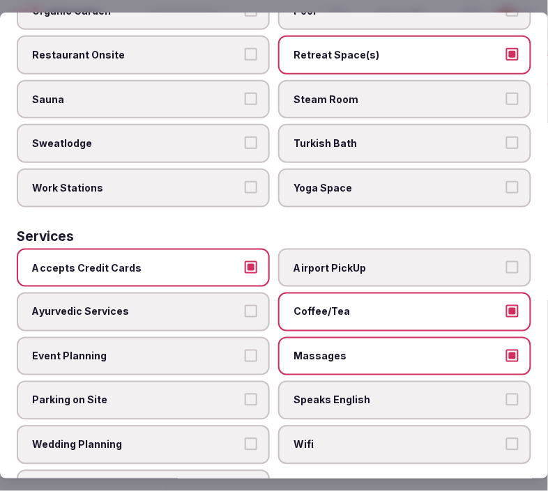
scroll to position [963, 0]
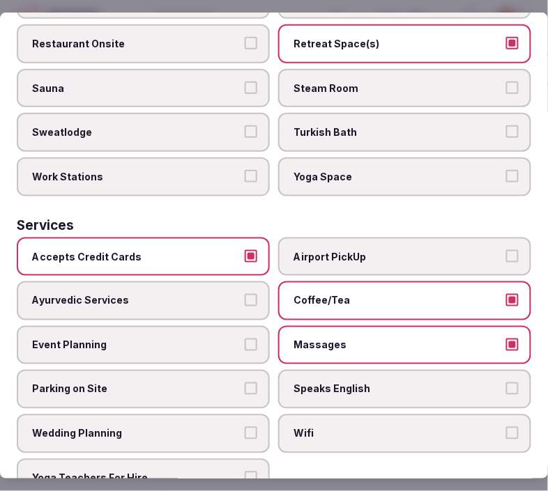
click at [460, 339] on span "Massages" at bounding box center [397, 346] width 208 height 14
click at [506, 339] on button "Massages" at bounding box center [512, 345] width 13 height 13
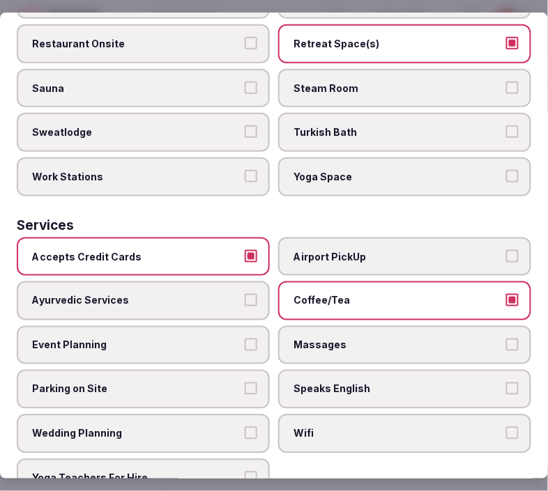
drag, startPoint x: 458, startPoint y: 359, endPoint x: 447, endPoint y: 368, distance: 14.4
click at [456, 382] on span "Speaks English" at bounding box center [397, 389] width 208 height 14
click at [506, 382] on button "Speaks English" at bounding box center [512, 388] width 13 height 13
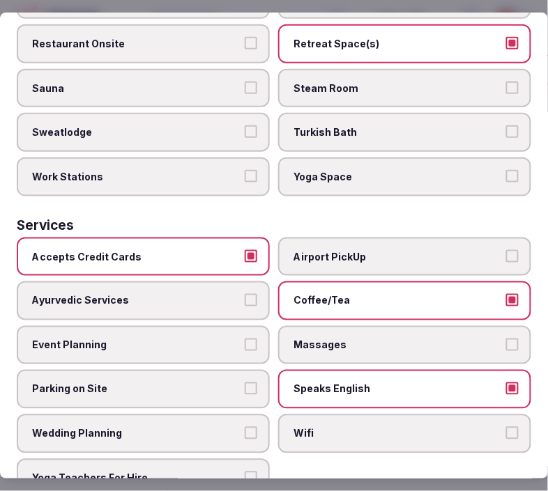
click at [421, 427] on span "Wifi" at bounding box center [397, 434] width 208 height 14
click at [506, 427] on button "Wifi" at bounding box center [512, 433] width 13 height 13
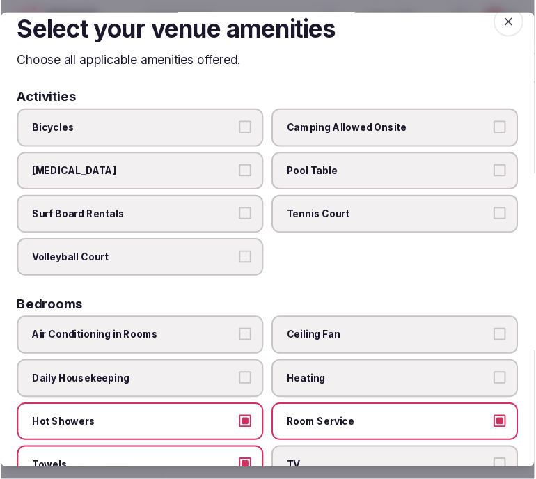
scroll to position [0, 0]
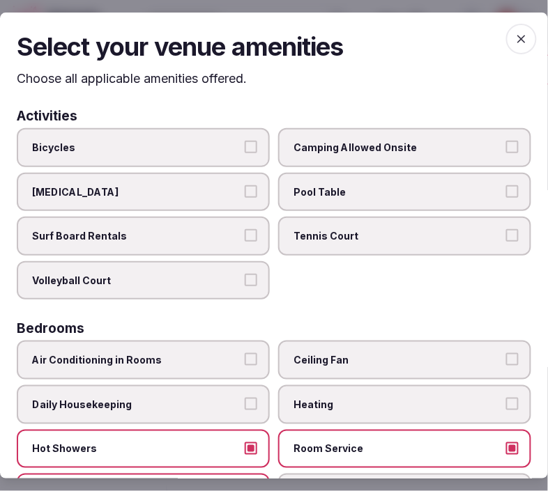
click at [514, 32] on icon "button" at bounding box center [521, 39] width 14 height 14
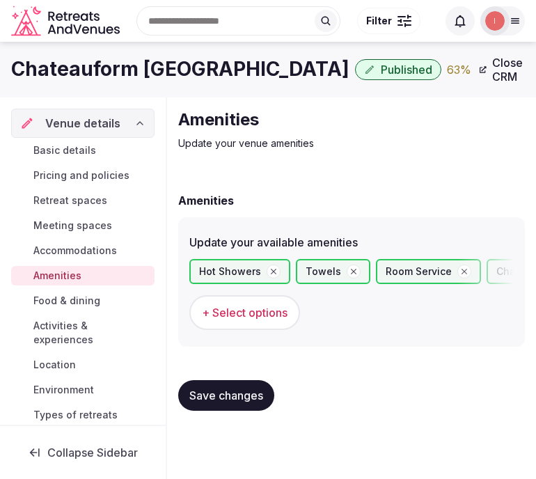
click at [234, 392] on span "Save changes" at bounding box center [226, 396] width 74 height 14
click at [54, 300] on span "Food & dining" at bounding box center [66, 301] width 67 height 14
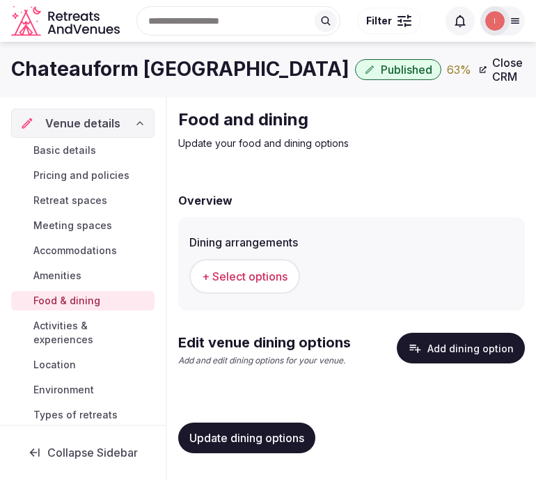
scroll to position [3, 0]
click at [244, 261] on button "+ Select options" at bounding box center [244, 276] width 111 height 35
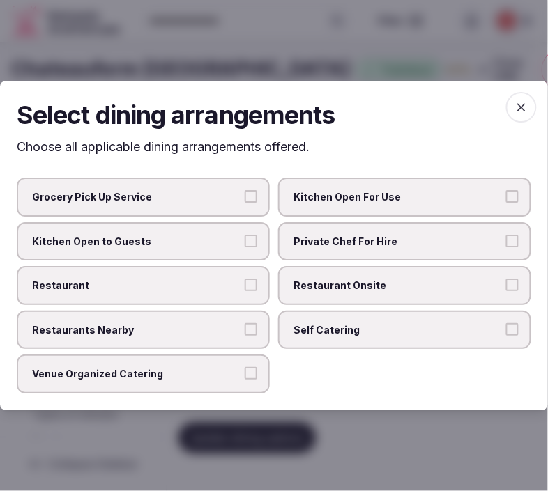
click at [297, 274] on label "Restaurant Onsite" at bounding box center [404, 285] width 253 height 39
click at [506, 279] on button "Restaurant Onsite" at bounding box center [512, 285] width 13 height 13
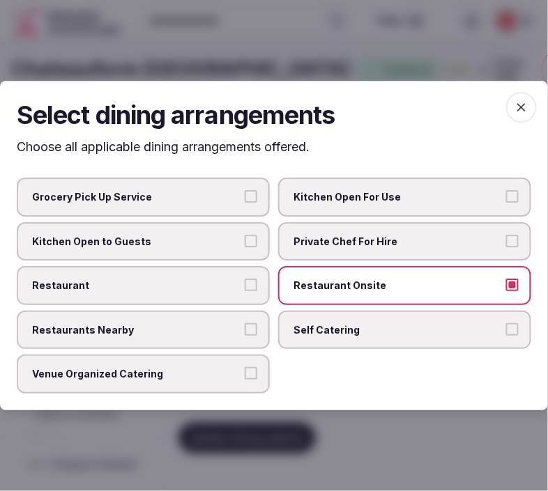
click at [357, 277] on label "Restaurant Onsite" at bounding box center [404, 285] width 253 height 39
click at [506, 279] on button "Restaurant Onsite" at bounding box center [512, 285] width 13 height 13
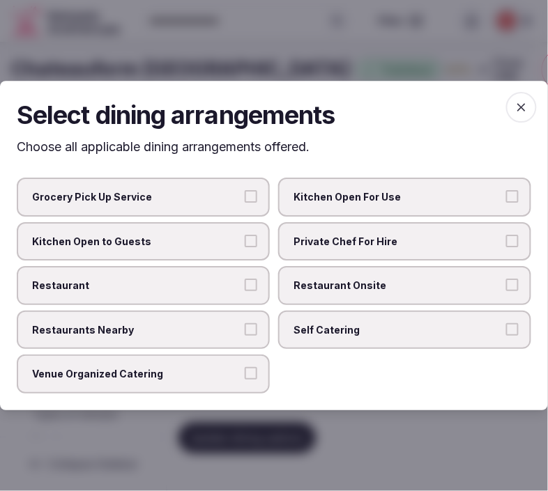
click at [230, 375] on span "Venue Organized Catering" at bounding box center [136, 375] width 208 height 14
click at [245, 375] on button "Venue Organized Catering" at bounding box center [251, 374] width 13 height 13
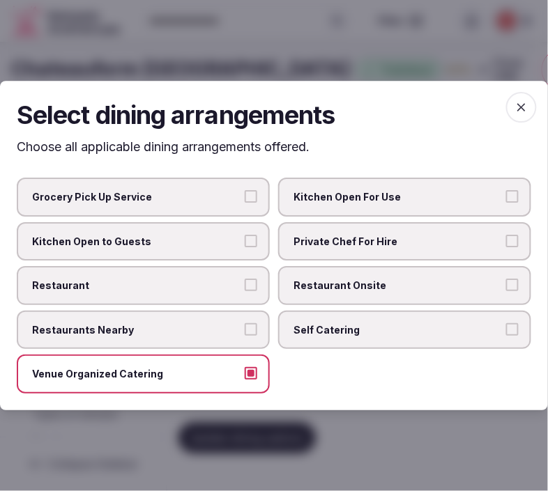
click at [514, 108] on icon "button" at bounding box center [521, 107] width 14 height 14
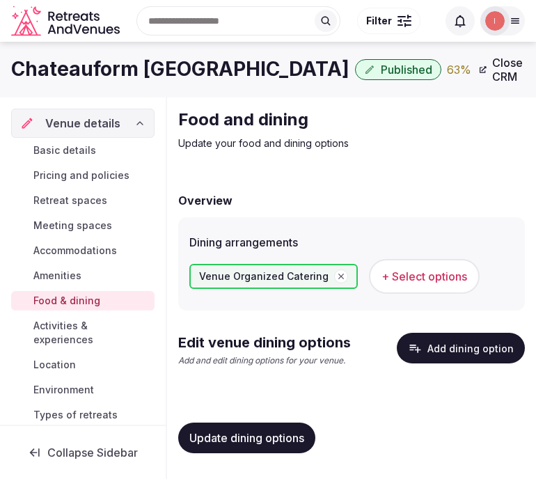
click at [233, 439] on span "Update dining options" at bounding box center [246, 438] width 115 height 14
click at [456, 343] on button "Add dining option" at bounding box center [461, 348] width 128 height 31
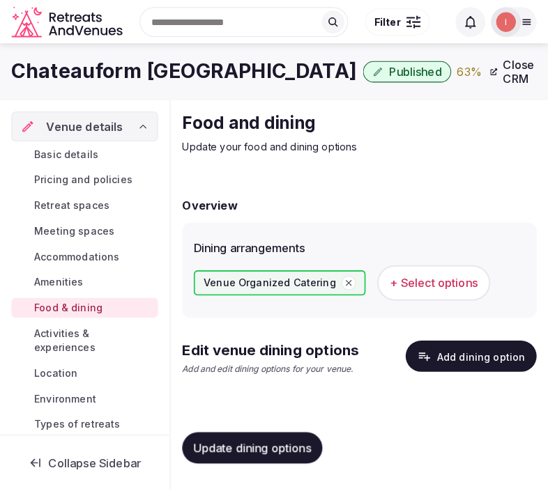
scroll to position [0, 0]
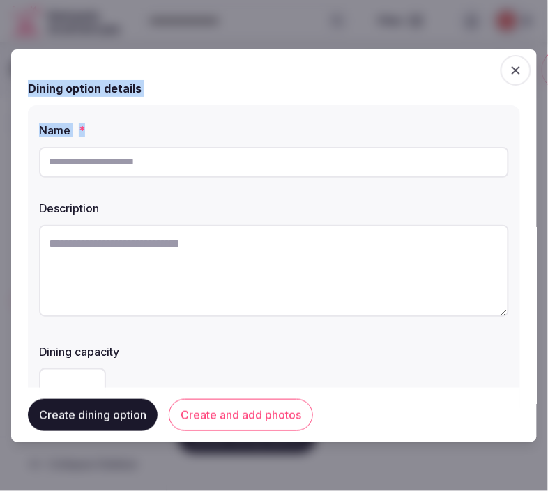
click at [262, 165] on input "text" at bounding box center [274, 162] width 470 height 31
click at [179, 157] on input "text" at bounding box center [274, 162] width 470 height 31
type input "**********"
click at [175, 242] on textarea at bounding box center [274, 271] width 470 height 92
paste textarea "**********"
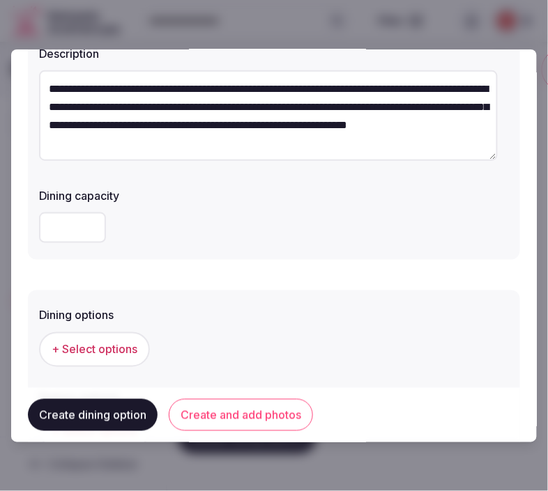
scroll to position [309, 0]
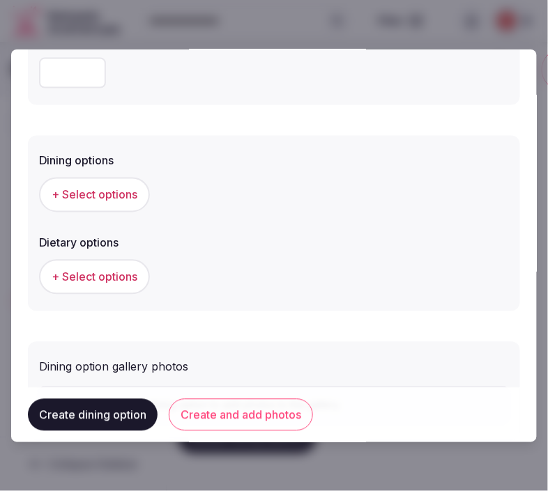
type textarea "**********"
click at [108, 189] on span "+ Select options" at bounding box center [95, 194] width 86 height 15
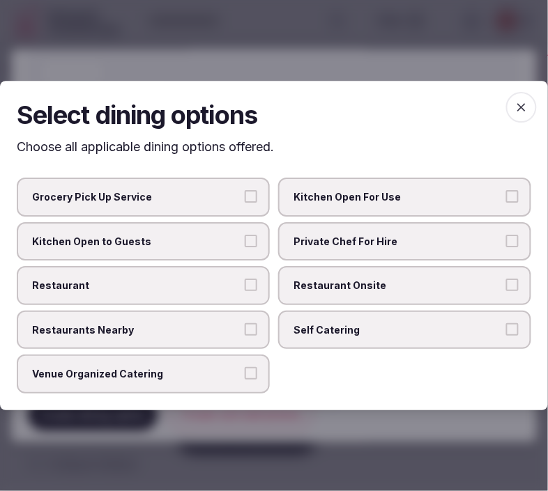
click at [223, 370] on span "Venue Organized Catering" at bounding box center [136, 375] width 208 height 14
click at [245, 370] on button "Venue Organized Catering" at bounding box center [251, 374] width 13 height 13
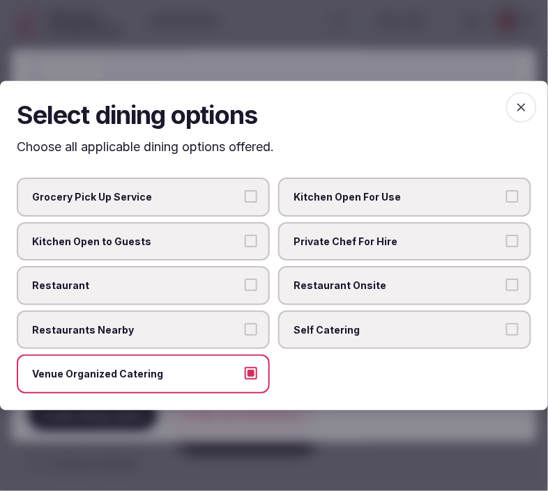
click at [509, 109] on span "button" at bounding box center [521, 107] width 31 height 31
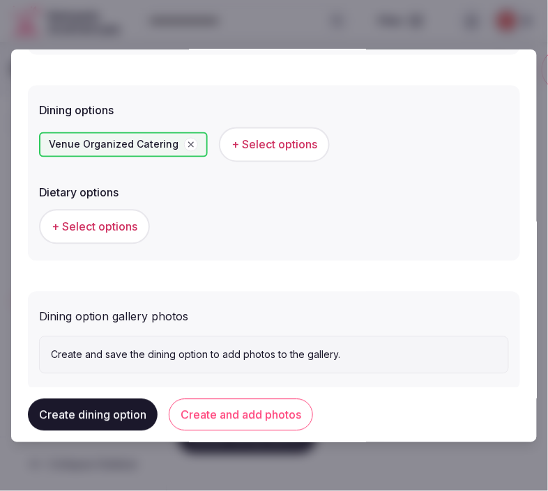
scroll to position [387, 0]
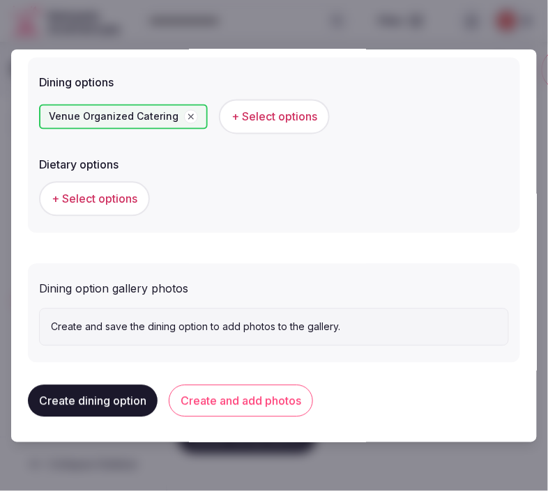
click at [75, 182] on button "+ Select options" at bounding box center [94, 199] width 111 height 35
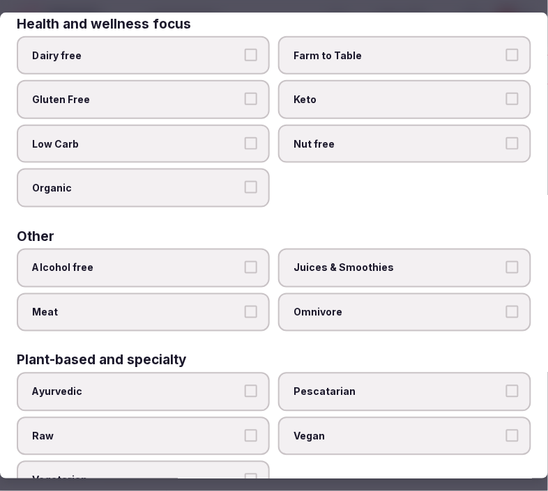
scroll to position [196, 0]
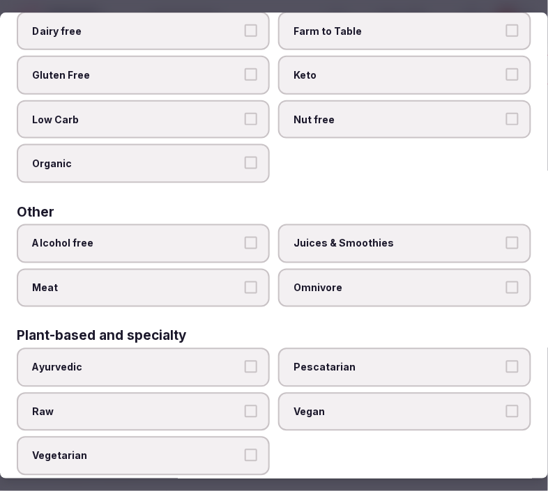
drag, startPoint x: 247, startPoint y: 444, endPoint x: 301, endPoint y: 419, distance: 58.9
click at [251, 450] on button "Vegetarian" at bounding box center [251, 456] width 13 height 13
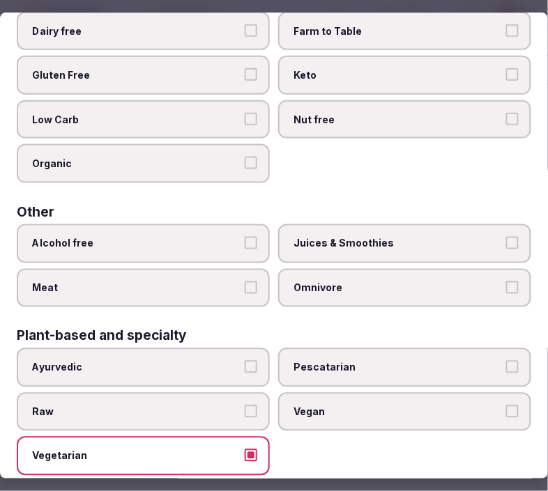
drag, startPoint x: 347, startPoint y: 413, endPoint x: 355, endPoint y: 406, distance: 10.9
click at [350, 412] on label "Vegan" at bounding box center [404, 412] width 253 height 39
click at [506, 412] on button "Vegan" at bounding box center [512, 411] width 13 height 13
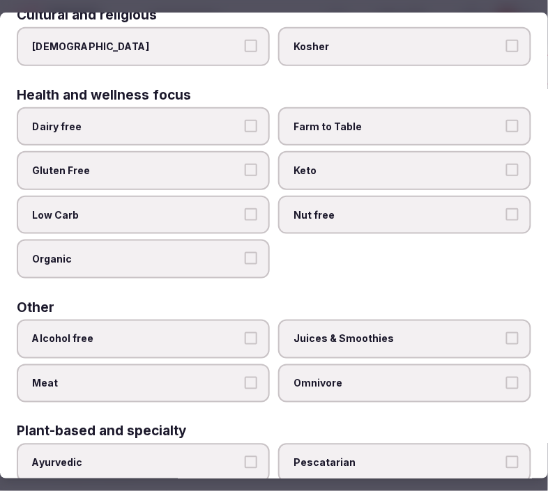
scroll to position [0, 0]
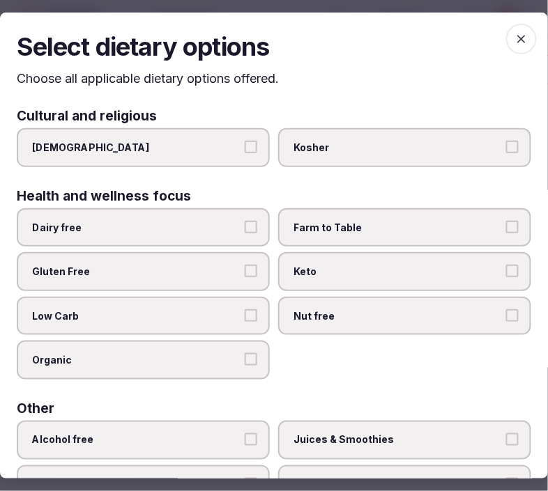
click at [534, 38] on div "Select dietary options Choose all applicable dietary options offered. Cultural …" at bounding box center [274, 246] width 548 height 467
click at [496, 42] on h2 "Select dietary options" at bounding box center [274, 46] width 514 height 35
click at [514, 32] on icon "button" at bounding box center [521, 39] width 14 height 14
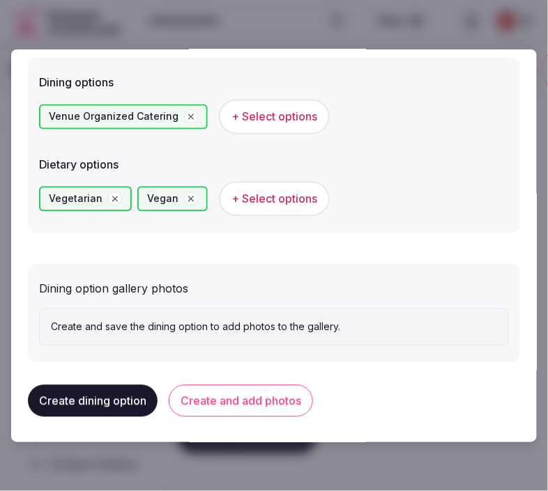
click at [233, 409] on button "Create and add photos" at bounding box center [241, 401] width 144 height 32
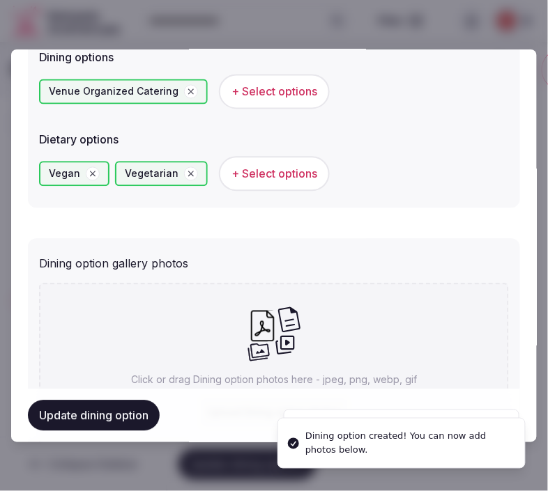
scroll to position [464, 0]
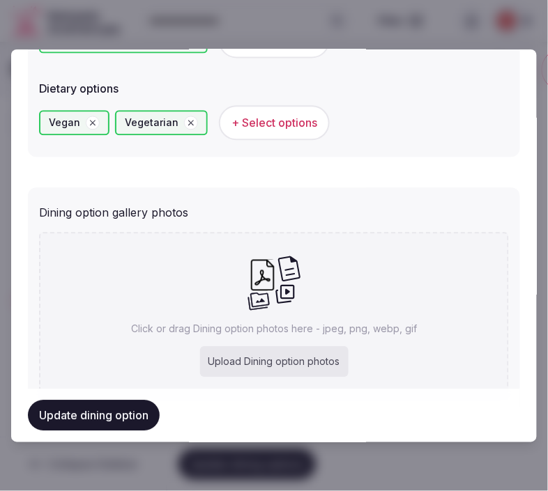
click at [251, 308] on div "Click or drag Dining option photos here - jpeg, png, webp, gif Upload Dining op…" at bounding box center [274, 315] width 470 height 166
type input "**********"
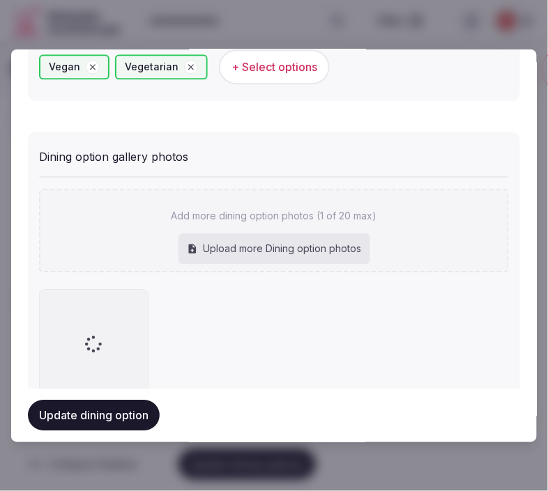
scroll to position [541, 0]
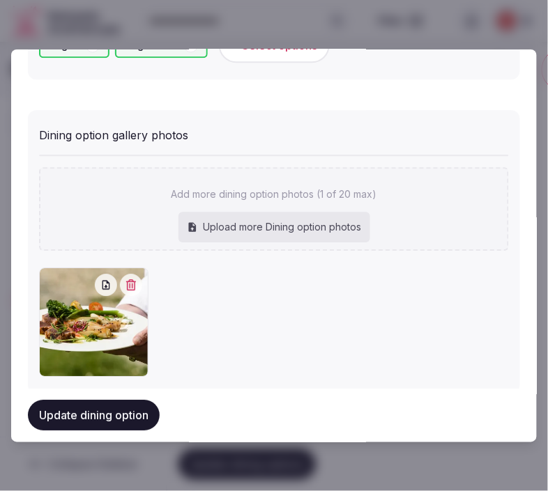
click at [232, 215] on div "Upload more Dining option photos" at bounding box center [274, 227] width 192 height 31
type input "**********"
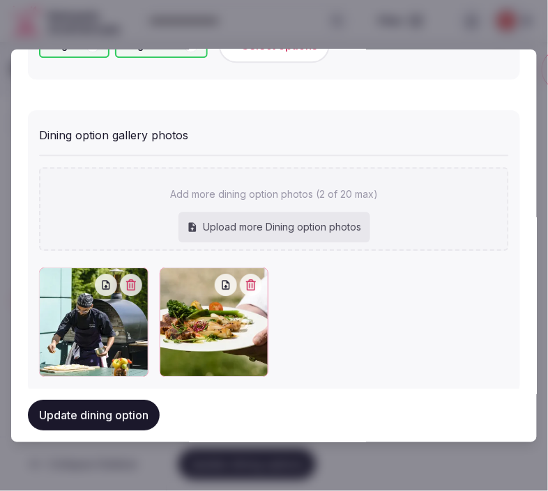
click at [136, 405] on button "Update dining option" at bounding box center [94, 416] width 132 height 31
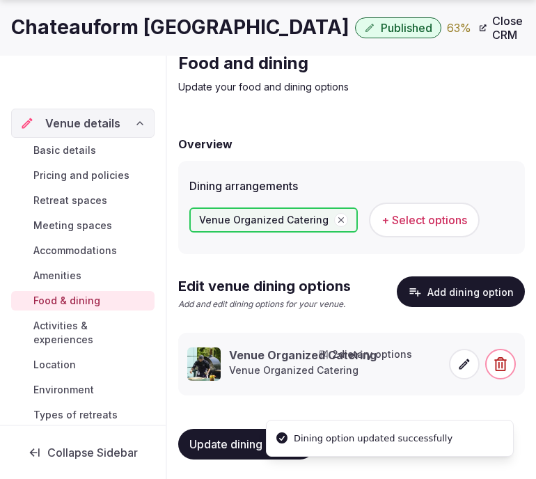
scroll to position [57, 0]
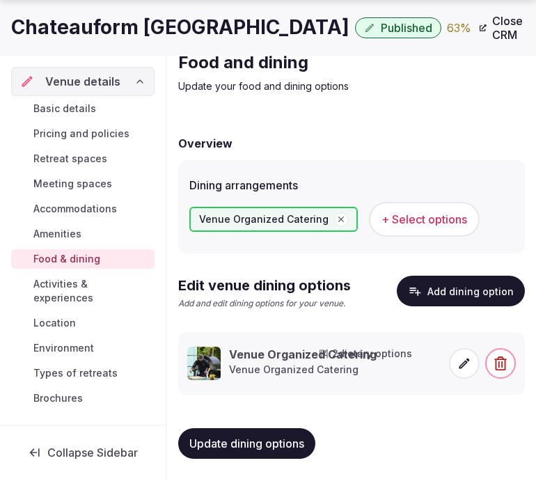
click at [79, 293] on span "Activities & experiences" at bounding box center [91, 291] width 116 height 28
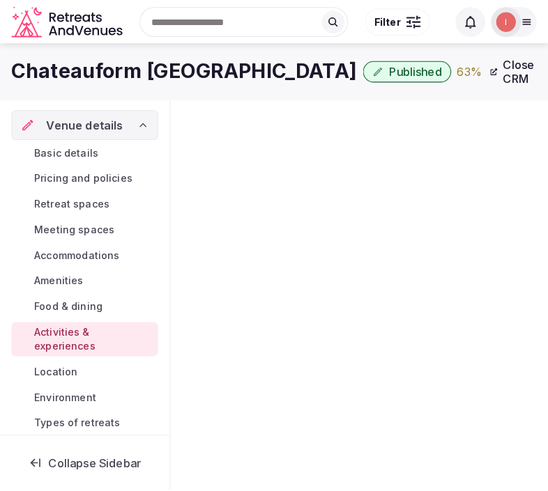
scroll to position [57, 0]
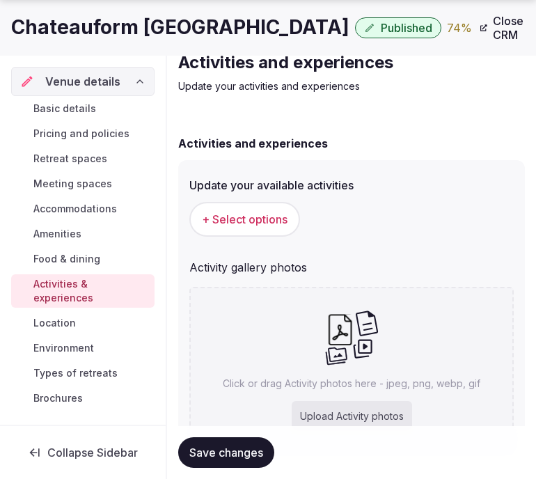
click at [261, 225] on span "+ Select options" at bounding box center [245, 219] width 86 height 15
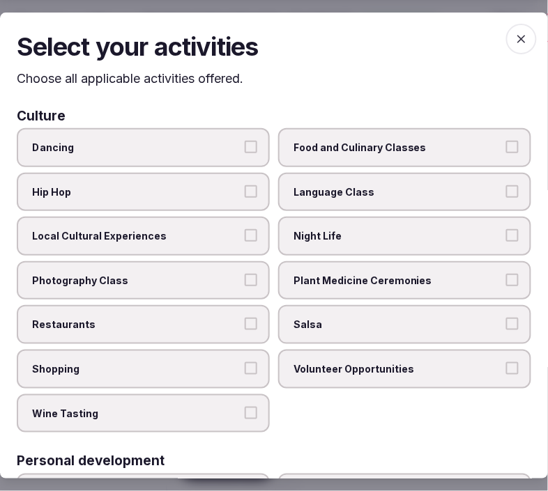
click at [228, 238] on span "Local Cultural Experiences" at bounding box center [136, 236] width 208 height 14
click at [245, 238] on button "Local Cultural Experiences" at bounding box center [251, 235] width 13 height 13
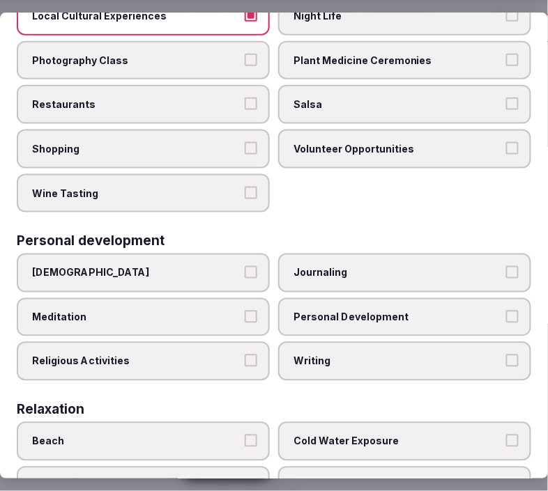
scroll to position [309, 0]
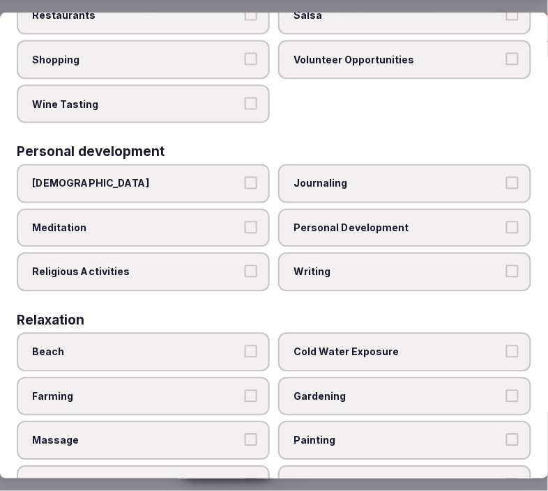
click at [284, 227] on label "Personal Development" at bounding box center [404, 228] width 253 height 39
click at [506, 227] on button "Personal Development" at bounding box center [512, 228] width 13 height 13
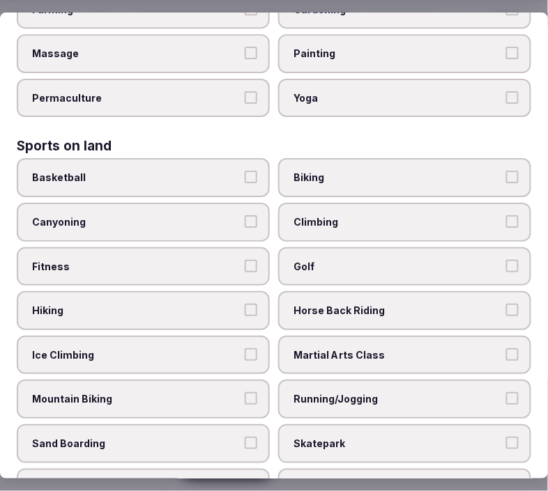
click at [245, 260] on button "Fitness" at bounding box center [251, 266] width 13 height 13
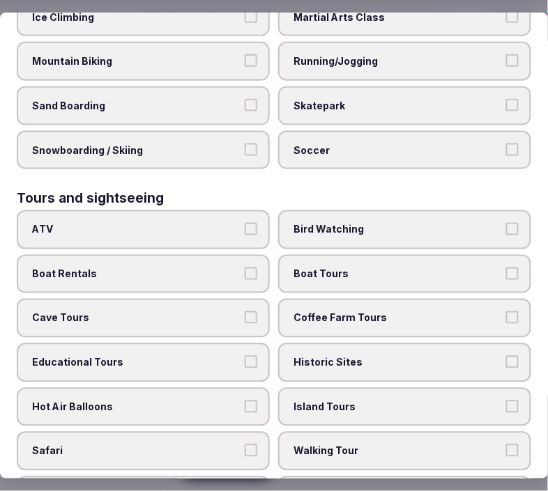
scroll to position [1083, 0]
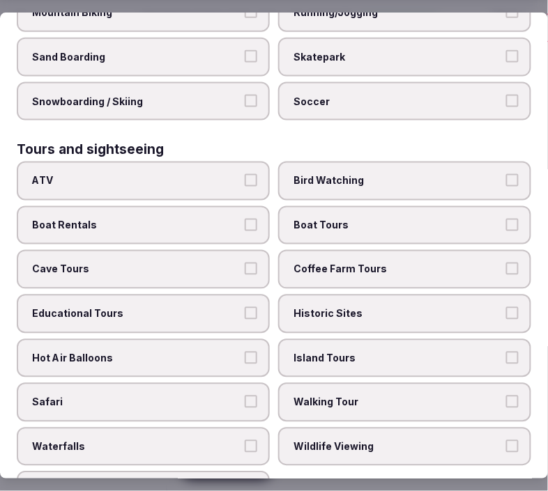
click at [391, 352] on span "Island Tours" at bounding box center [397, 359] width 208 height 14
click at [506, 352] on button "Island Tours" at bounding box center [512, 358] width 13 height 13
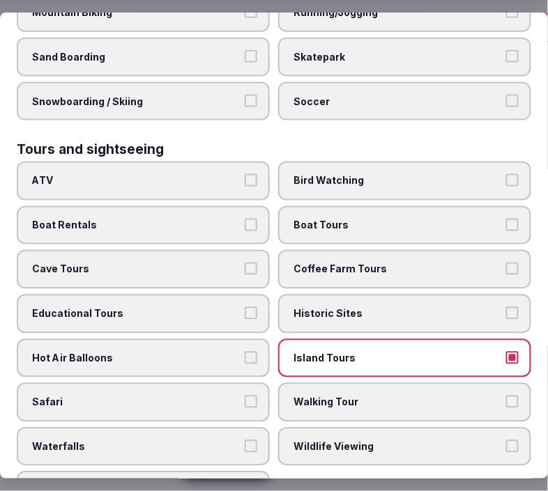
click at [392, 339] on label "Island Tours" at bounding box center [404, 358] width 253 height 39
click at [506, 352] on button "Island Tours" at bounding box center [512, 358] width 13 height 13
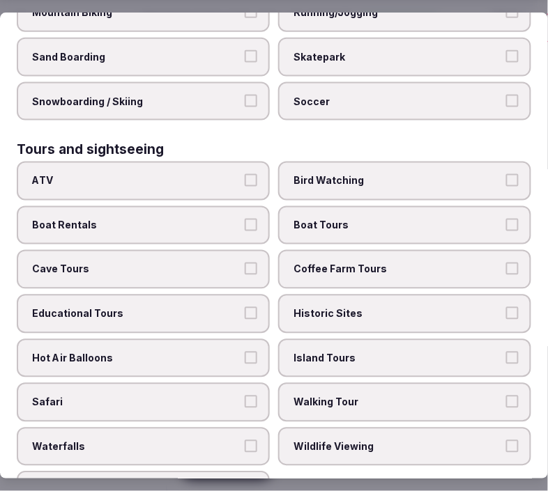
click at [397, 396] on span "Walking Tour" at bounding box center [397, 403] width 208 height 14
click at [506, 396] on button "Walking Tour" at bounding box center [512, 402] width 13 height 13
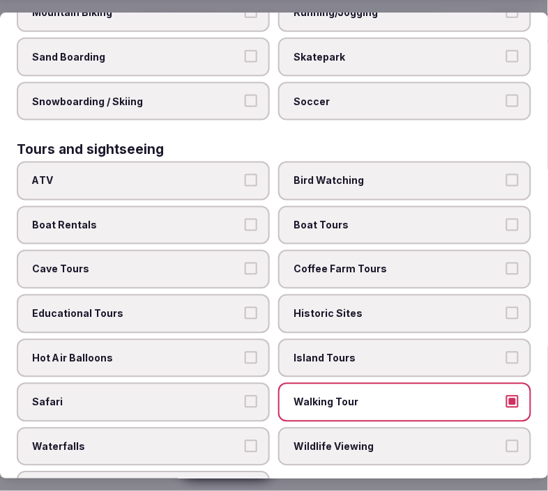
click at [424, 295] on label "Historic Sites" at bounding box center [404, 314] width 253 height 39
click at [506, 307] on button "Historic Sites" at bounding box center [512, 313] width 13 height 13
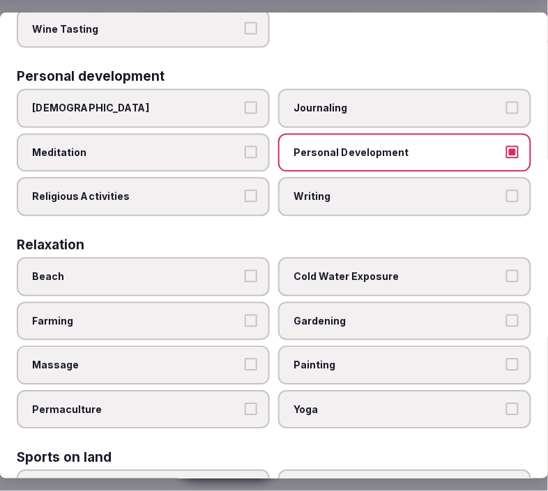
scroll to position [380, 0]
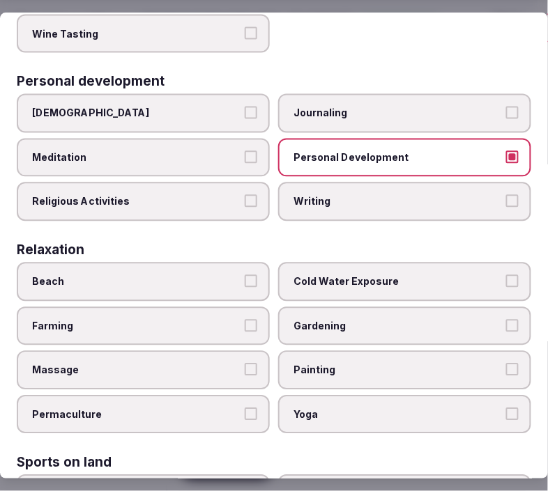
click at [338, 395] on label "Yoga" at bounding box center [404, 414] width 253 height 39
click at [506, 408] on button "Yoga" at bounding box center [512, 414] width 13 height 13
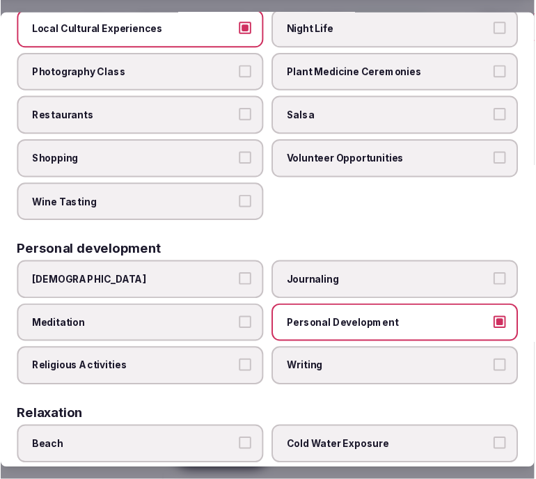
scroll to position [0, 0]
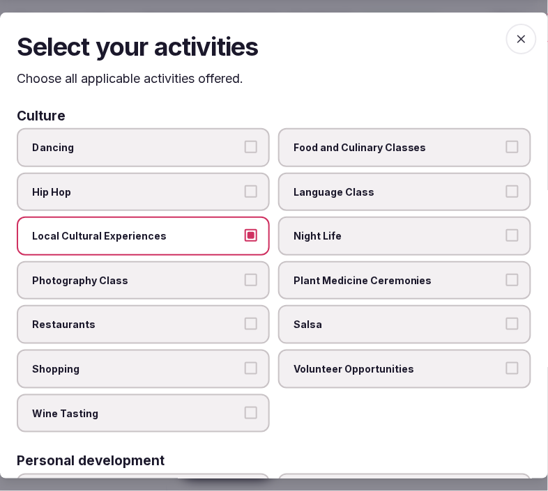
click at [514, 38] on icon "button" at bounding box center [521, 39] width 14 height 14
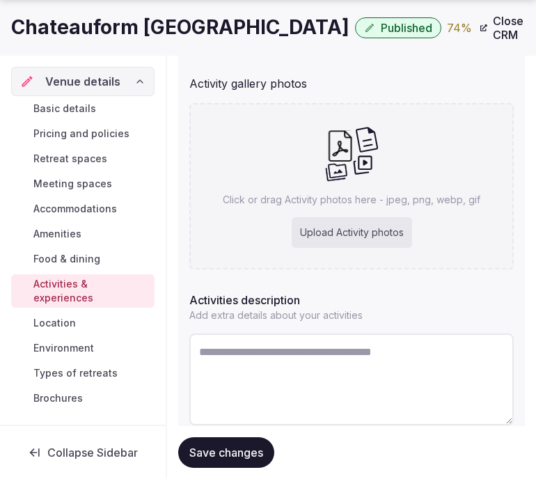
scroll to position [289, 0]
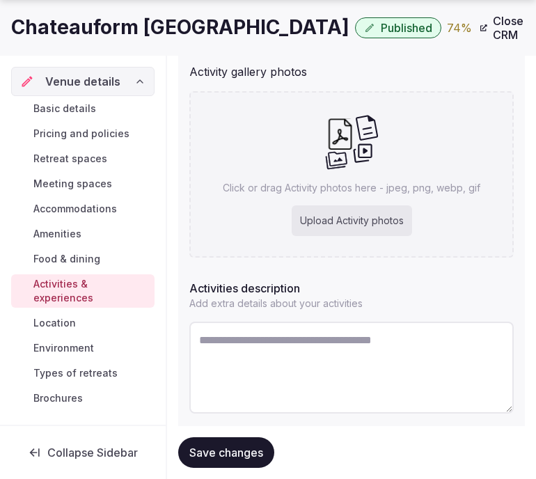
click at [279, 341] on textarea at bounding box center [351, 368] width 325 height 92
paste textarea "**********"
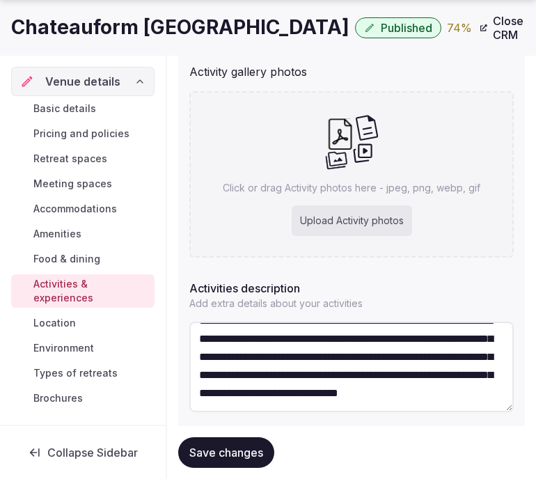
scroll to position [72, 0]
type textarea "**********"
click at [230, 458] on span "Save changes" at bounding box center [226, 453] width 74 height 14
click at [396, 209] on div "Upload Activity photos" at bounding box center [352, 220] width 121 height 31
type input "**********"
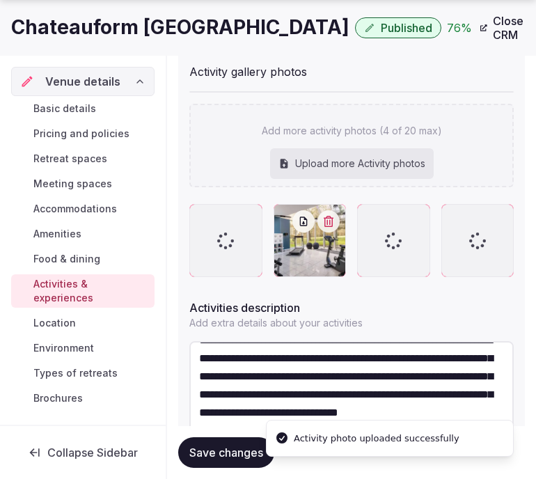
click at [307, 163] on div "Upload more Activity photos" at bounding box center [352, 163] width 164 height 31
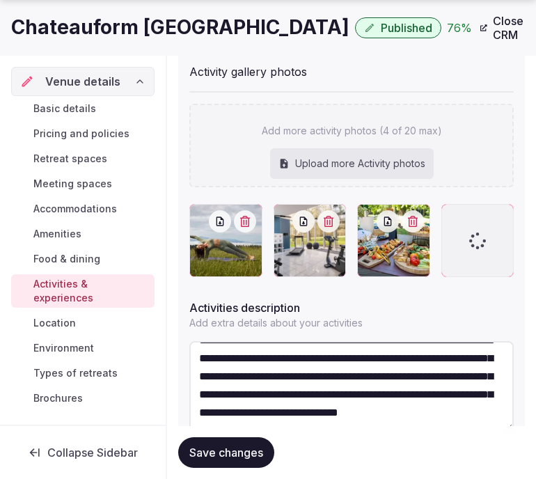
type input "**********"
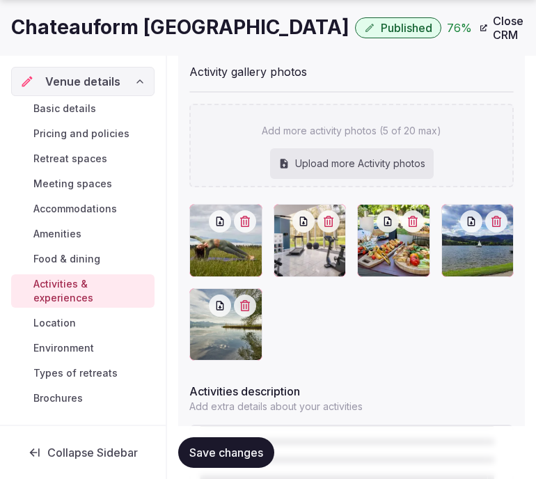
click at [225, 458] on span "Save changes" at bounding box center [226, 453] width 74 height 14
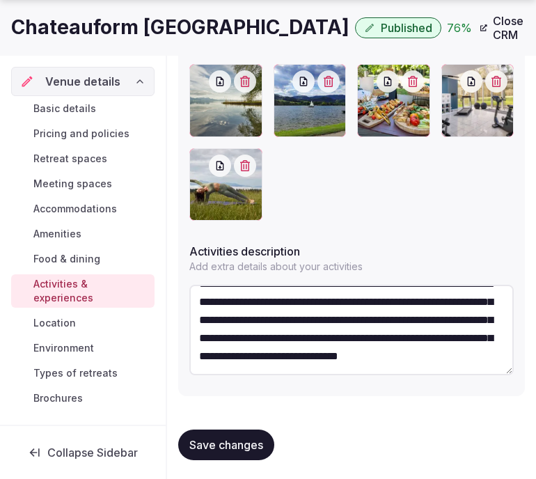
scroll to position [72, 0]
click at [221, 447] on span "Save changes" at bounding box center [226, 445] width 74 height 14
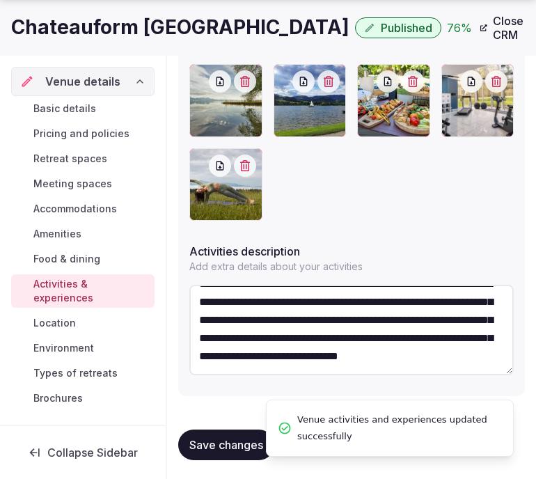
click at [61, 322] on span "Location" at bounding box center [54, 323] width 42 height 14
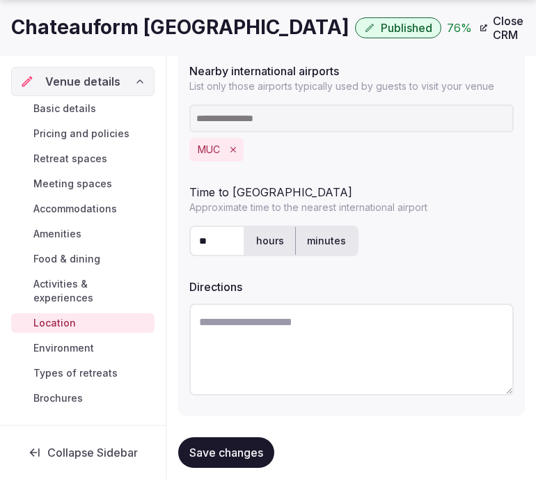
scroll to position [491, 0]
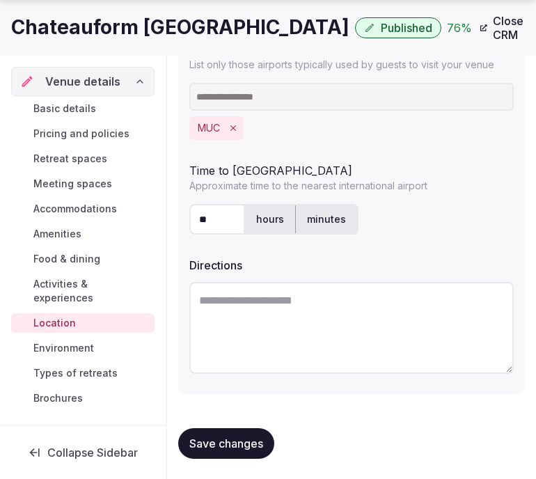
click at [228, 433] on button "Save changes" at bounding box center [226, 443] width 96 height 31
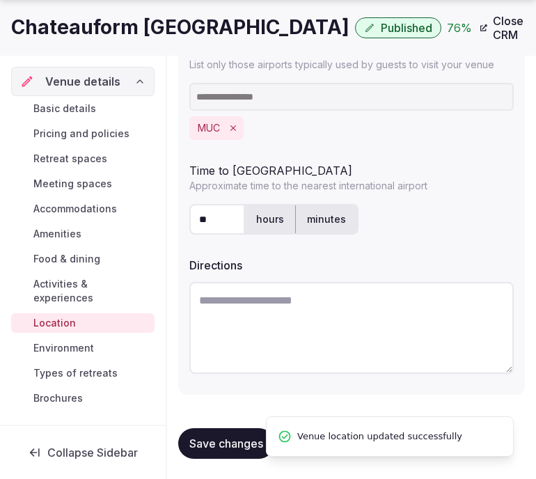
click at [82, 343] on span "Environment" at bounding box center [63, 348] width 61 height 14
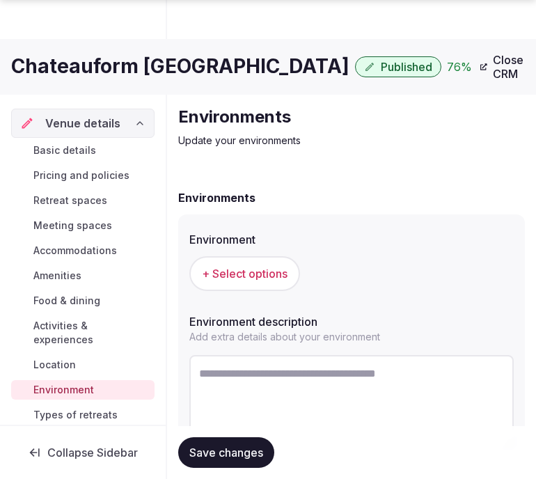
scroll to position [75, 0]
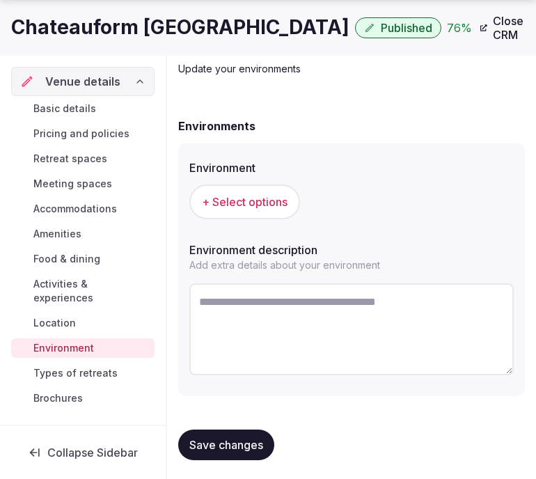
click at [261, 208] on span "+ Select options" at bounding box center [245, 201] width 86 height 15
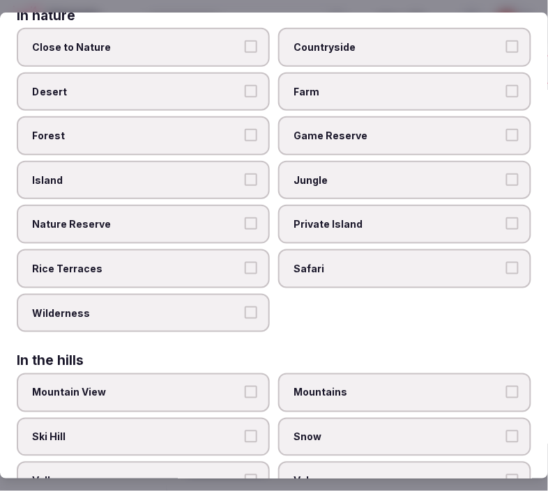
scroll to position [77, 0]
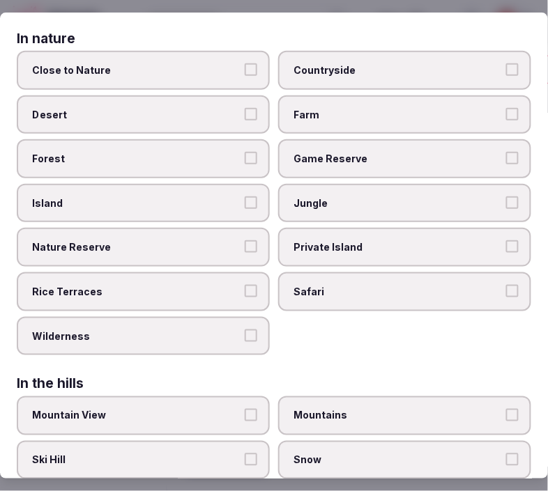
click at [245, 65] on button "Close to Nature" at bounding box center [251, 69] width 13 height 13
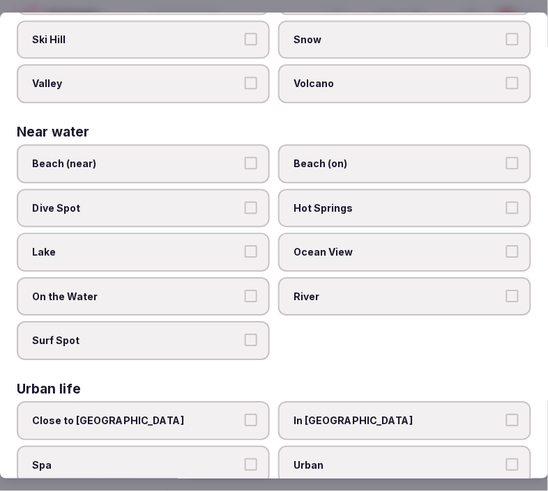
scroll to position [541, 0]
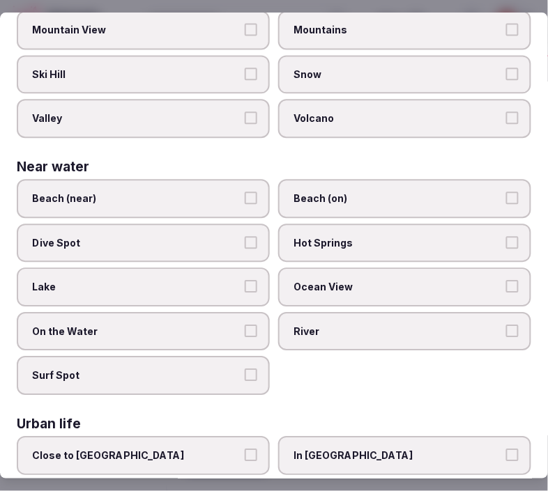
click at [253, 268] on label "Lake" at bounding box center [143, 286] width 253 height 39
click at [253, 280] on button "Lake" at bounding box center [251, 286] width 13 height 13
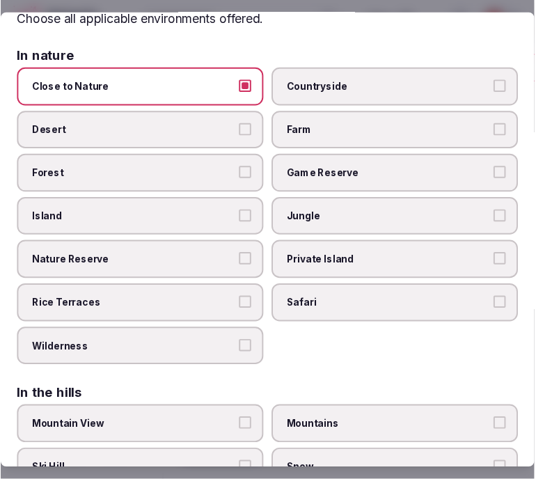
scroll to position [0, 0]
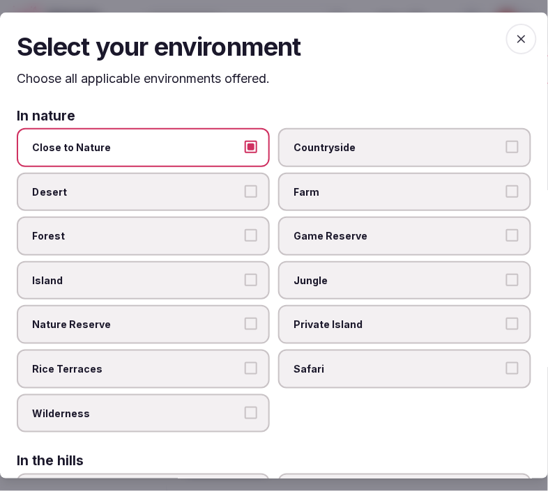
click at [514, 42] on icon "button" at bounding box center [521, 39] width 14 height 14
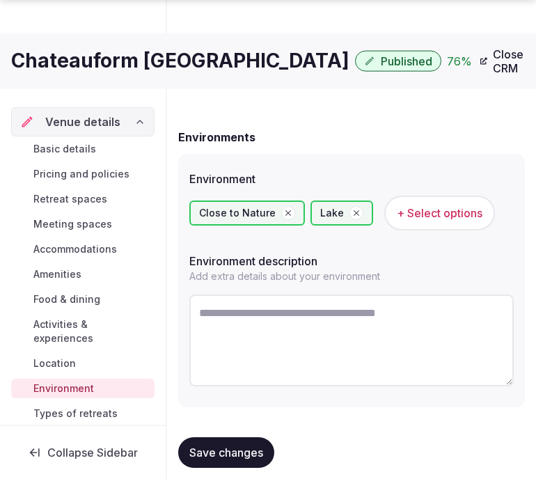
scroll to position [75, 0]
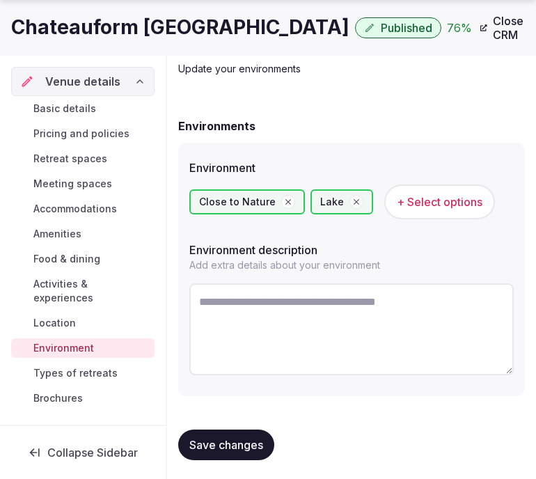
click at [247, 449] on button "Save changes" at bounding box center [226, 445] width 96 height 31
click at [103, 378] on span "Types of retreats" at bounding box center [75, 373] width 84 height 14
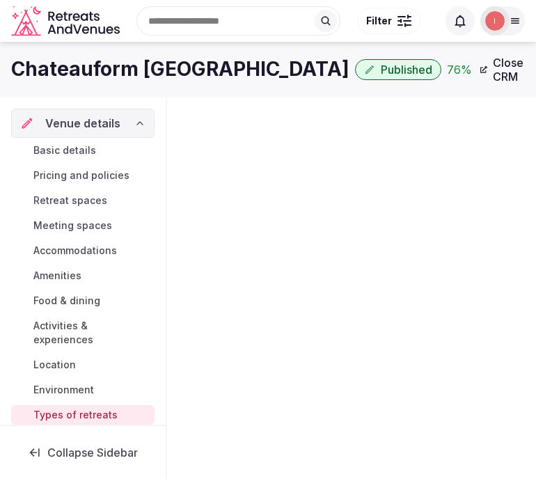
scroll to position [75, 0]
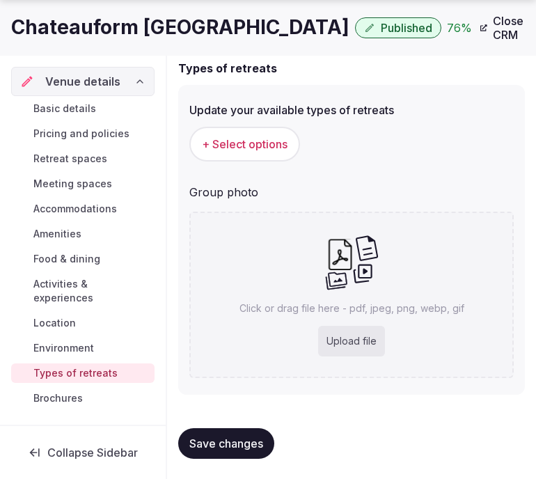
click at [293, 141] on button "+ Select options" at bounding box center [244, 144] width 111 height 35
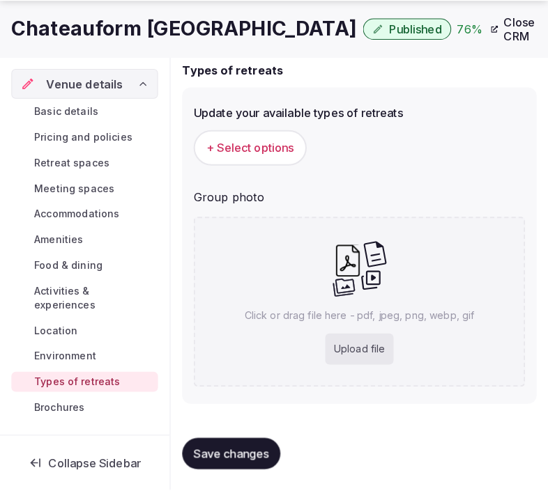
scroll to position [121, 0]
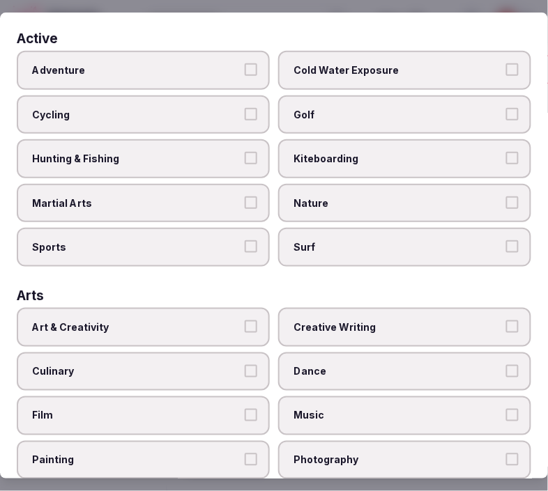
click at [210, 310] on label "Art & Creativity" at bounding box center [143, 327] width 253 height 39
click at [245, 320] on button "Art & Creativity" at bounding box center [251, 326] width 13 height 13
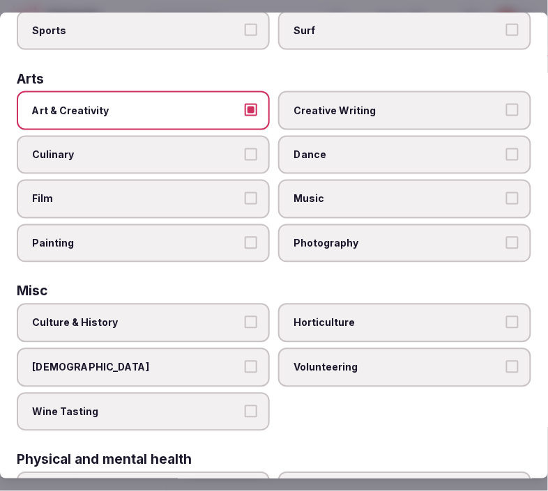
scroll to position [309, 0]
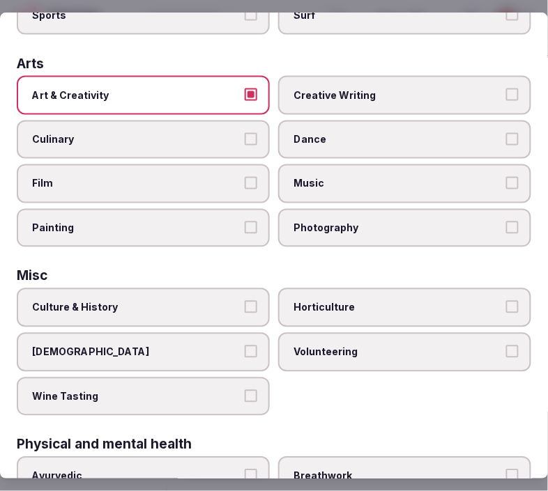
click at [228, 302] on span "Culture & History" at bounding box center [136, 309] width 208 height 14
click at [245, 302] on button "Culture & History" at bounding box center [251, 308] width 13 height 13
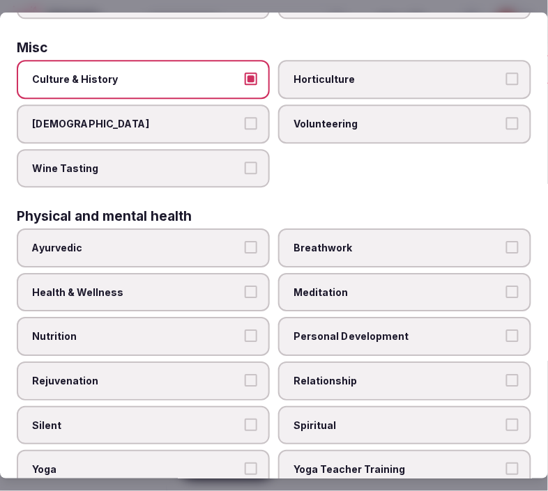
scroll to position [541, 0]
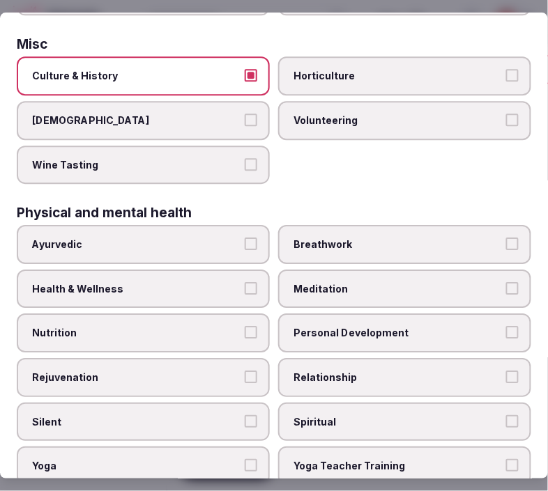
click at [240, 270] on label "Health & Wellness" at bounding box center [143, 289] width 253 height 39
click at [245, 282] on button "Health & Wellness" at bounding box center [251, 288] width 13 height 13
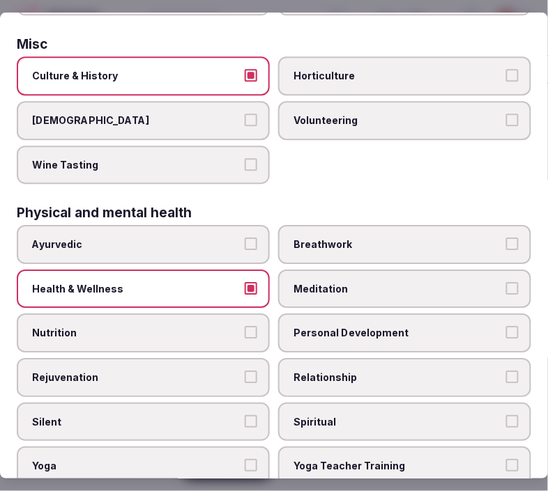
click at [364, 332] on div "Personal Development" at bounding box center [404, 333] width 253 height 39
click at [357, 371] on span "Relationship" at bounding box center [397, 378] width 208 height 14
click at [506, 371] on button "Relationship" at bounding box center [512, 377] width 13 height 13
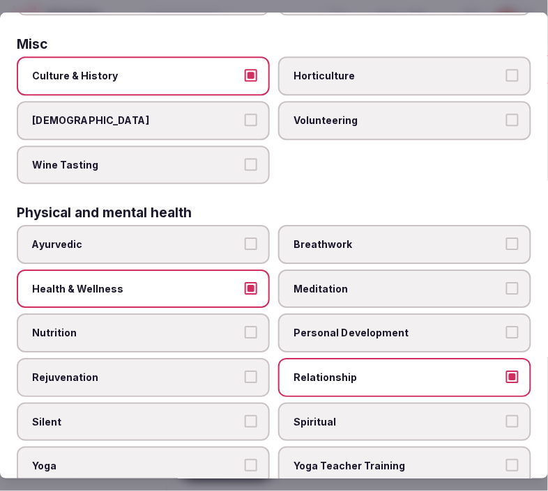
click at [394, 327] on span "Personal Development" at bounding box center [397, 334] width 208 height 14
click at [506, 327] on button "Personal Development" at bounding box center [512, 333] width 13 height 13
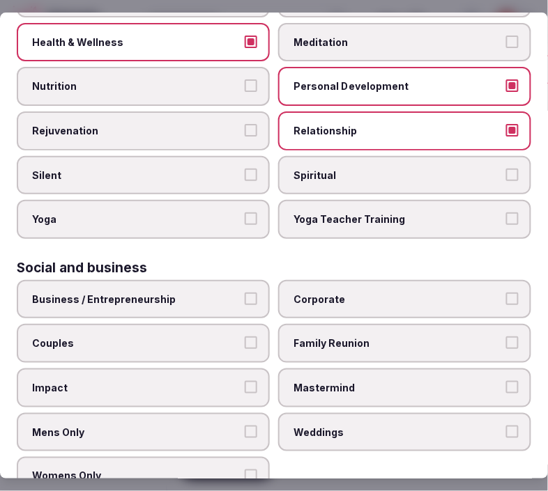
scroll to position [791, 0]
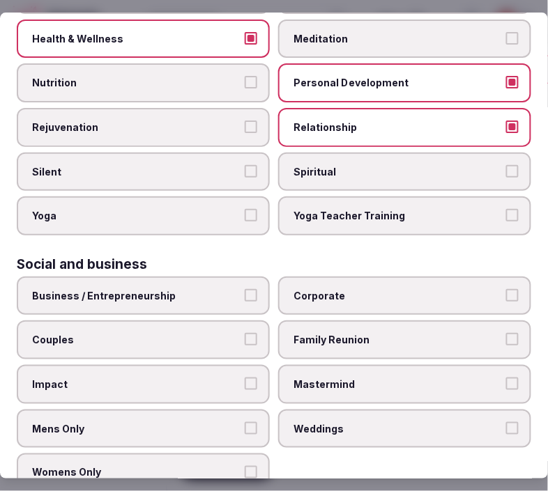
click at [260, 281] on label "Business / Entrepreneurship" at bounding box center [143, 296] width 253 height 39
click at [257, 289] on button "Business / Entrepreneurship" at bounding box center [251, 295] width 13 height 13
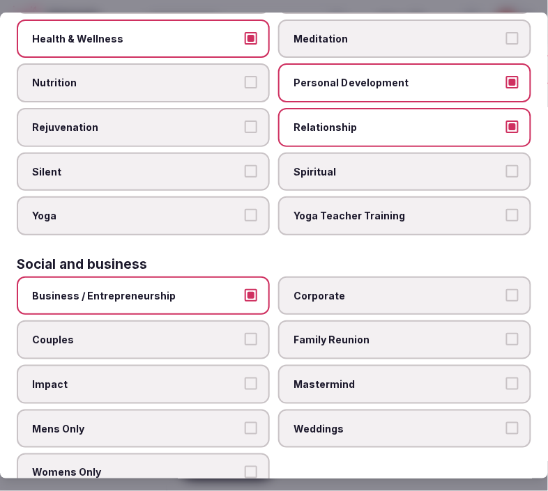
click at [376, 280] on label "Corporate" at bounding box center [404, 296] width 253 height 39
click at [506, 289] on button "Corporate" at bounding box center [512, 295] width 13 height 13
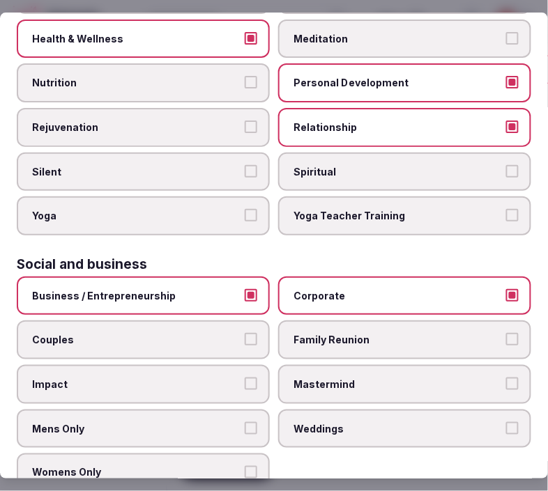
click at [239, 321] on label "Couples" at bounding box center [143, 339] width 253 height 39
click at [245, 333] on button "Couples" at bounding box center [251, 339] width 13 height 13
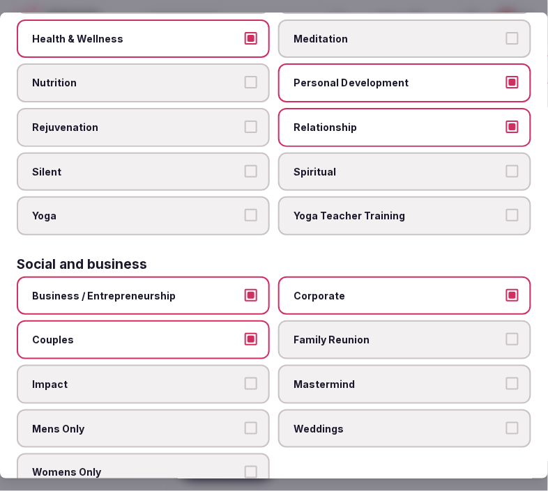
click at [329, 333] on span "Family Reunion" at bounding box center [397, 340] width 208 height 14
click at [506, 333] on button "Family Reunion" at bounding box center [512, 339] width 13 height 13
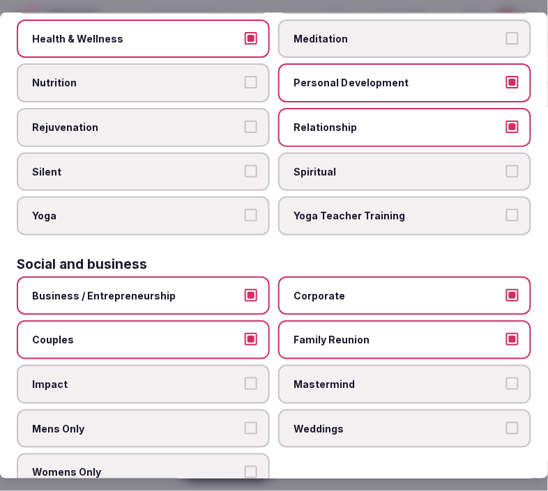
click at [325, 326] on label "Family Reunion" at bounding box center [404, 339] width 253 height 39
click at [506, 333] on button "Family Reunion" at bounding box center [512, 339] width 13 height 13
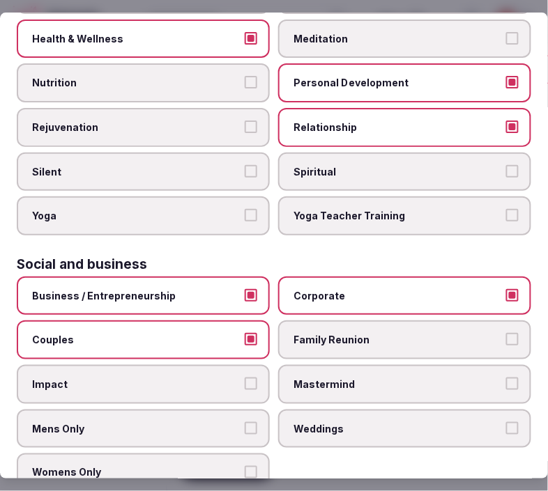
click at [249, 321] on label "Couples" at bounding box center [143, 339] width 253 height 39
click at [249, 333] on button "Couples" at bounding box center [251, 339] width 13 height 13
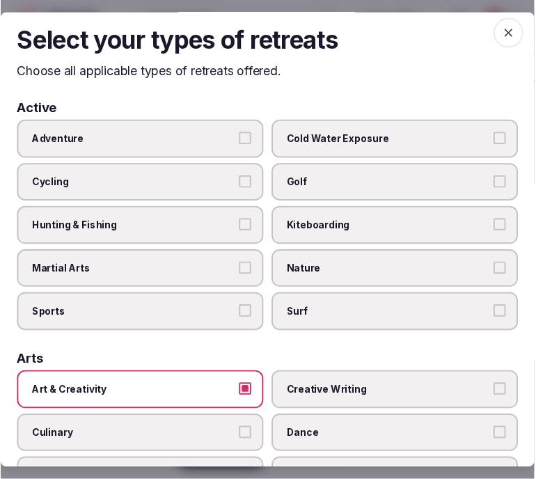
scroll to position [0, 0]
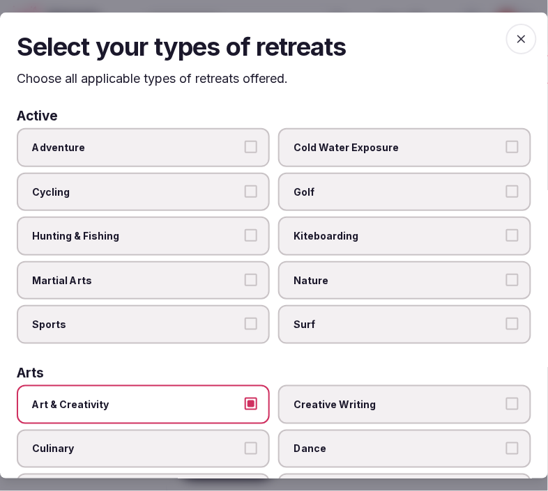
click at [520, 32] on span "button" at bounding box center [521, 39] width 31 height 31
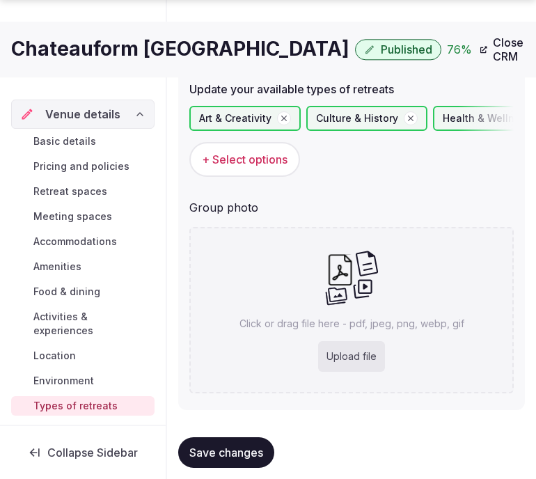
scroll to position [168, 0]
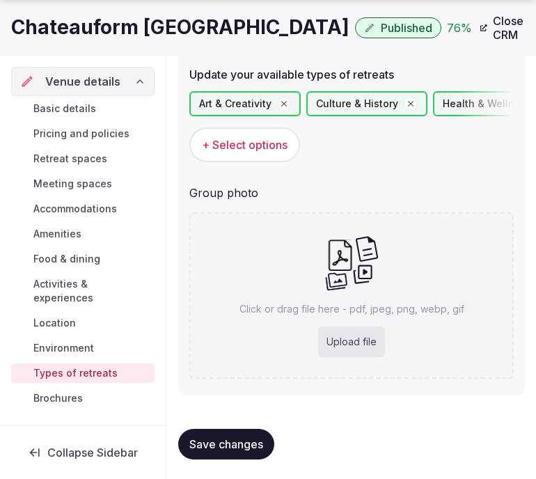
click at [342, 281] on icon at bounding box center [352, 263] width 54 height 56
type input "**********"
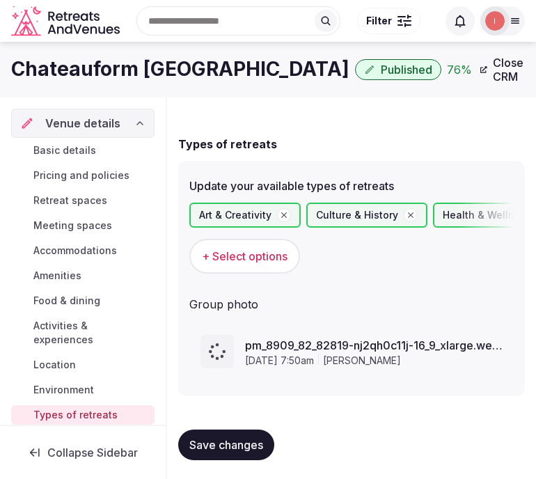
scroll to position [67, 0]
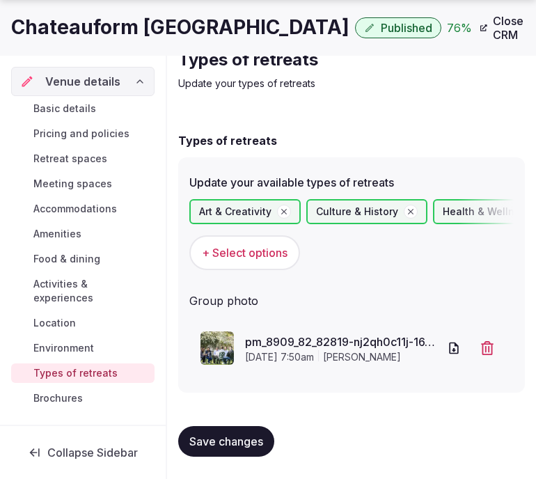
click at [240, 435] on span "Save changes" at bounding box center [226, 442] width 74 height 14
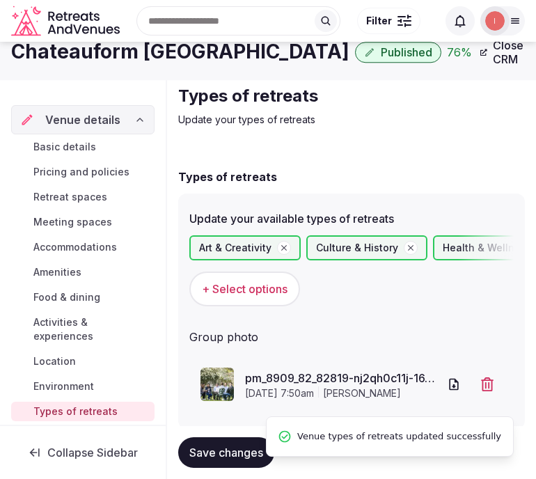
scroll to position [0, 0]
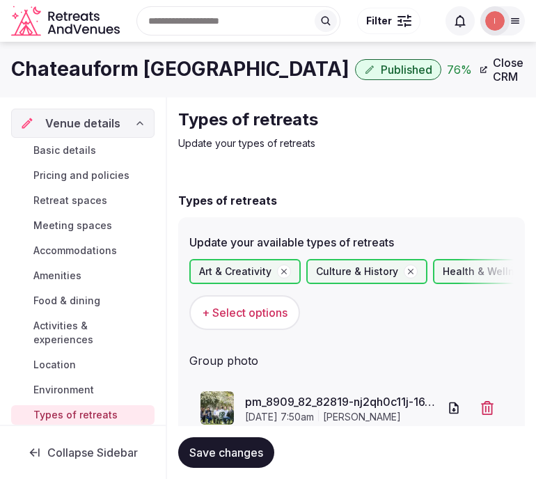
click at [286, 98] on div "Types of retreats Update your types of retreats Types of retreats Update your a…" at bounding box center [351, 319] width 369 height 442
click at [123, 59] on h1 "Chateauform [GEOGRAPHIC_DATA]" at bounding box center [180, 69] width 339 height 27
click at [123, 60] on h1 "Chateauform [GEOGRAPHIC_DATA]" at bounding box center [180, 69] width 339 height 27
click at [122, 63] on h1 "Chateauform [GEOGRAPHIC_DATA]" at bounding box center [180, 69] width 339 height 27
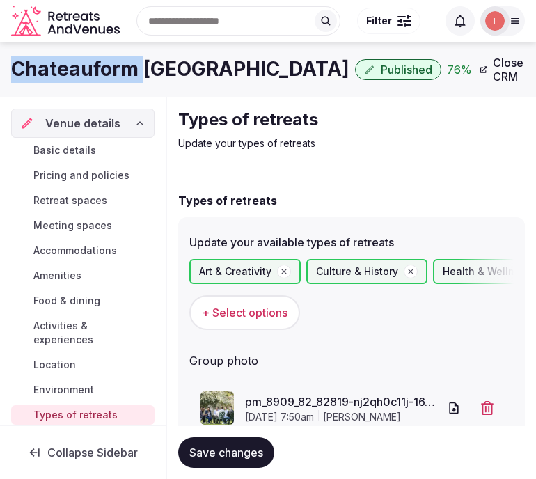
click at [122, 63] on h1 "Chateauform [GEOGRAPHIC_DATA]" at bounding box center [180, 69] width 339 height 27
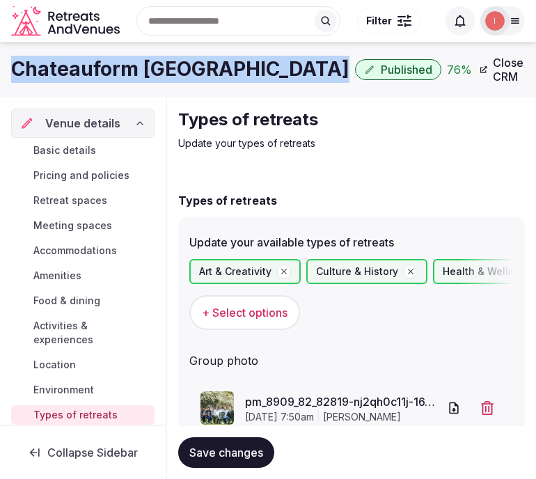
click at [122, 63] on h1 "Chateauform [GEOGRAPHIC_DATA]" at bounding box center [180, 69] width 339 height 27
copy div "Chateauform [GEOGRAPHIC_DATA]"
click at [512, 73] on span "Close CRM" at bounding box center [510, 70] width 35 height 28
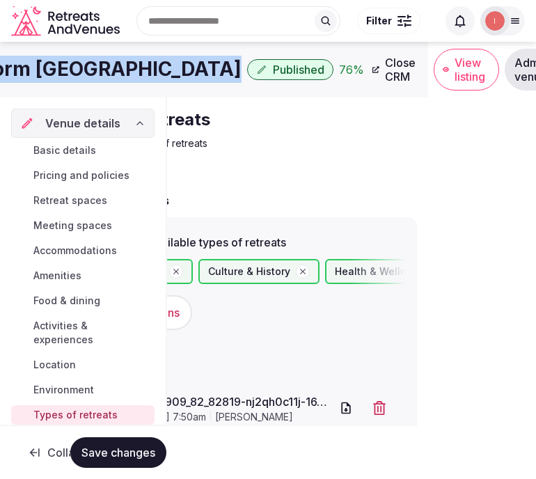
scroll to position [0, 152]
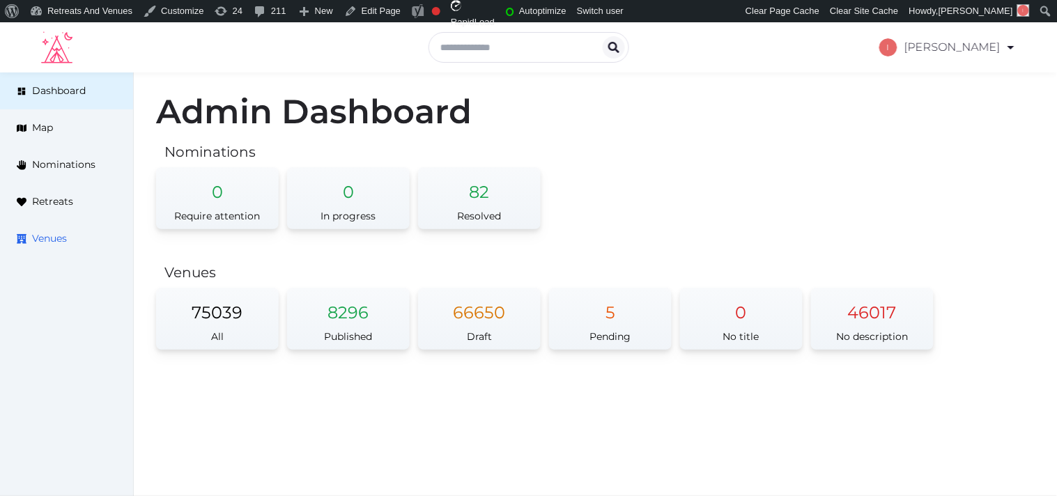
click at [32, 238] on span "Venues" at bounding box center [49, 238] width 35 height 15
click at [63, 205] on span "Retreats" at bounding box center [52, 201] width 41 height 15
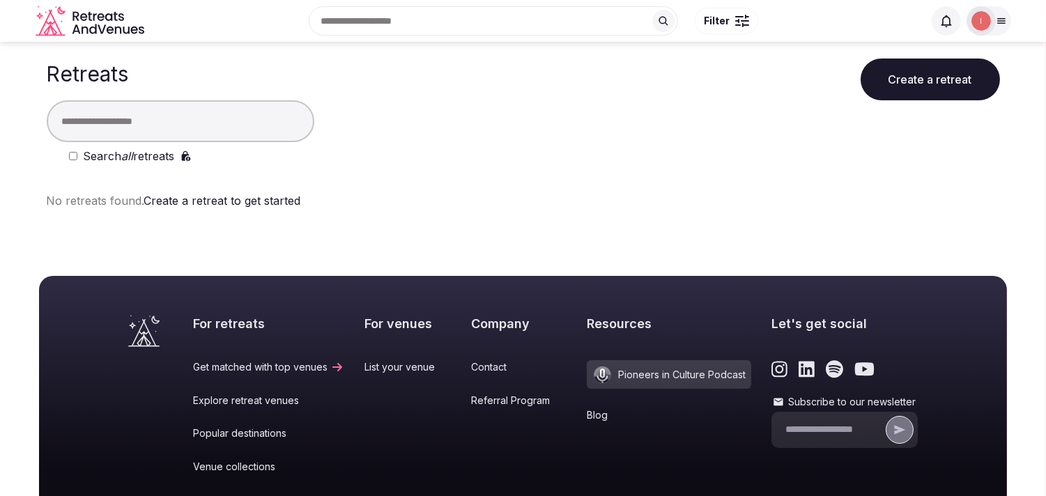
click at [166, 129] on input "text" at bounding box center [180, 121] width 267 height 42
paste input "**********"
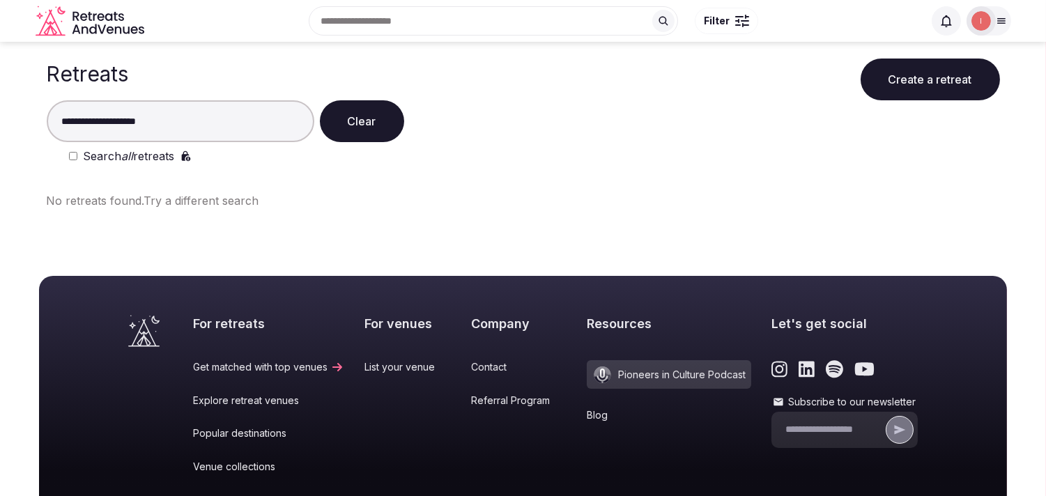
type input "**********"
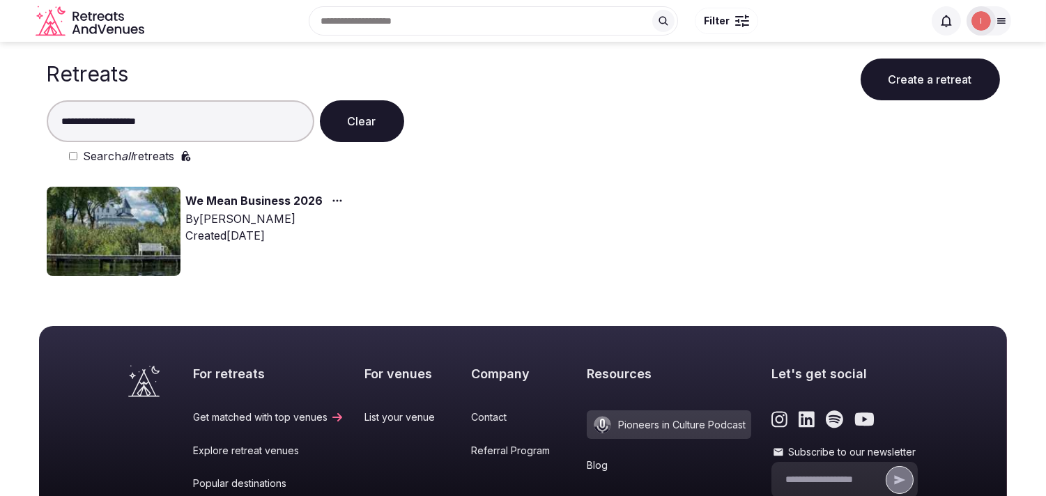
click at [238, 205] on link "We Mean Business 2026" at bounding box center [254, 201] width 137 height 18
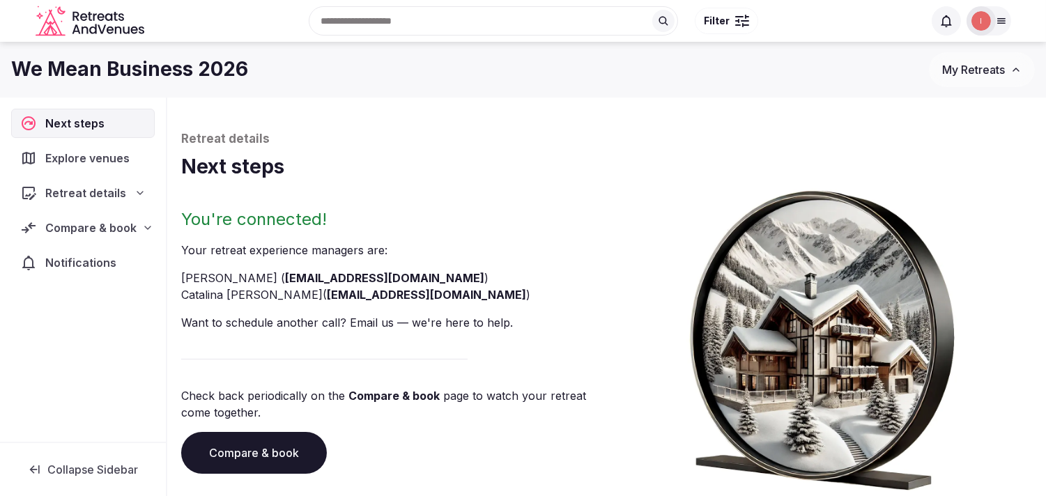
click at [98, 217] on div "Compare & book" at bounding box center [82, 227] width 143 height 29
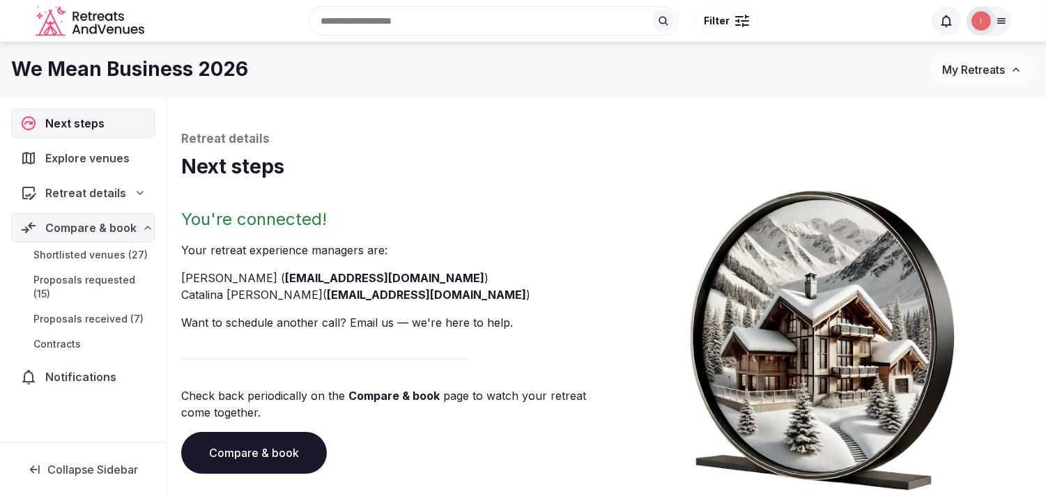
click at [121, 256] on span "Shortlisted venues (27)" at bounding box center [90, 255] width 114 height 14
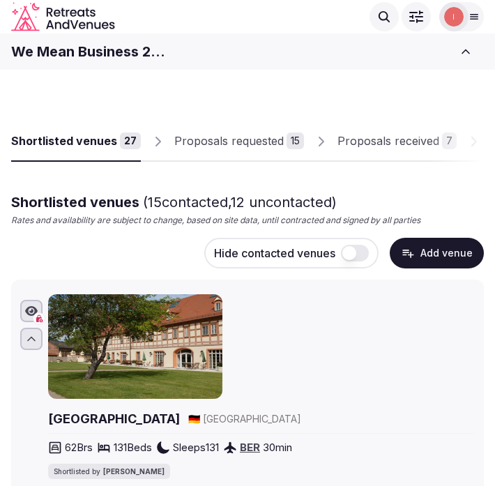
click at [440, 246] on button "Add venue" at bounding box center [436, 253] width 94 height 31
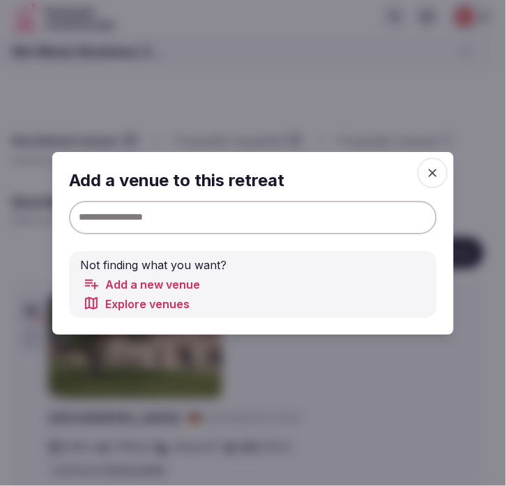
click at [211, 215] on input at bounding box center [253, 216] width 368 height 33
paste input "**********"
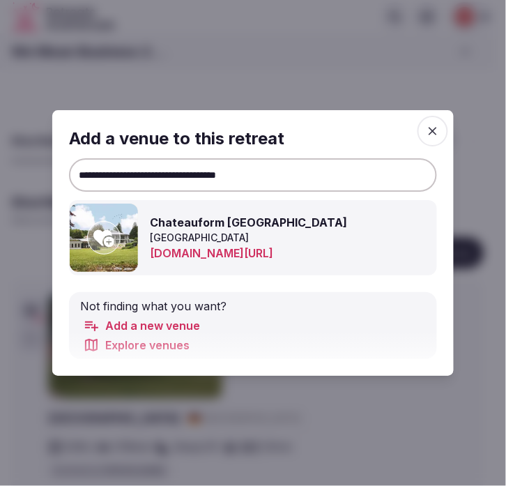
type input "**********"
click at [98, 239] on icon at bounding box center [103, 238] width 21 height 17
click at [436, 127] on icon "button" at bounding box center [432, 131] width 8 height 8
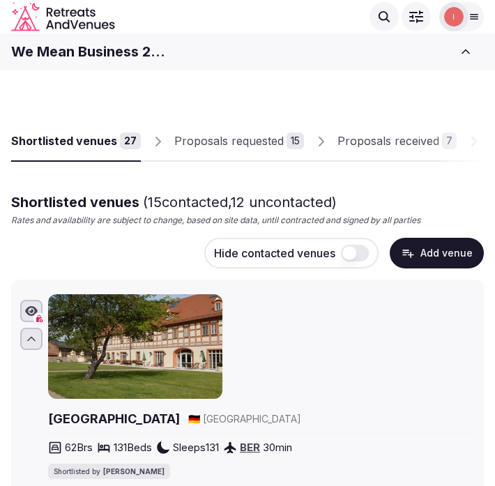
click at [116, 45] on h1 "We Mean Business 2026" at bounding box center [89, 52] width 156 height 20
copy div "We Mean Business 2026 My Retreats Shortlisted venues 27 Proposals requested 15 …"
